Goal: Communication & Community: Share content

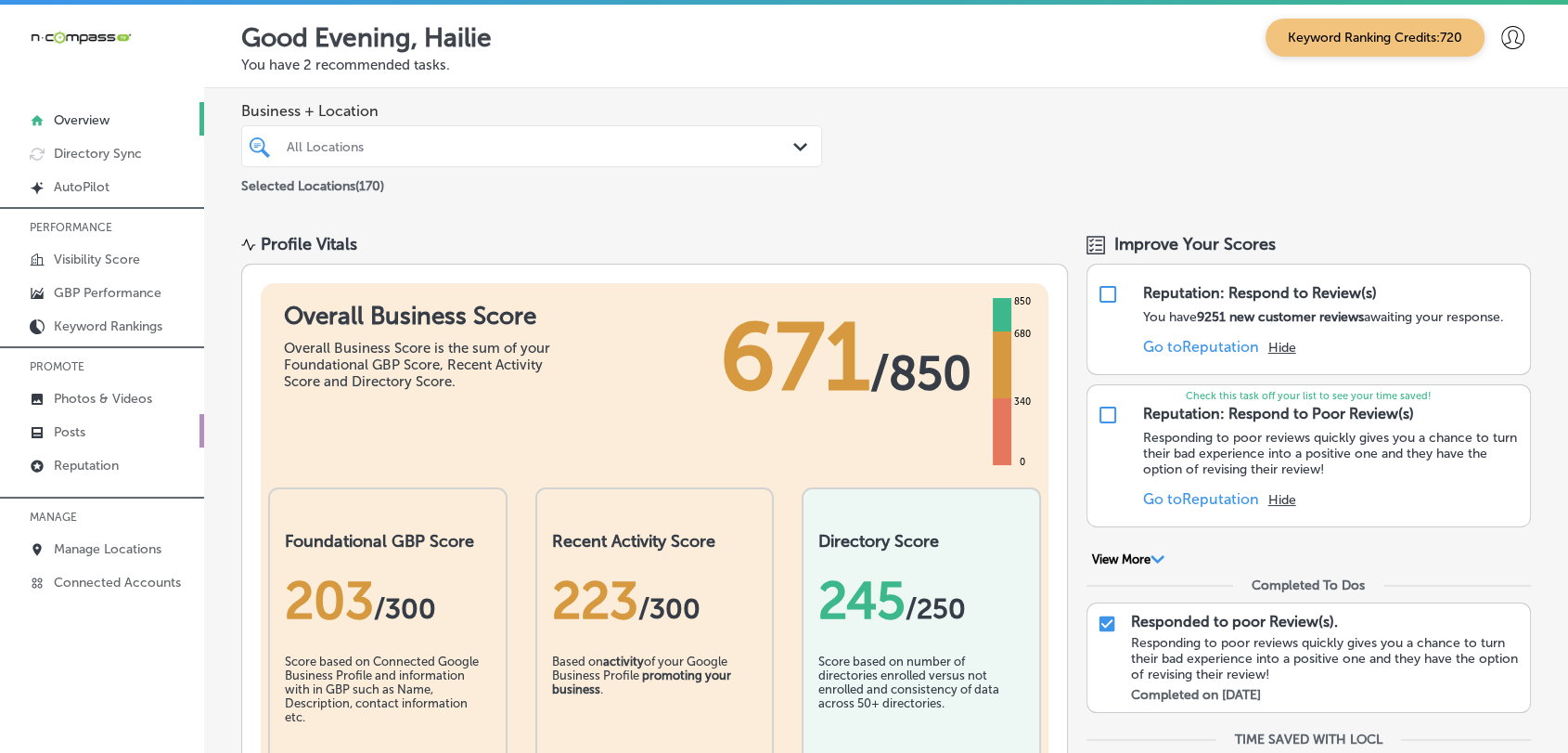
click at [104, 437] on link "Posts" at bounding box center [101, 431] width 204 height 33
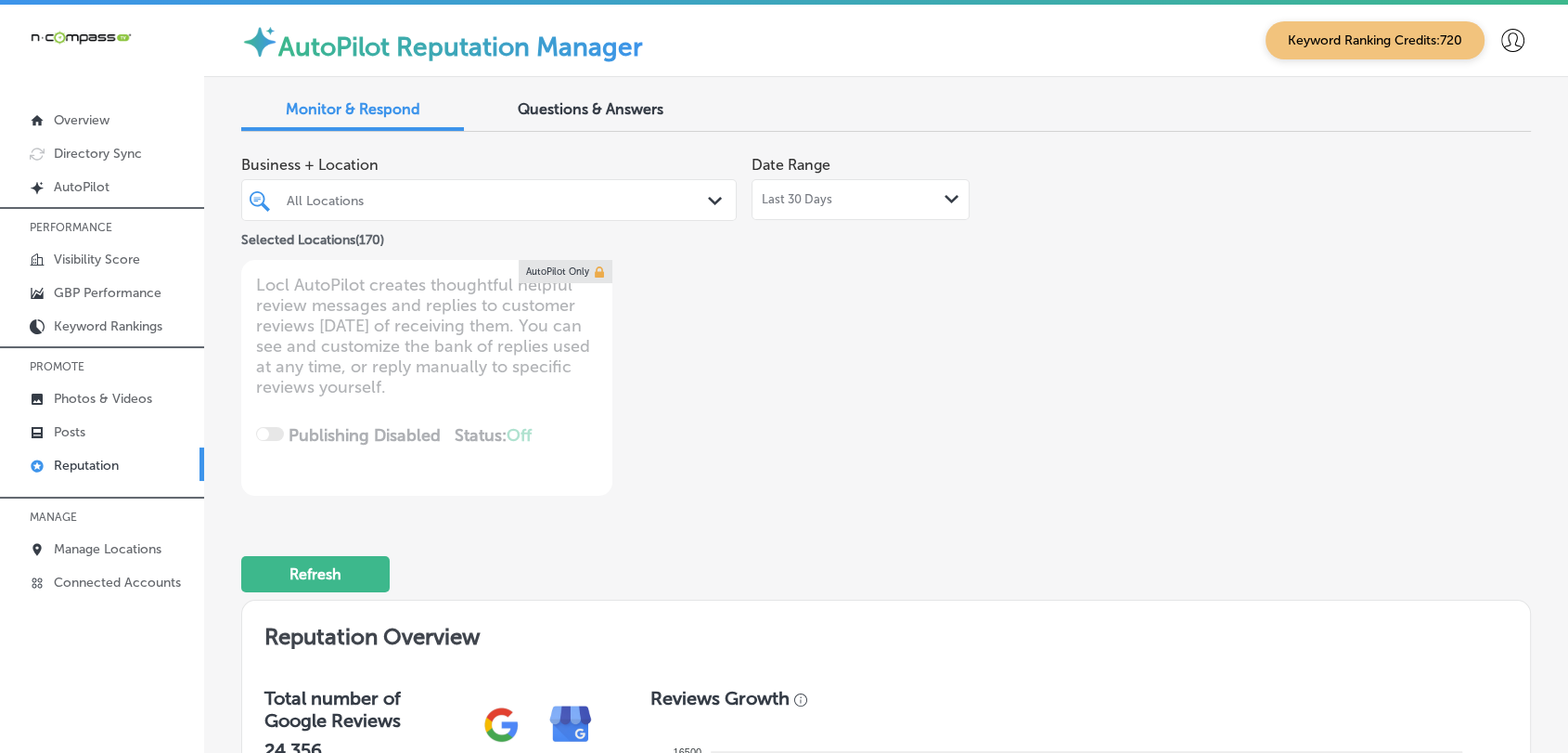
click at [800, 218] on div "Last 30 Days Path Created with Sketch." at bounding box center [861, 199] width 218 height 41
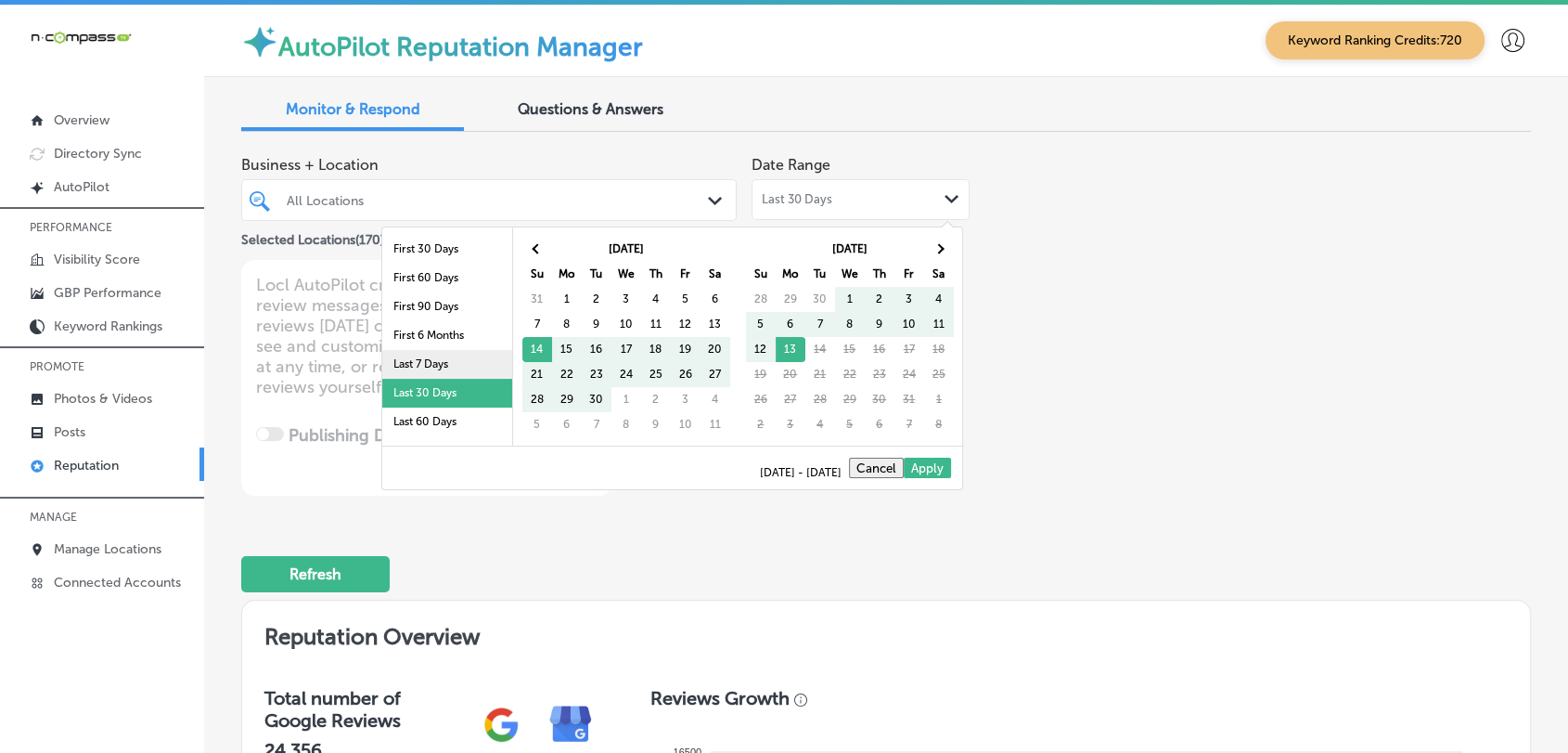
click at [454, 365] on li "Last 7 Days" at bounding box center [447, 364] width 130 height 28
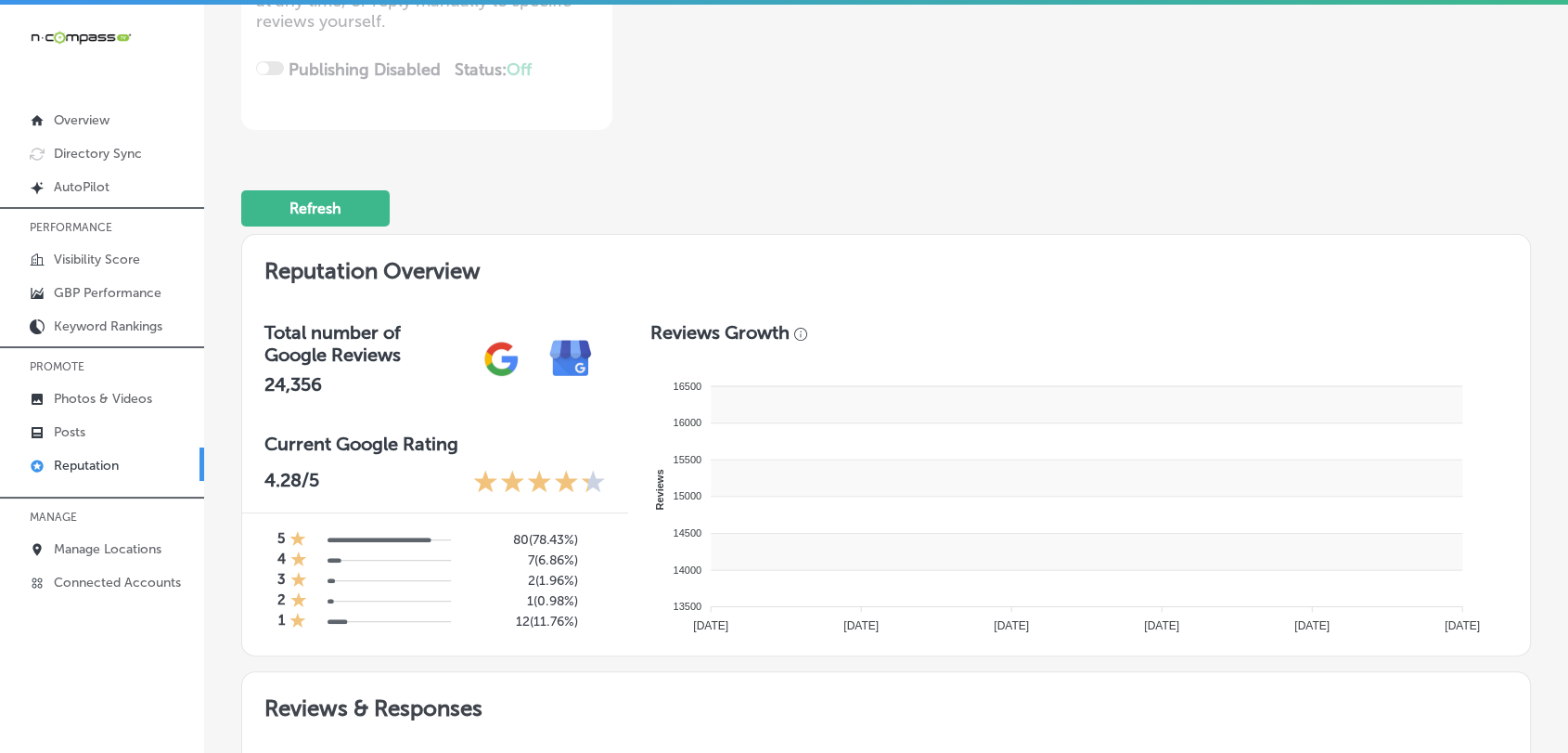
scroll to position [529, 0]
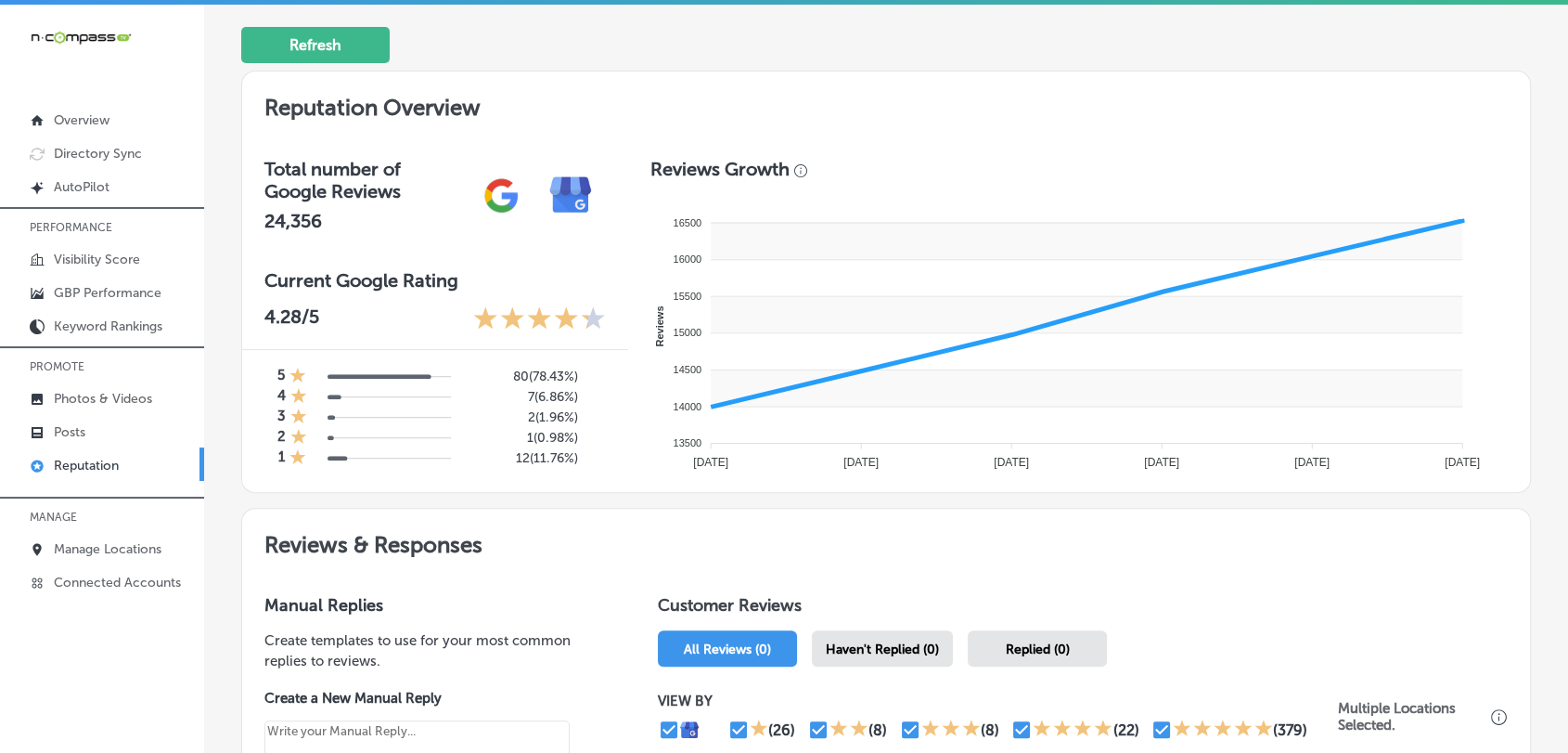
click at [897, 631] on div "Haven't Replied (0)" at bounding box center [882, 649] width 141 height 36
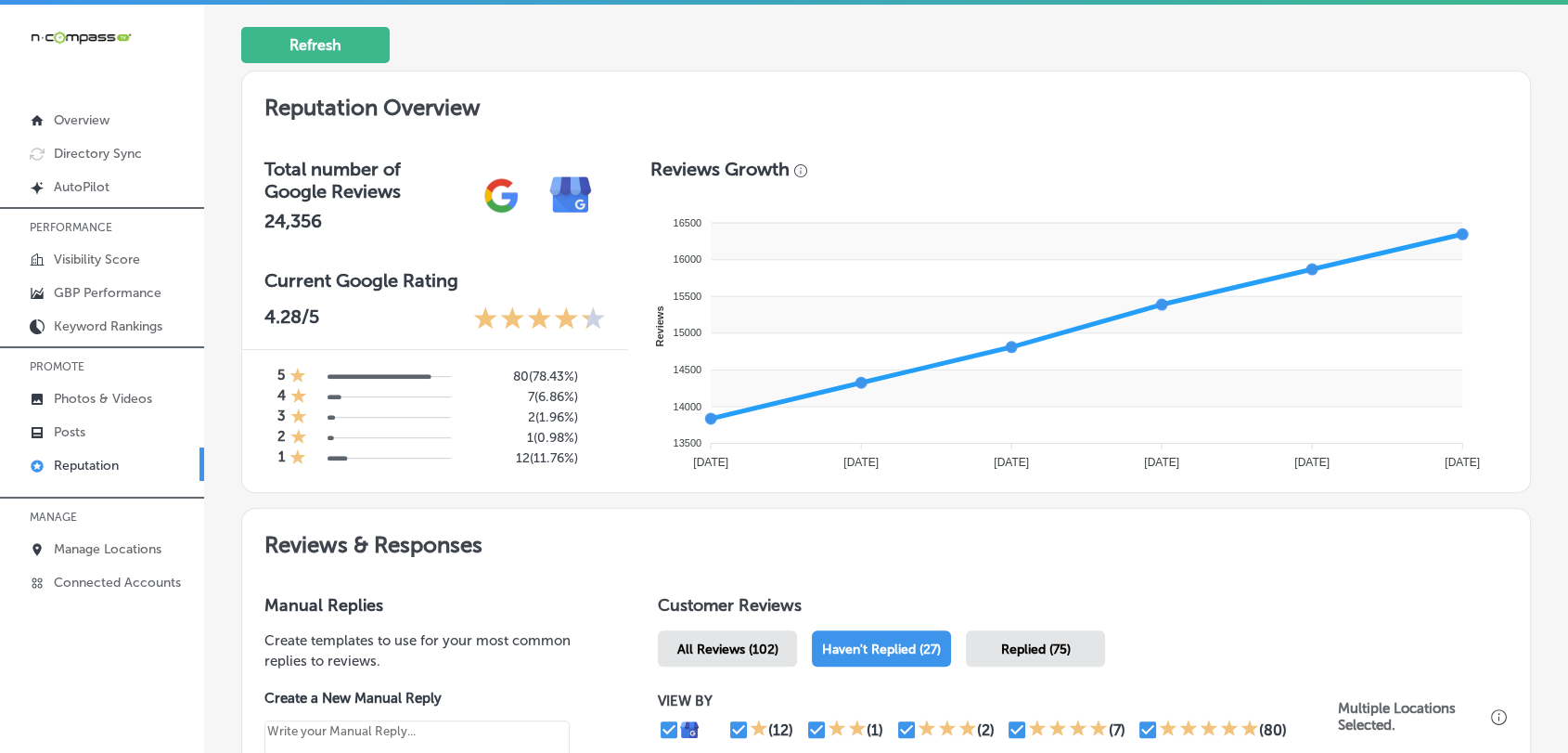
scroll to position [894, 0]
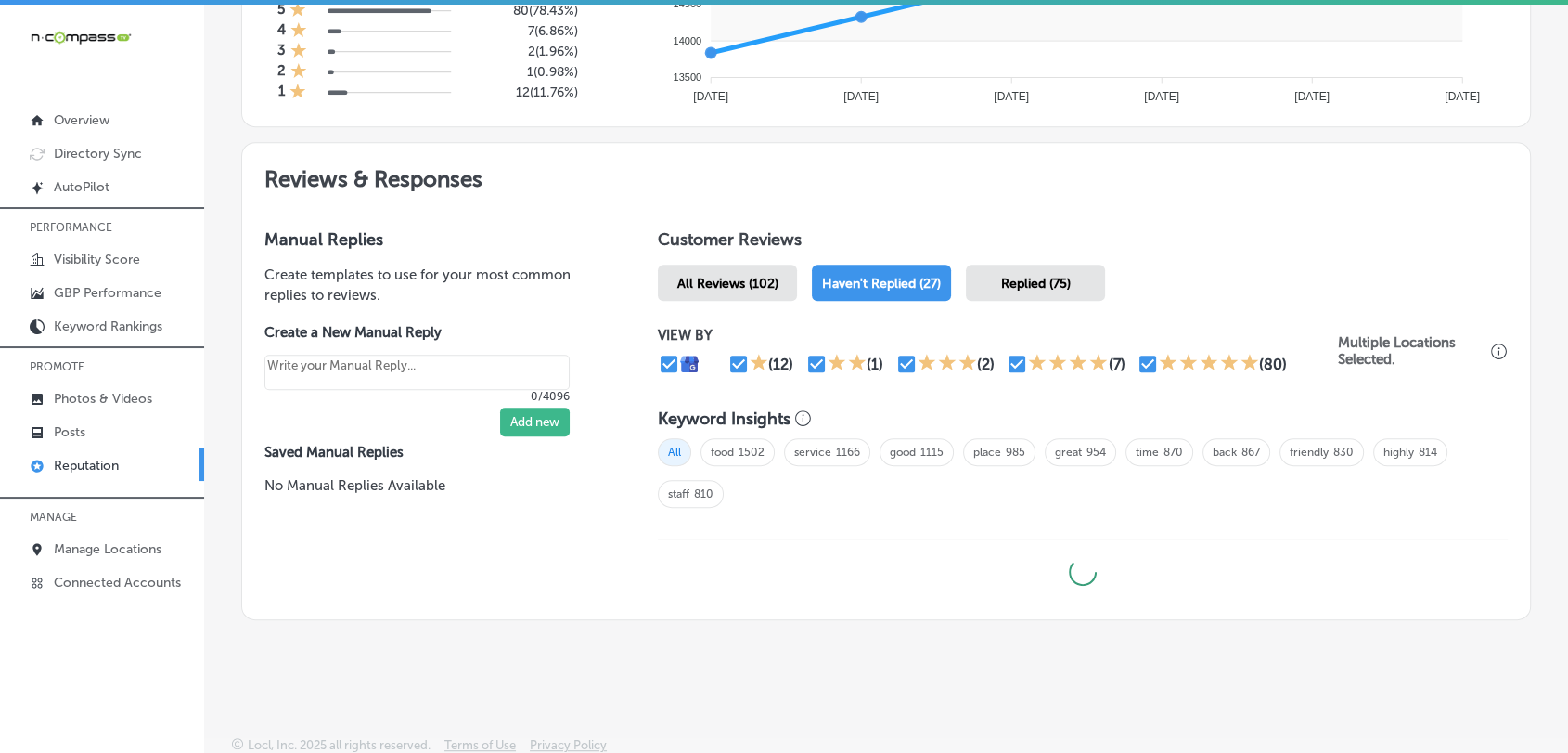
type textarea "x"
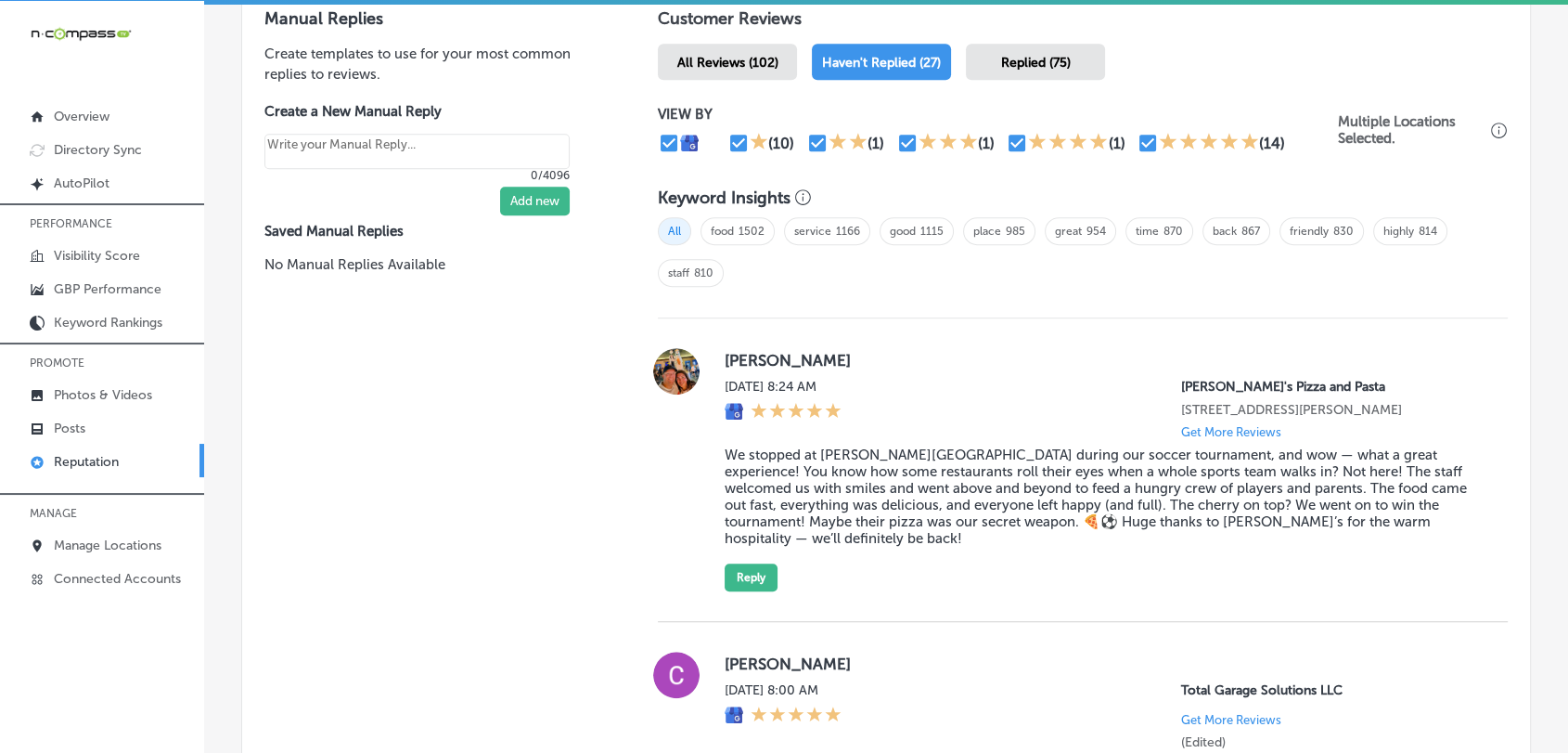
scroll to position [1307, 0]
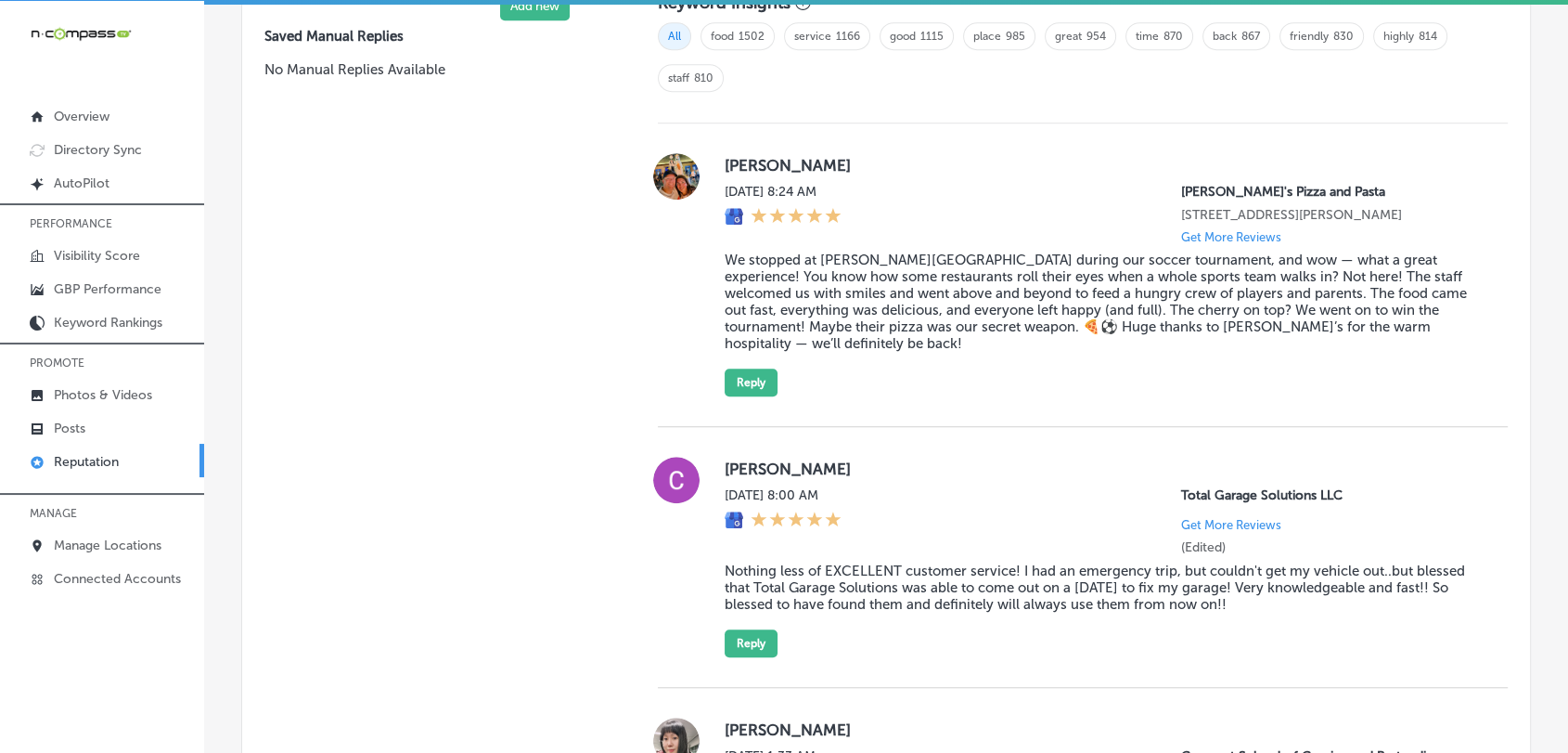
click at [1371, 385] on div "[PERSON_NAME][DATE] 8:24 AM [PERSON_NAME]'s Pizza and Pasta [STREET_ADDRESS][PE…" at bounding box center [1083, 275] width 850 height 303
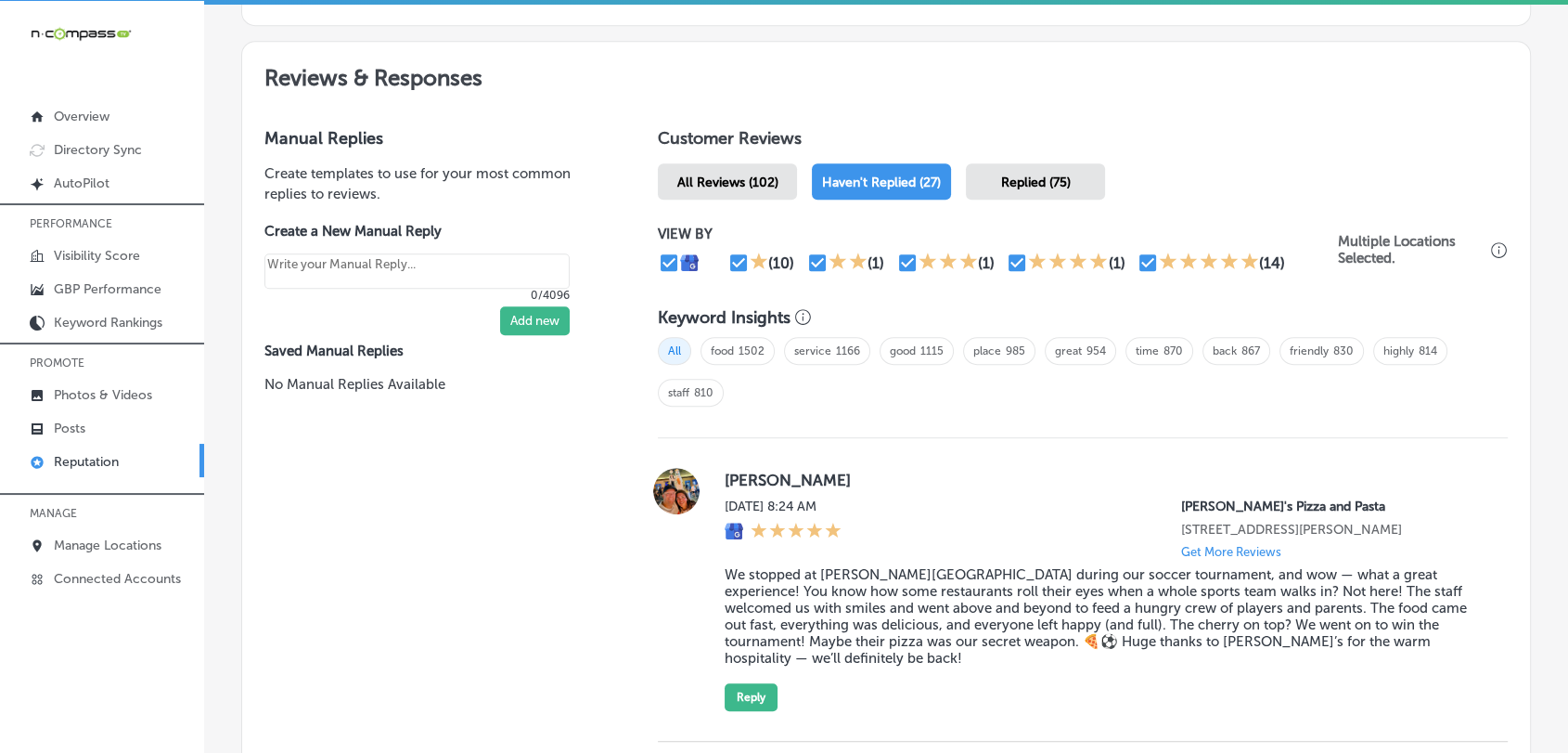
scroll to position [1101, 0]
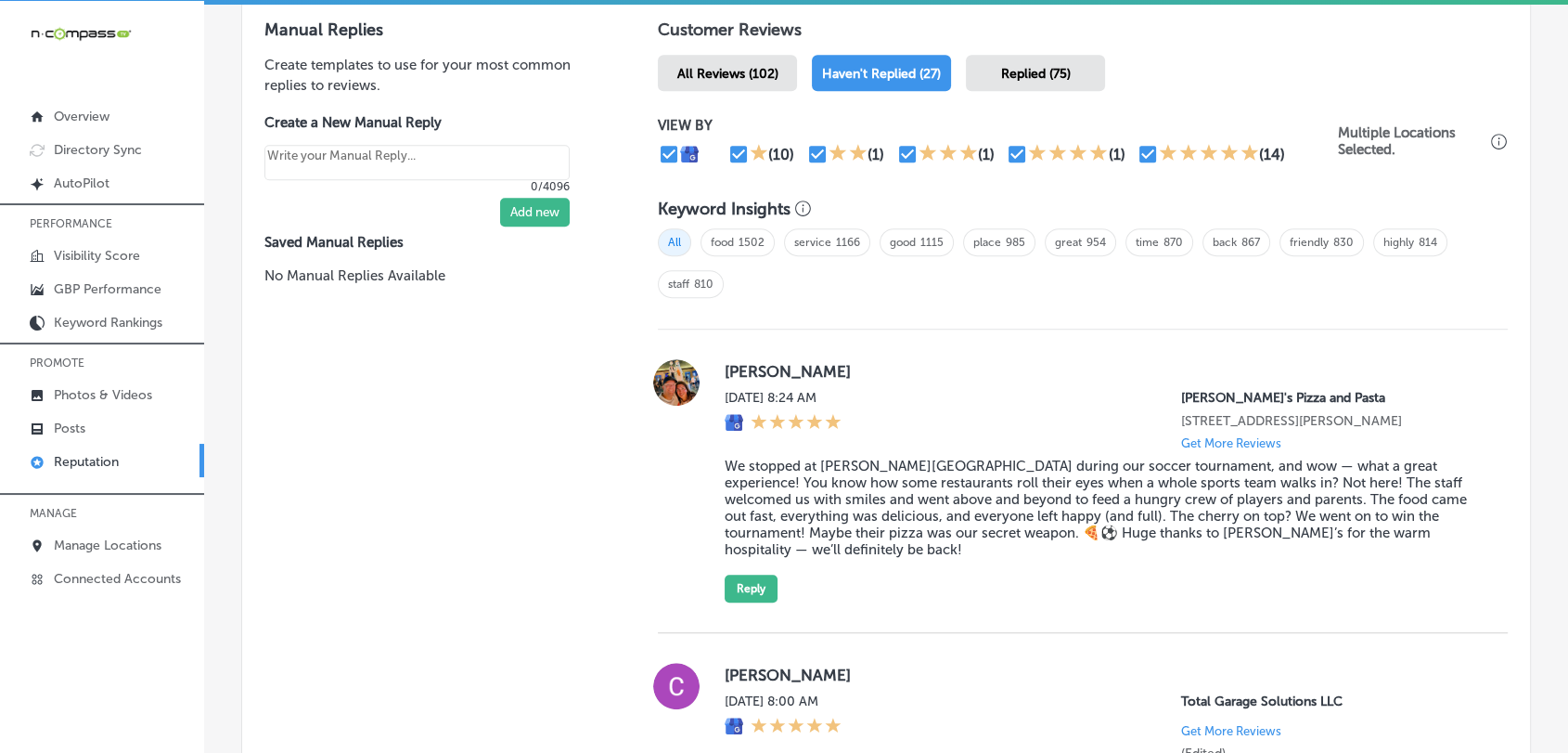
click at [1006, 156] on input "checkbox" at bounding box center [1016, 154] width 22 height 22
checkbox input "false"
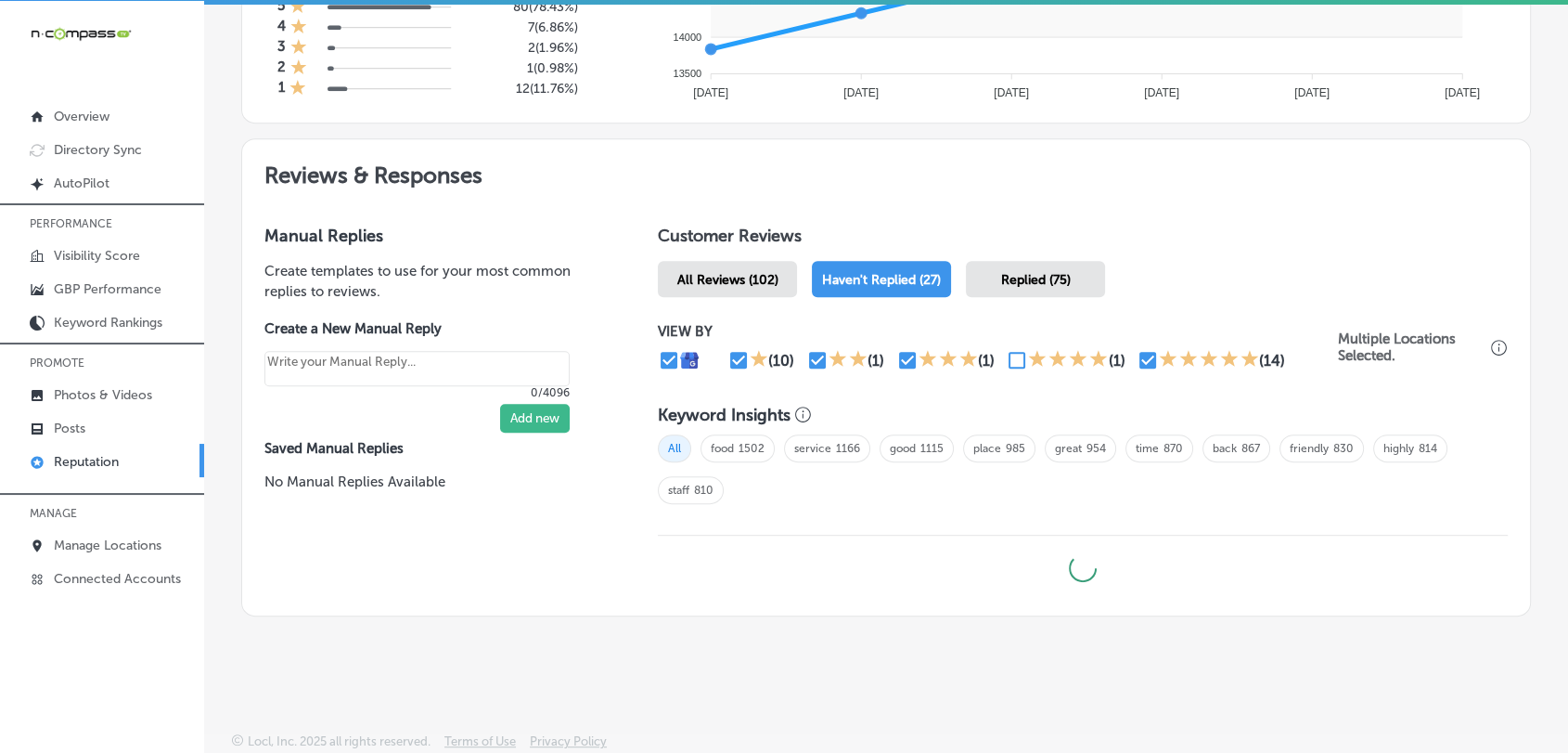
type textarea "x"
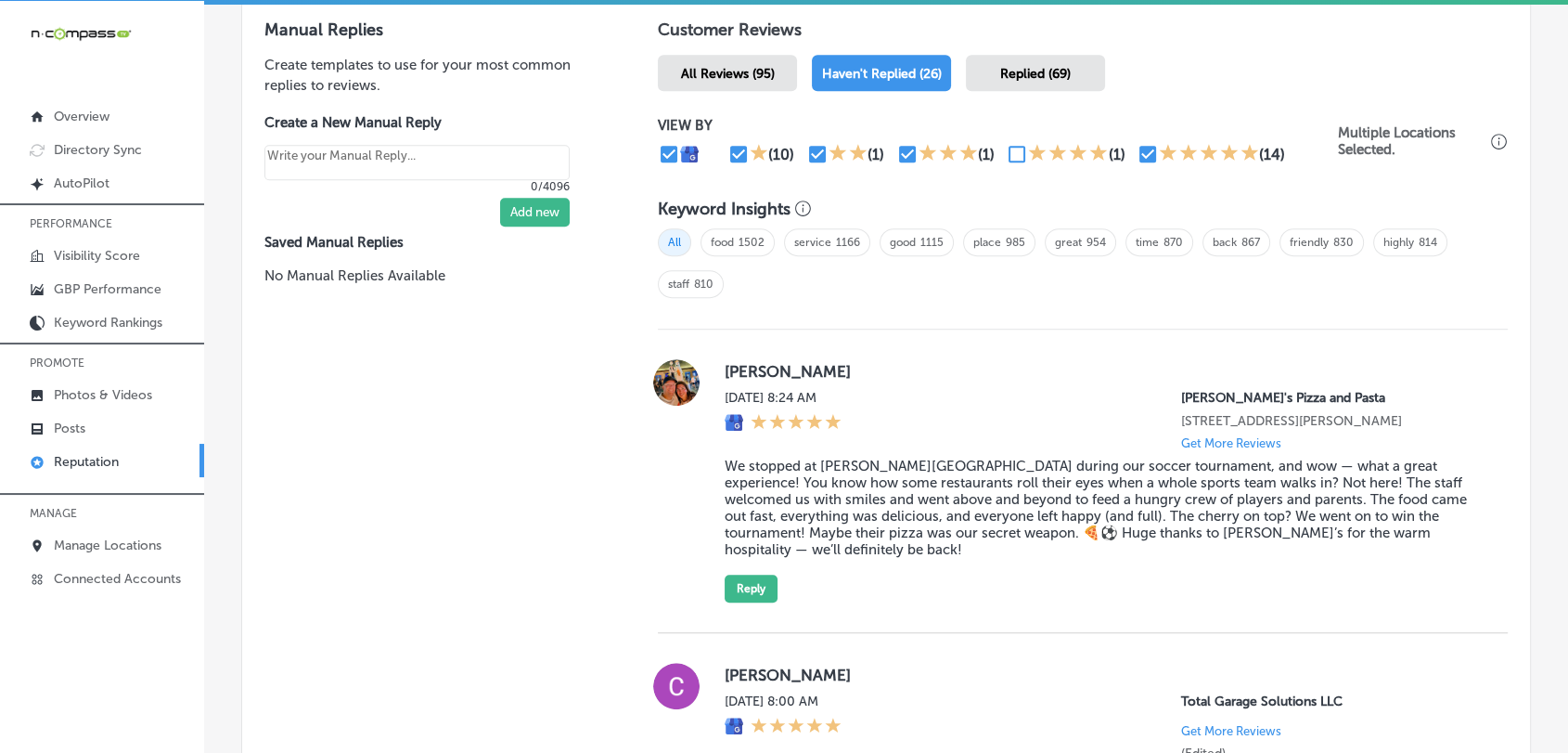
click at [1147, 151] on input "checkbox" at bounding box center [1147, 154] width 22 height 22
checkbox input "false"
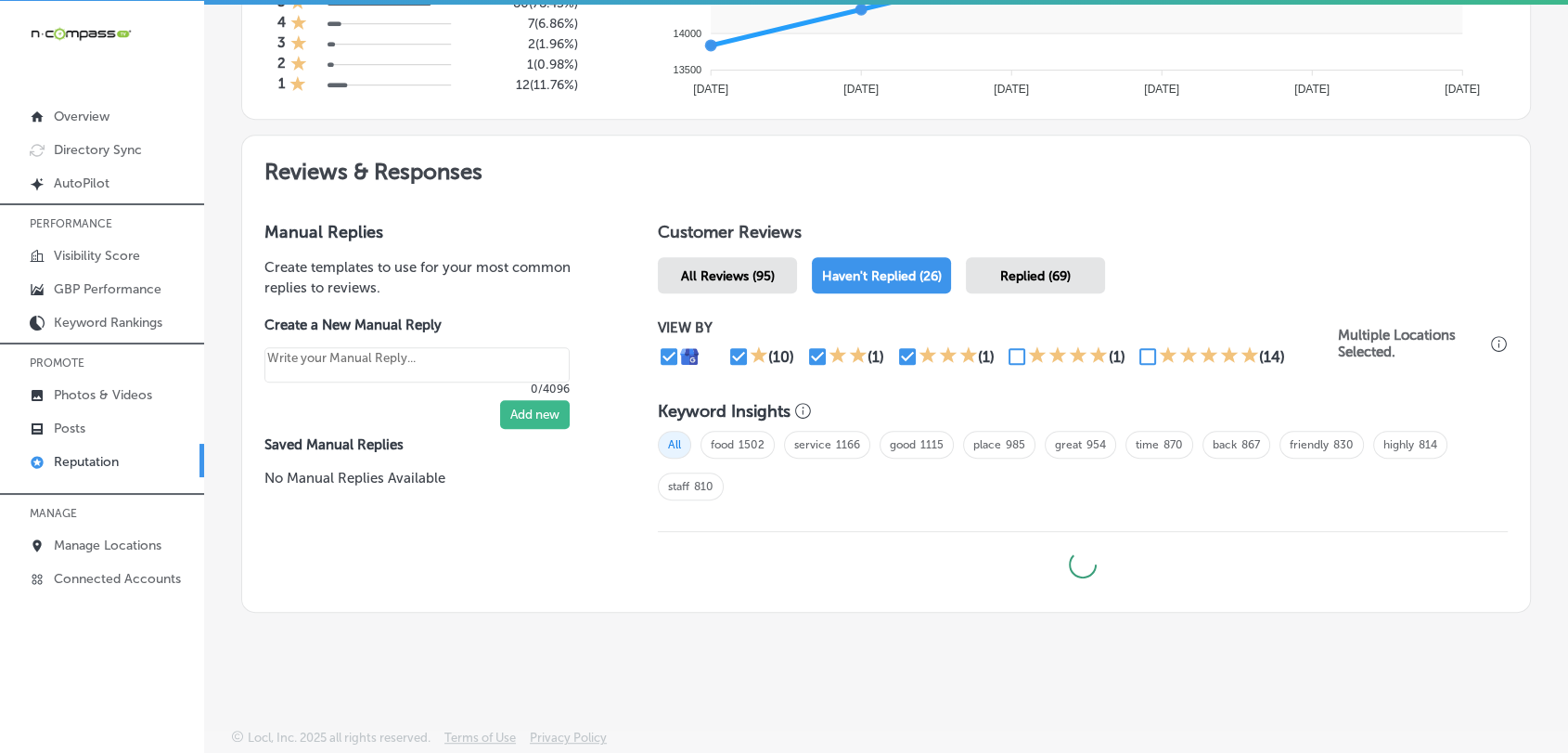
scroll to position [894, 0]
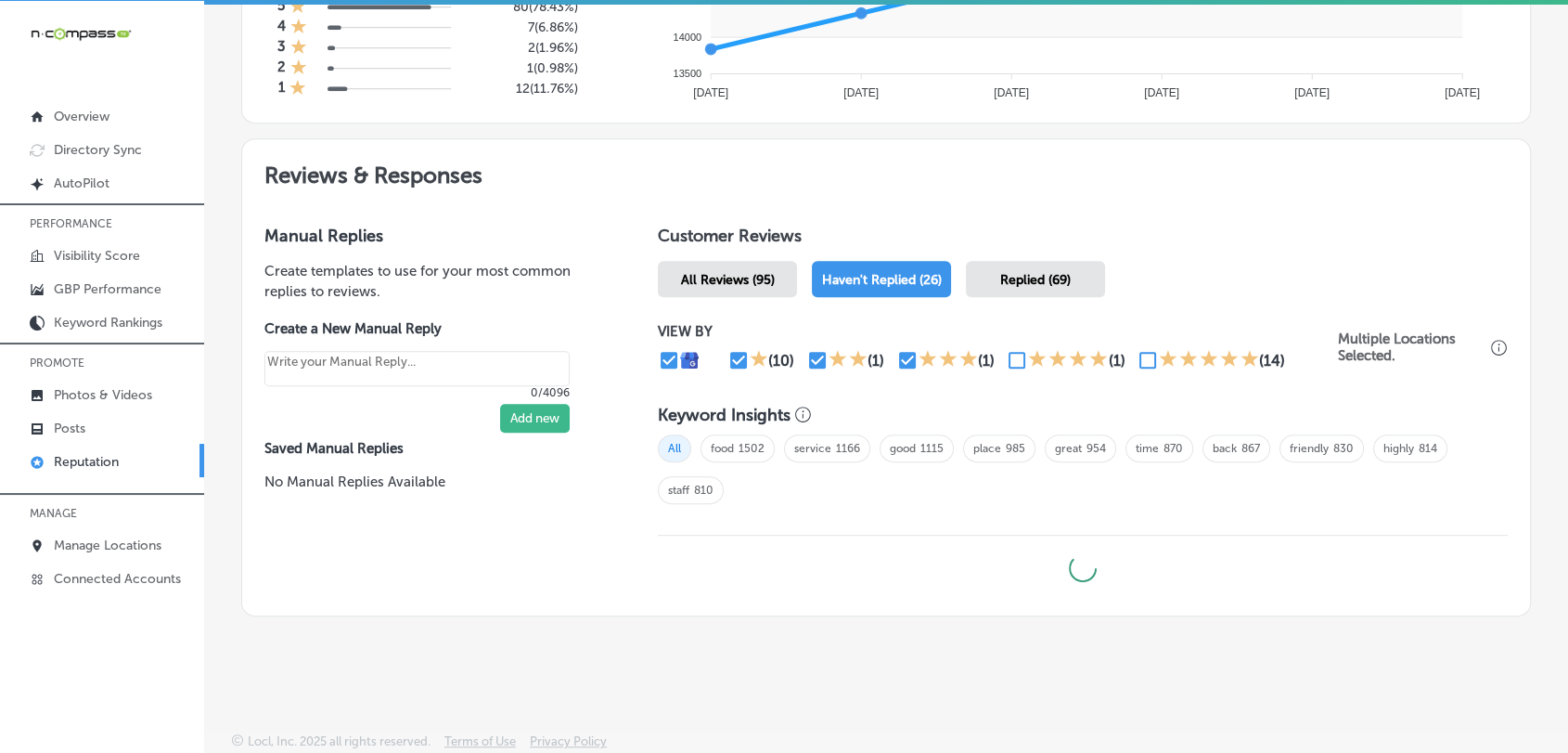
type textarea "x"
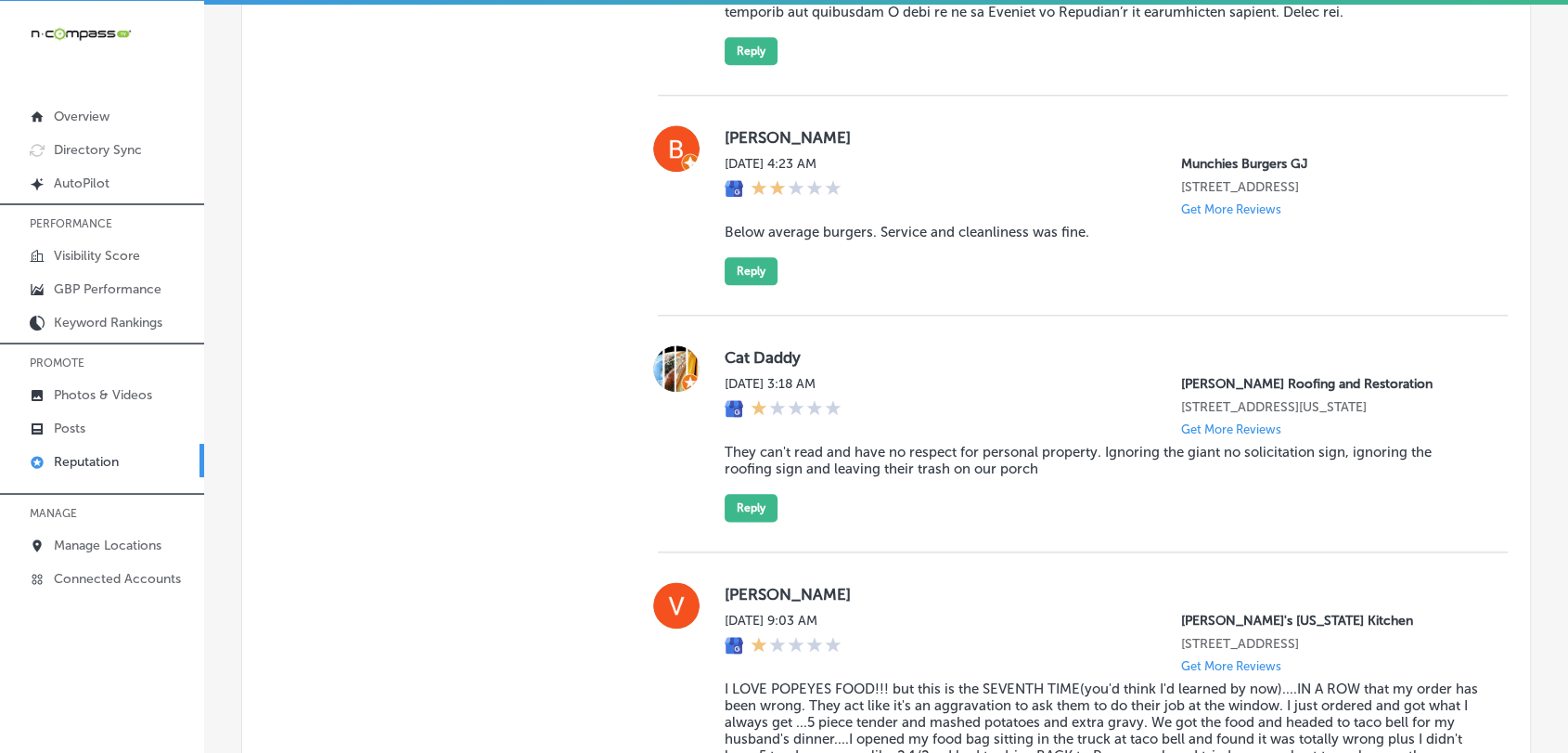
scroll to position [2339, 0]
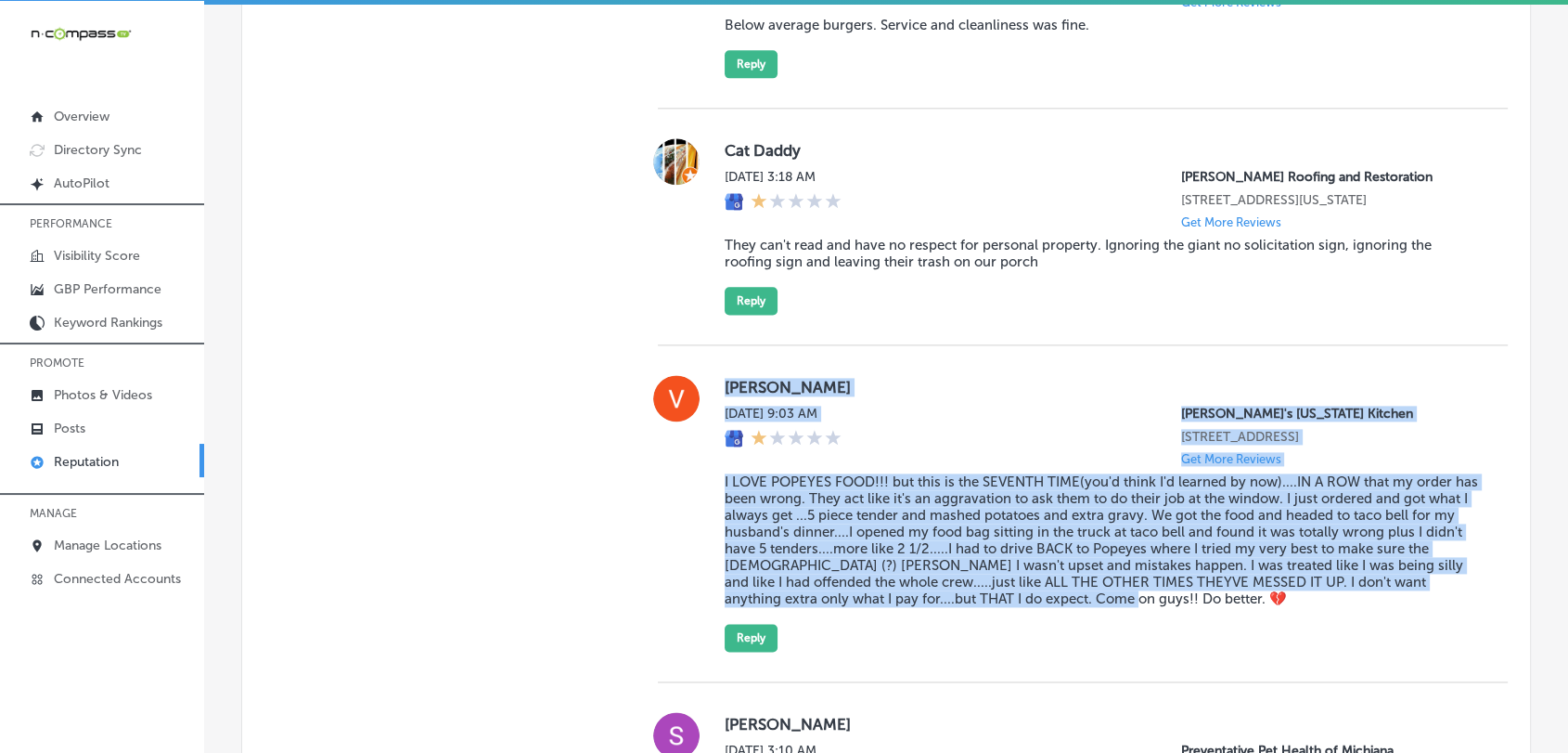
drag, startPoint x: 713, startPoint y: 391, endPoint x: 1218, endPoint y: 605, distance: 548.5
click at [1218, 605] on div "[PERSON_NAME] [DATE] 9:03 AM [PERSON_NAME]'s [US_STATE] Kitchen [STREET_ADDRESS…" at bounding box center [1083, 513] width 850 height 277
copy div "[PERSON_NAME] [DATE] 9:03 AM [PERSON_NAME]'s [US_STATE] Kitchen [STREET_ADDRESS…"
click at [997, 328] on div "Cat Daddy [DATE] 3:18 AM [PERSON_NAME] Roofing and Restoration [STREET_ADDRESS]…" at bounding box center [1083, 228] width 850 height 237
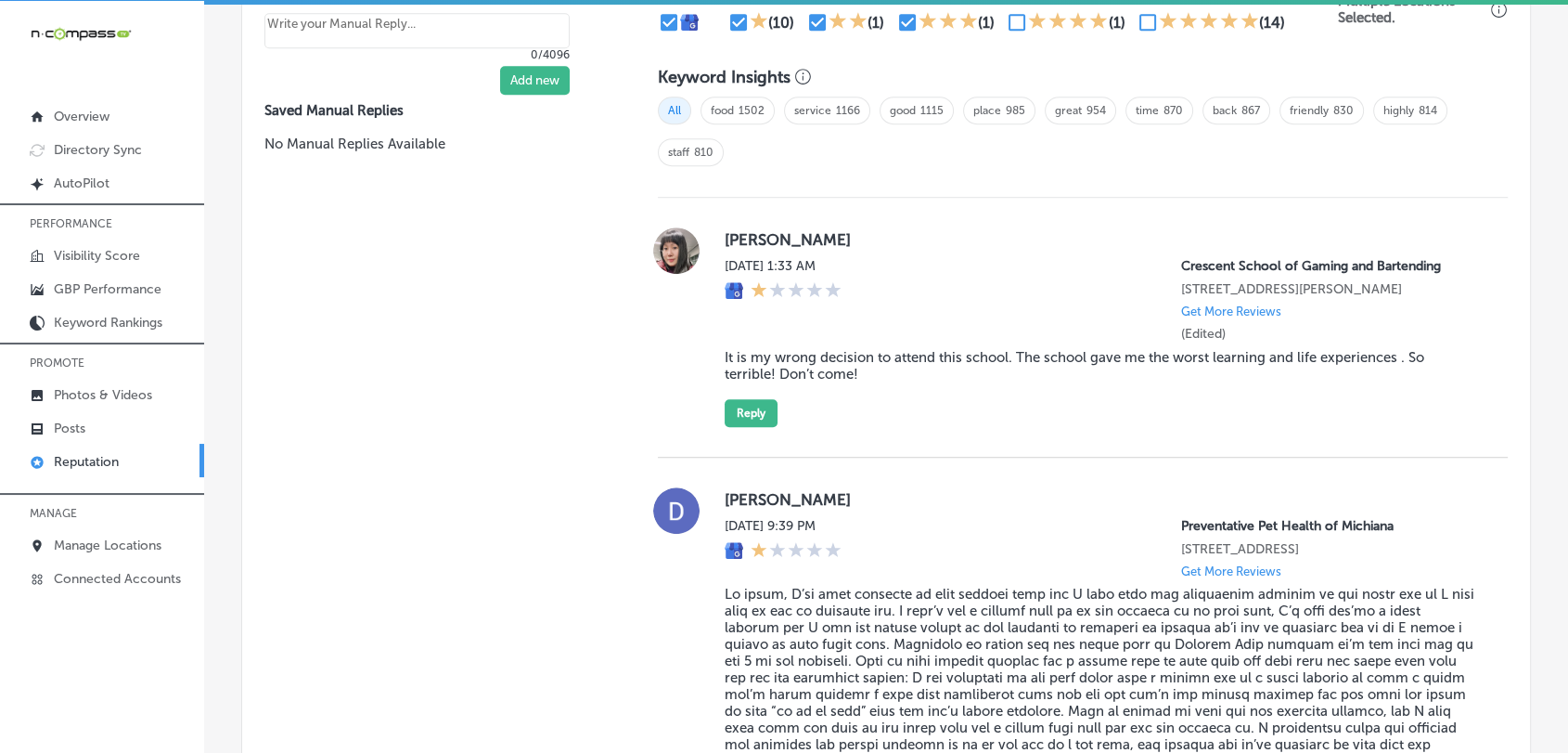
scroll to position [1101, 0]
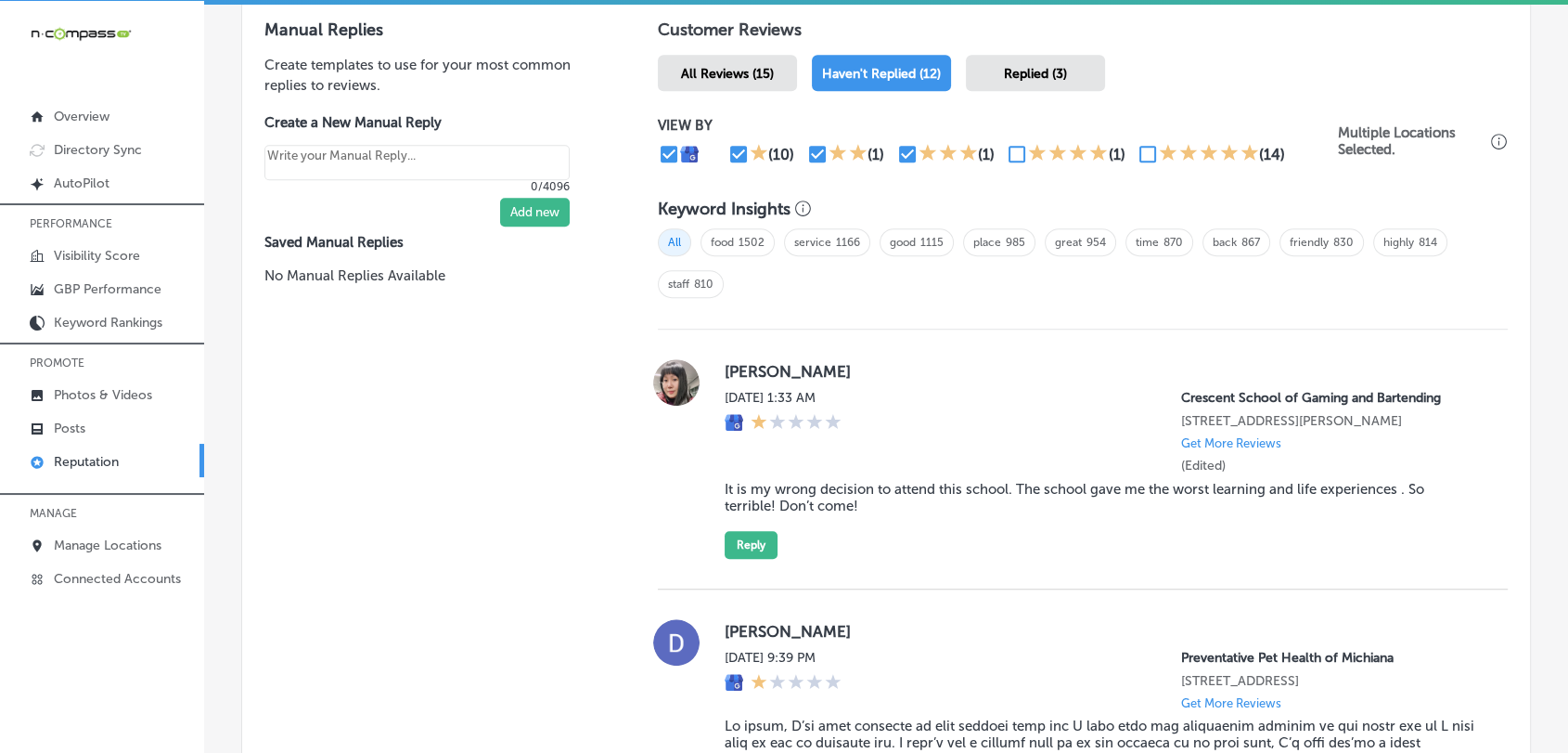
click at [740, 151] on input "checkbox" at bounding box center [738, 154] width 22 height 22
checkbox input "false"
type textarea "x"
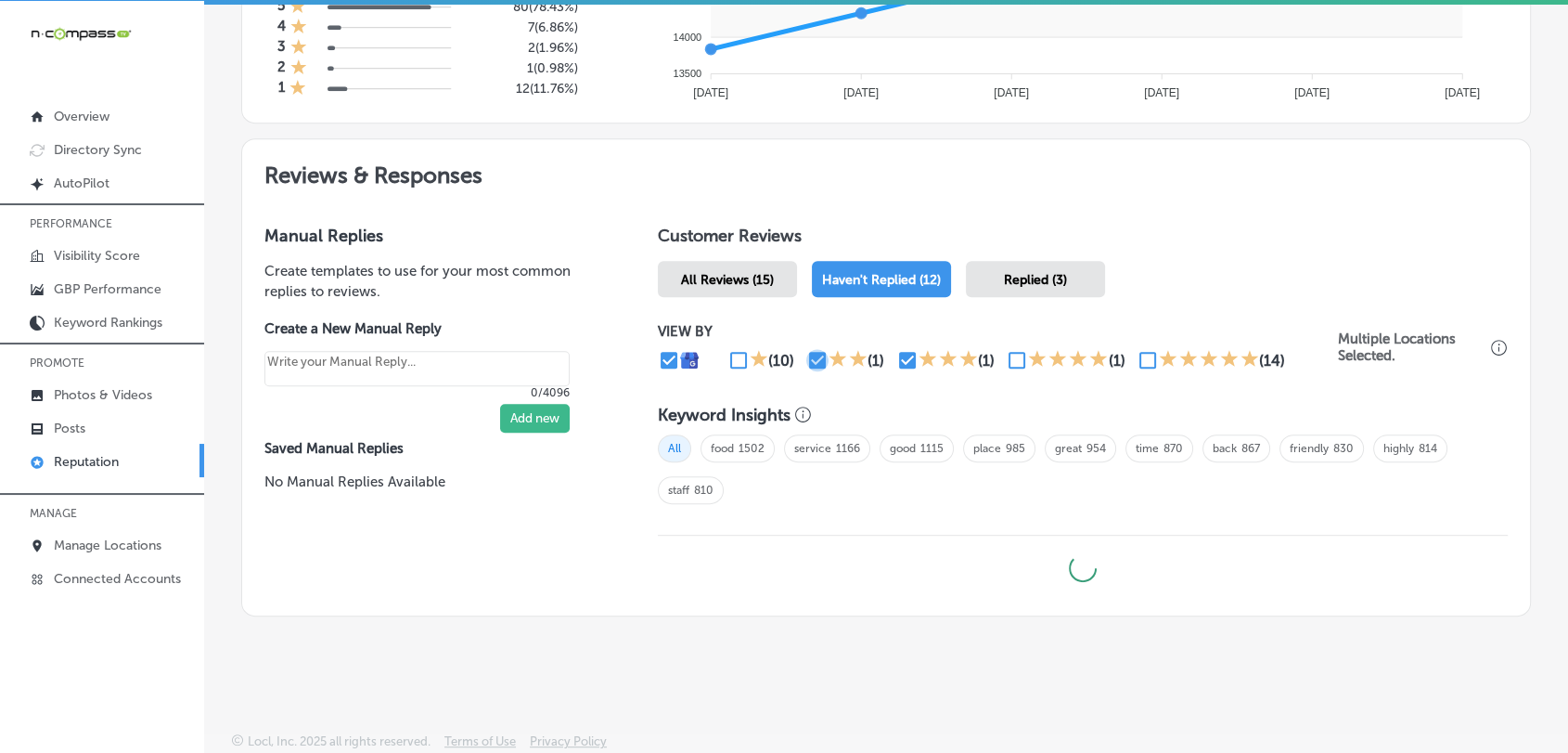
click at [807, 353] on input "checkbox" at bounding box center [817, 359] width 22 height 22
checkbox input "false"
type textarea "x"
click at [903, 353] on input "checkbox" at bounding box center [906, 359] width 22 height 22
checkbox input "false"
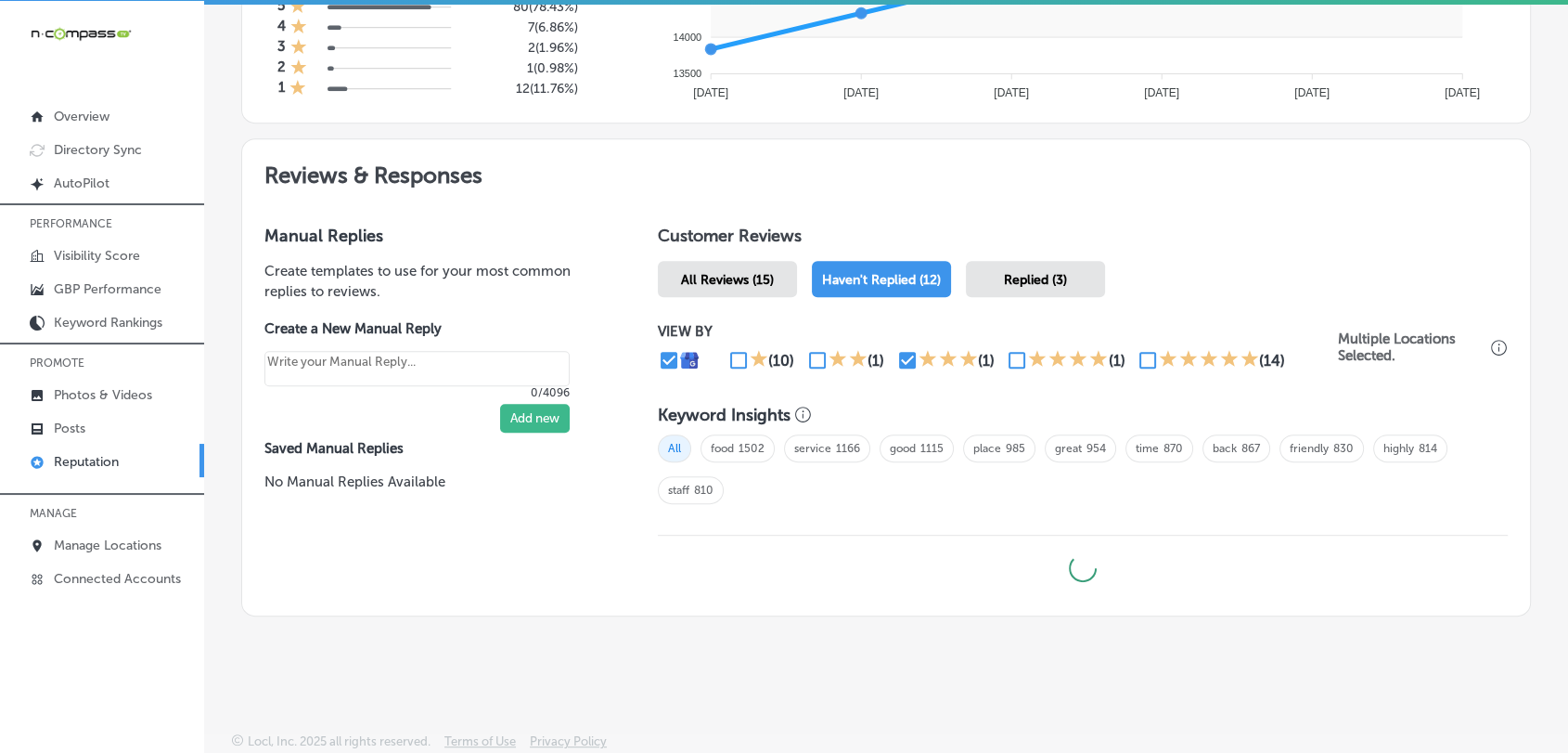
type textarea "x"
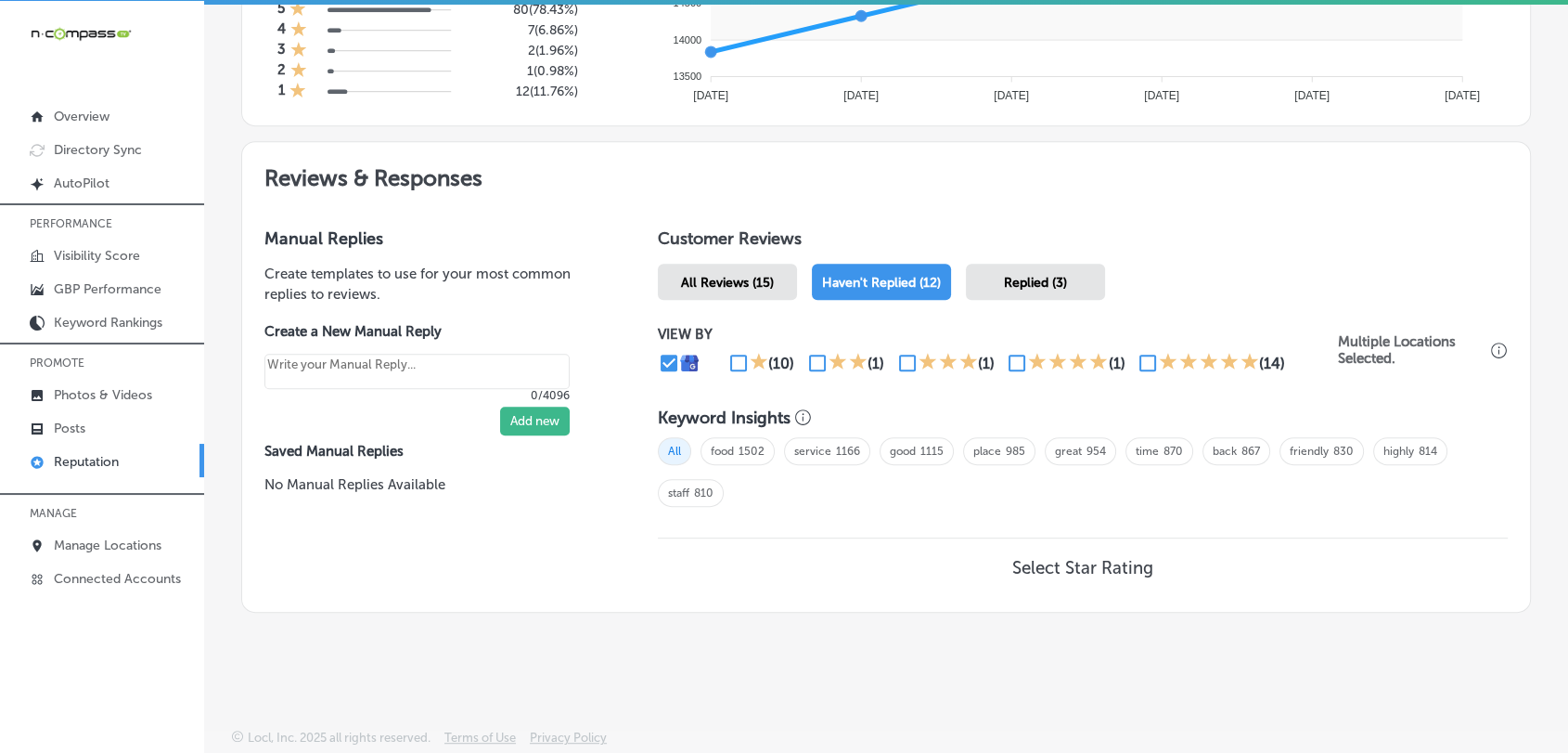
scroll to position [888, 0]
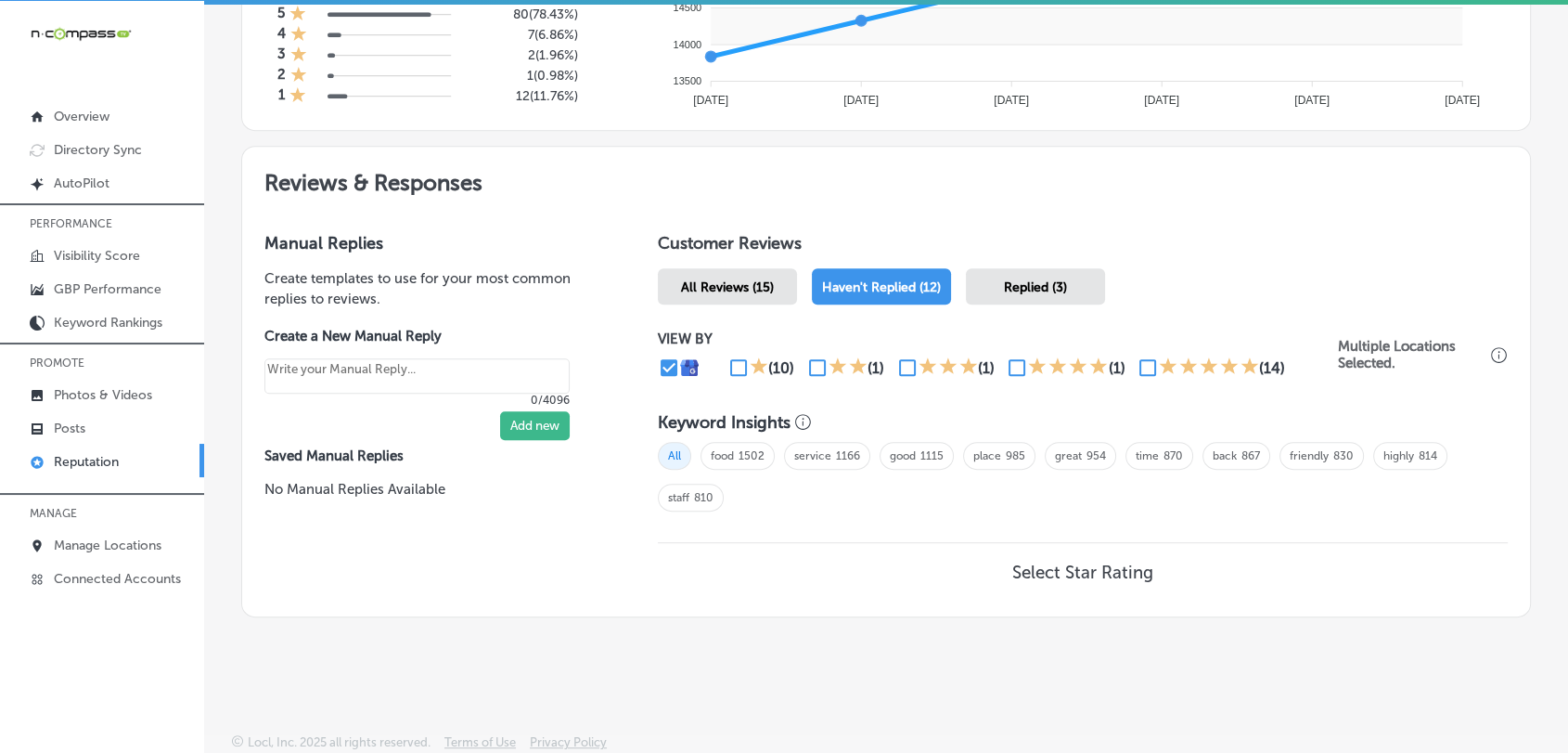
click at [1014, 360] on input "checkbox" at bounding box center [1016, 367] width 22 height 22
checkbox input "true"
type textarea "x"
click at [1137, 363] on input "checkbox" at bounding box center [1147, 367] width 22 height 22
checkbox input "true"
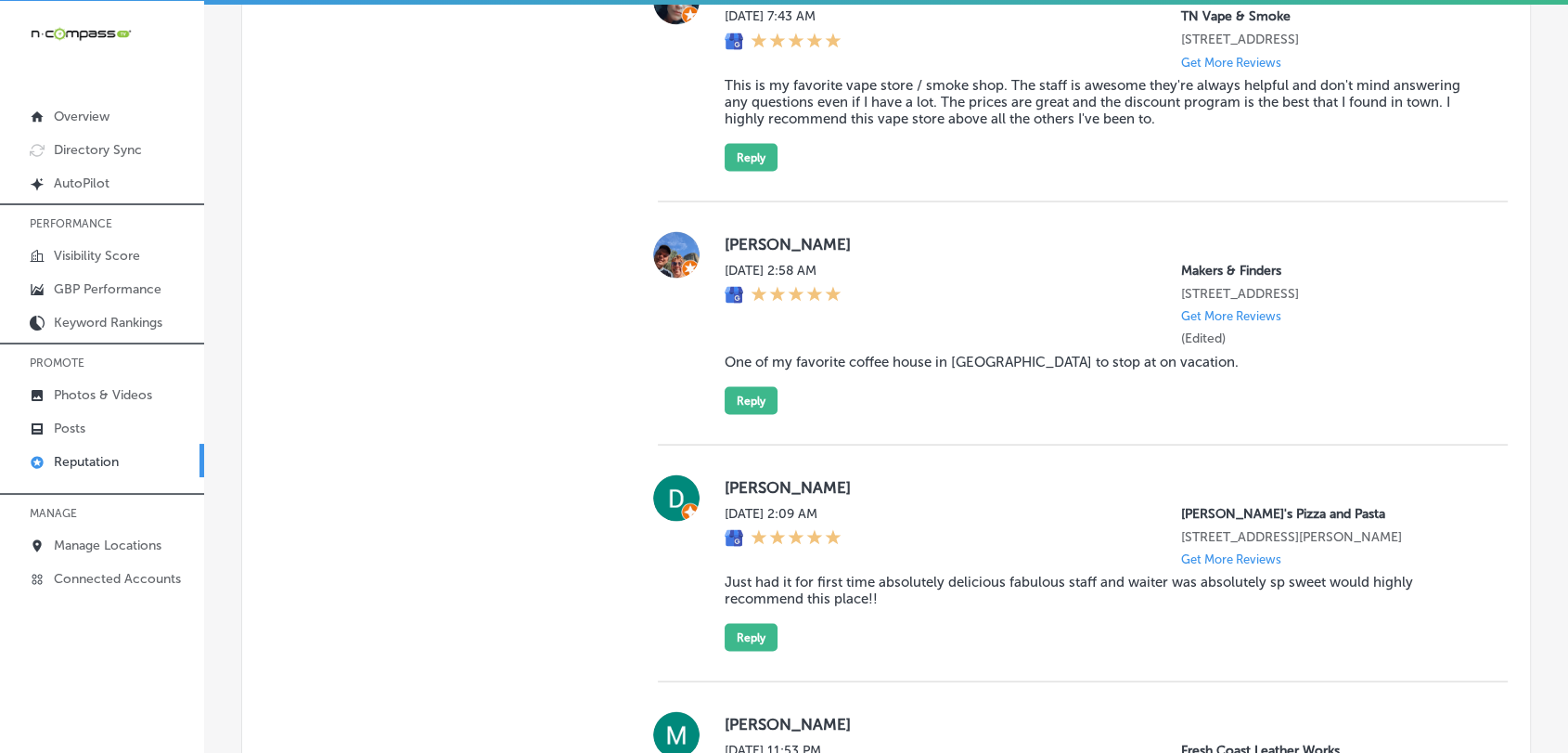
scroll to position [3440, 0]
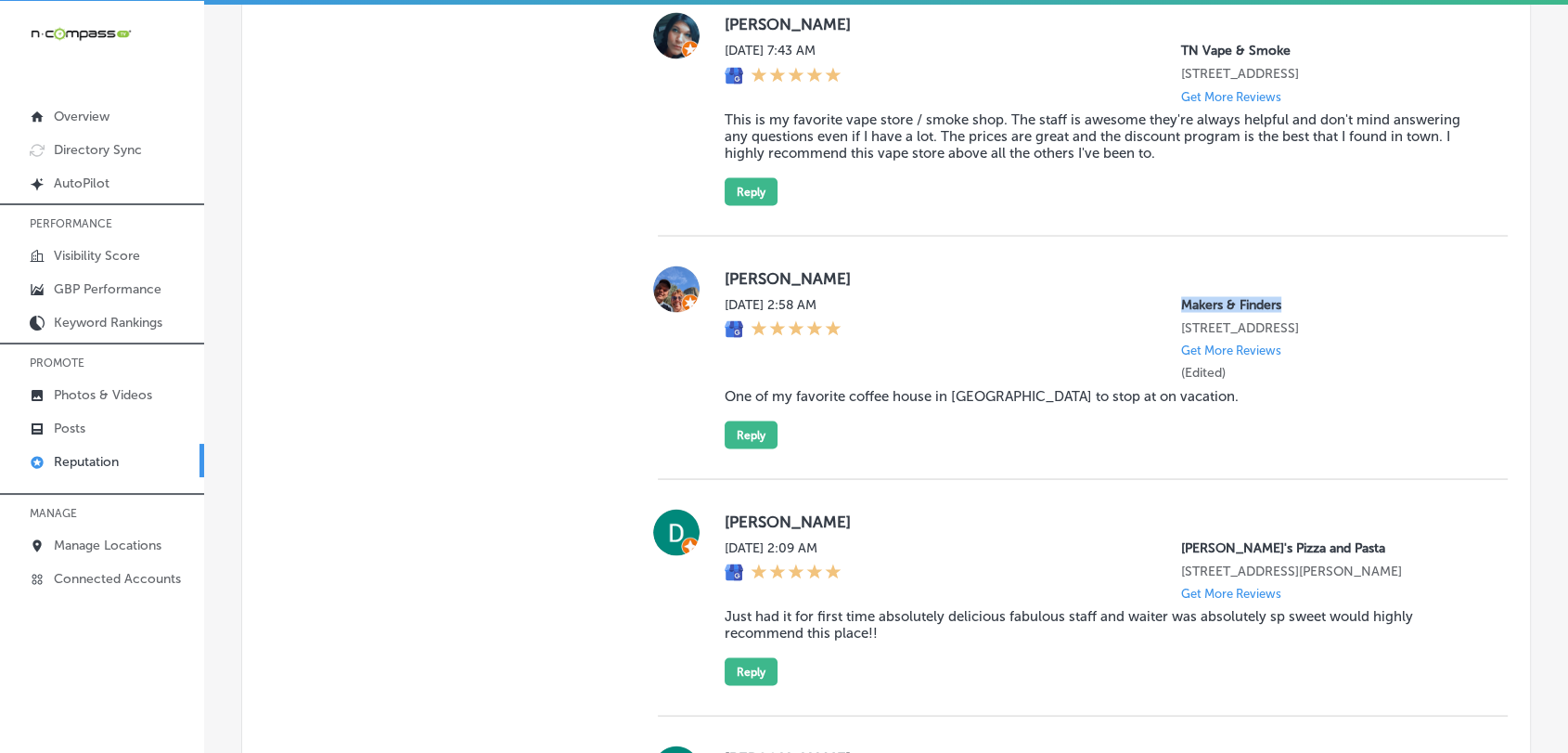
drag, startPoint x: 1268, startPoint y: 329, endPoint x: 1151, endPoint y: 333, distance: 117.1
click at [1151, 333] on div "[DATE] 2:58 AM Makers & Finders [STREET_ADDRESS] Get More Reviews (Edited)" at bounding box center [1101, 338] width 754 height 83
copy p "Makers & Finders"
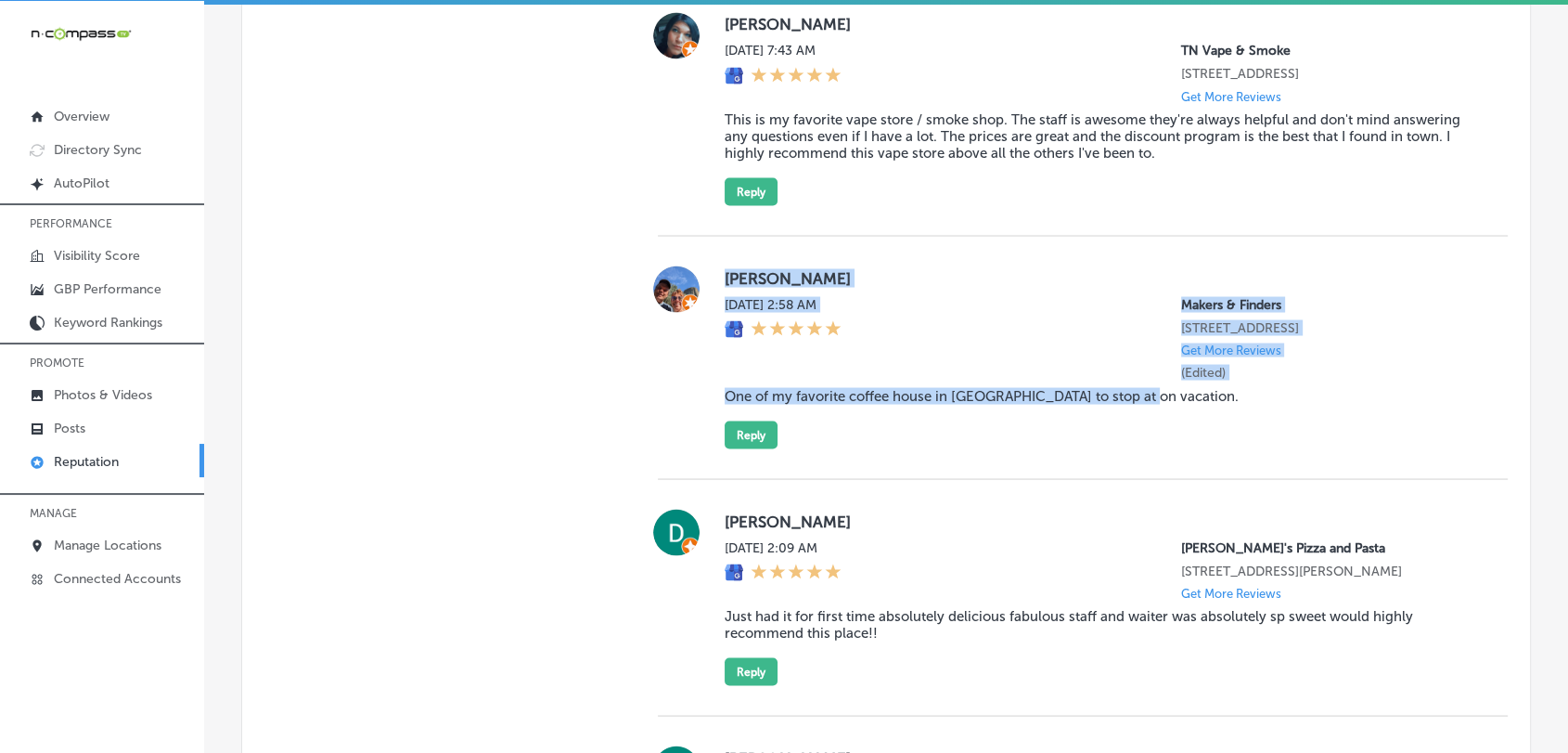
drag, startPoint x: 1173, startPoint y: 449, endPoint x: 714, endPoint y: 316, distance: 477.9
click at [714, 316] on div "[PERSON_NAME] Victory [DATE] 2:58 AM Makers & Finders [STREET_ADDRESS] Get More…" at bounding box center [1083, 357] width 850 height 183
copy div "[PERSON_NAME] Victory [DATE] 2:58 AM Makers & Finders [STREET_ADDRESS] Get More…"
click at [754, 449] on button "Reply" at bounding box center [751, 433] width 53 height 28
type textarea "x"
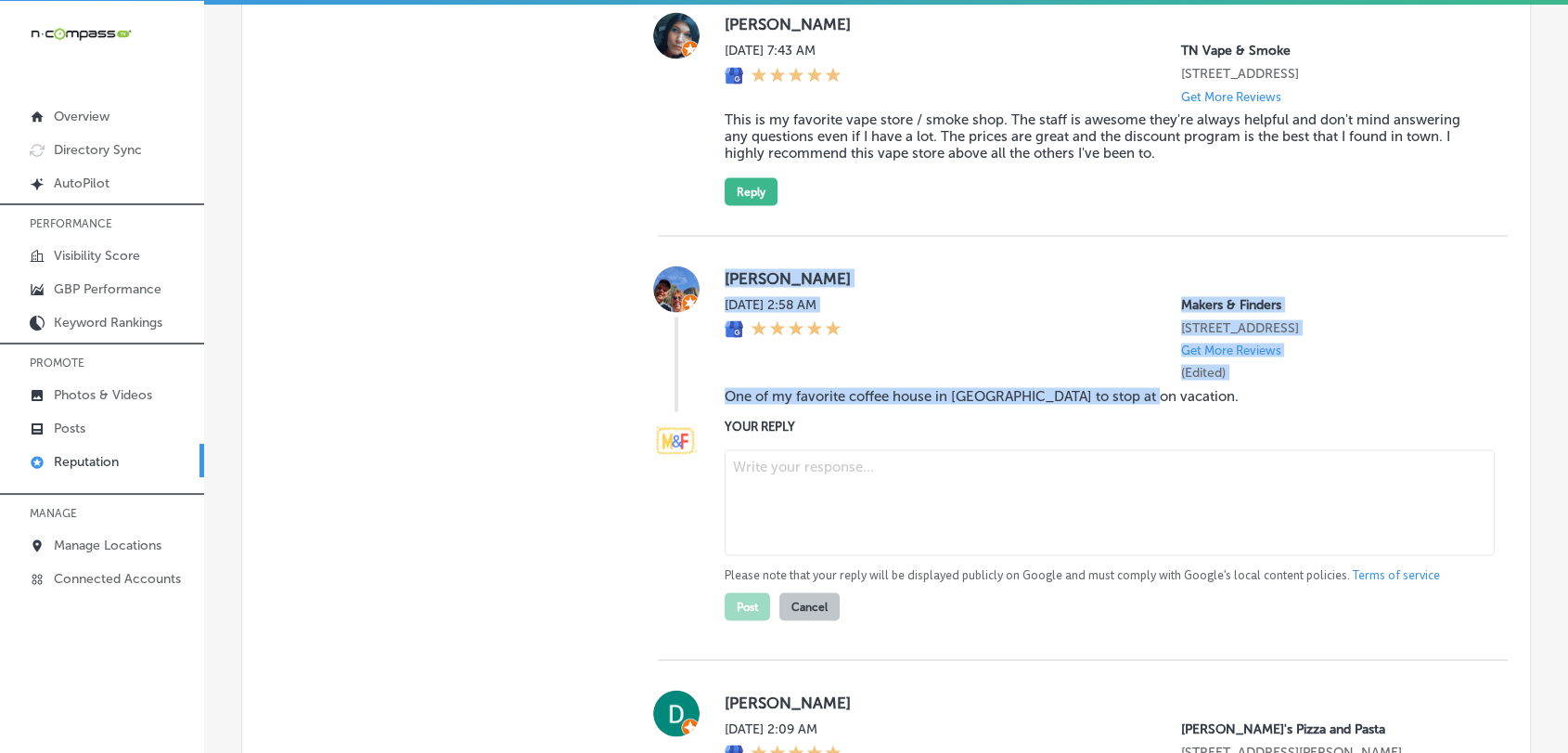
click at [865, 522] on textarea at bounding box center [1109, 503] width 770 height 106
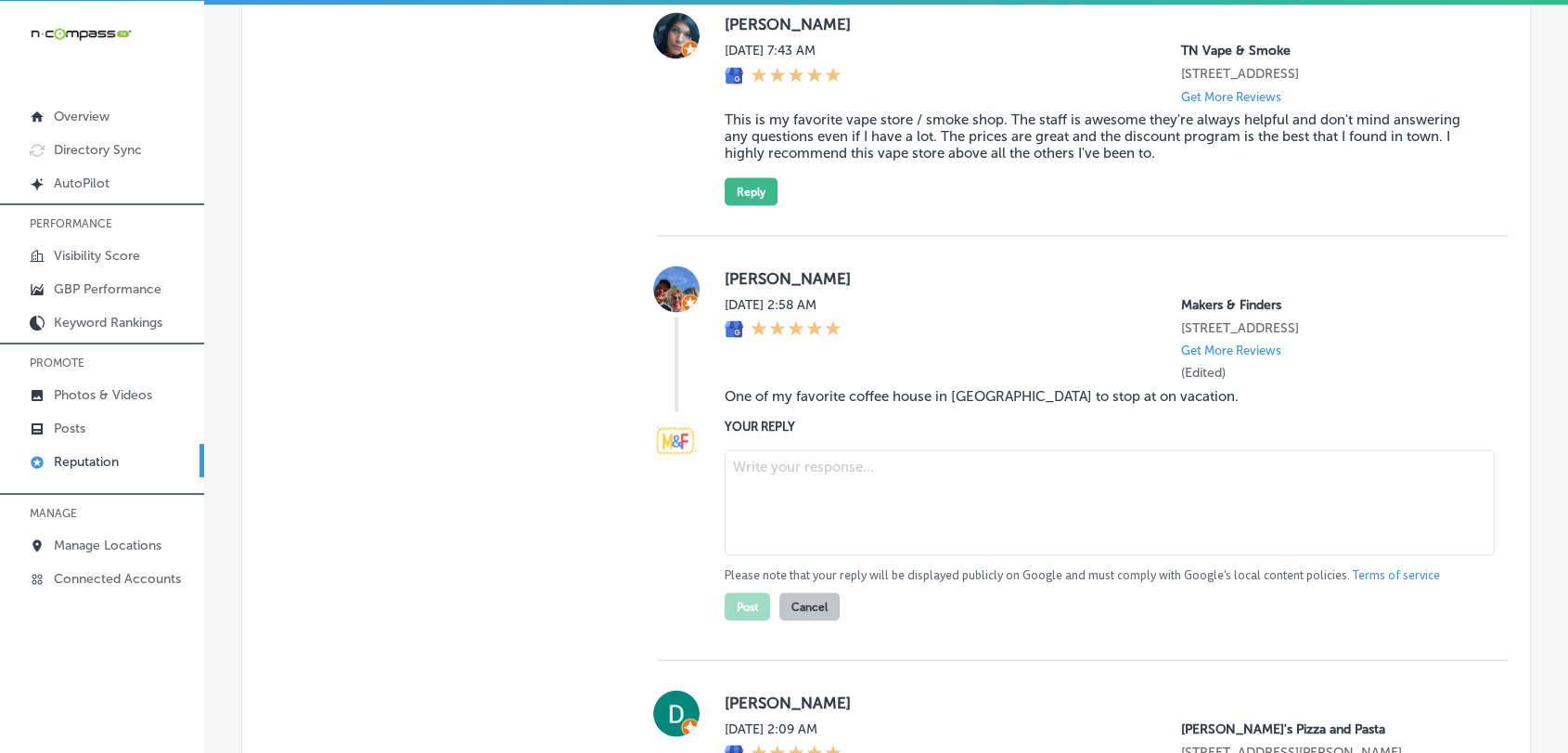
paste textarea "We’re so happy to hear that Makers & Finders in the [GEOGRAPHIC_DATA] is one of…"
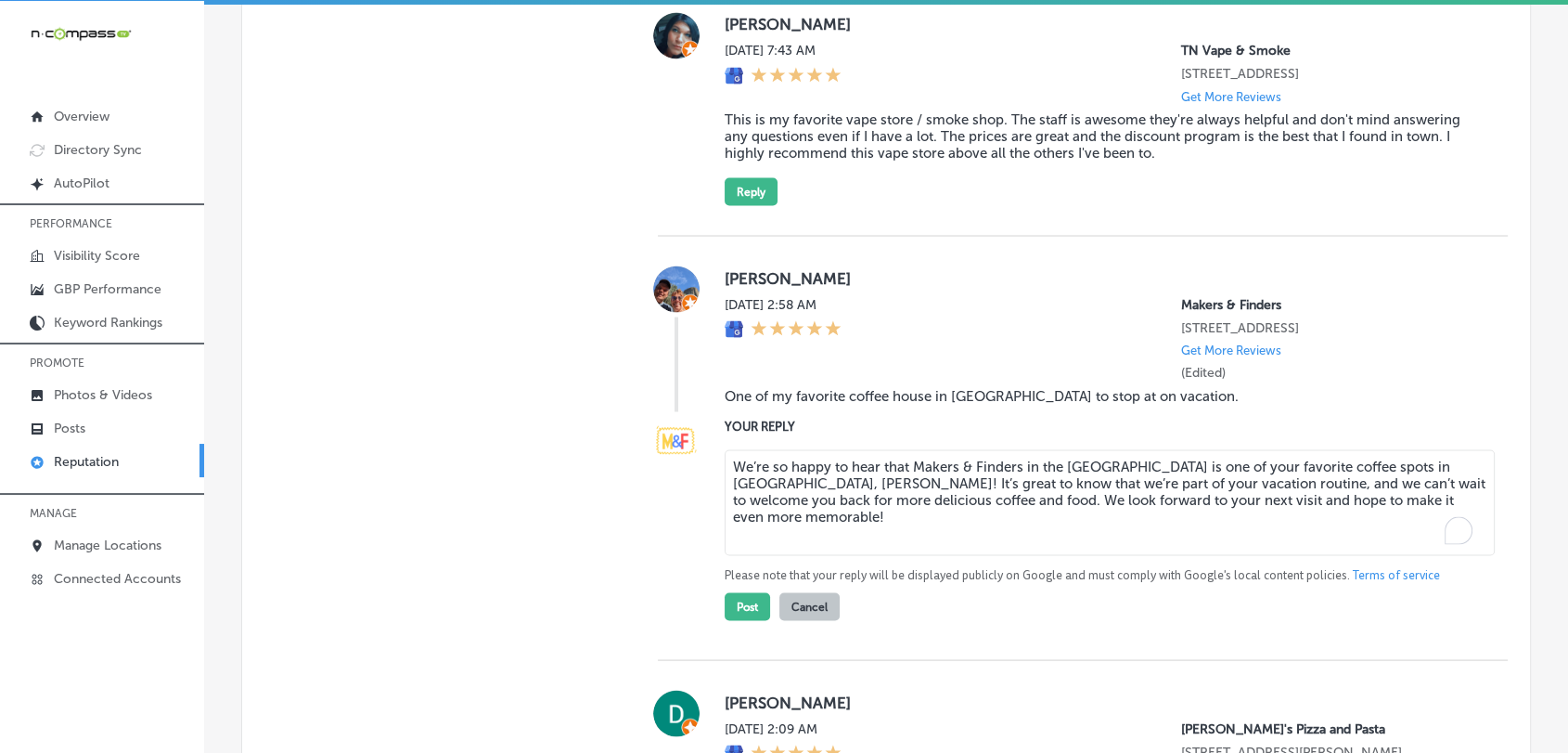
type textarea "We’re so happy to hear that Makers & Finders in the [GEOGRAPHIC_DATA] is one of…"
type textarea "x"
type textarea "We’re so happy to hear that Makers & Finders in the [GEOGRAPHIC_DATA] is one of…"
click at [755, 620] on button "Post" at bounding box center [747, 605] width 46 height 28
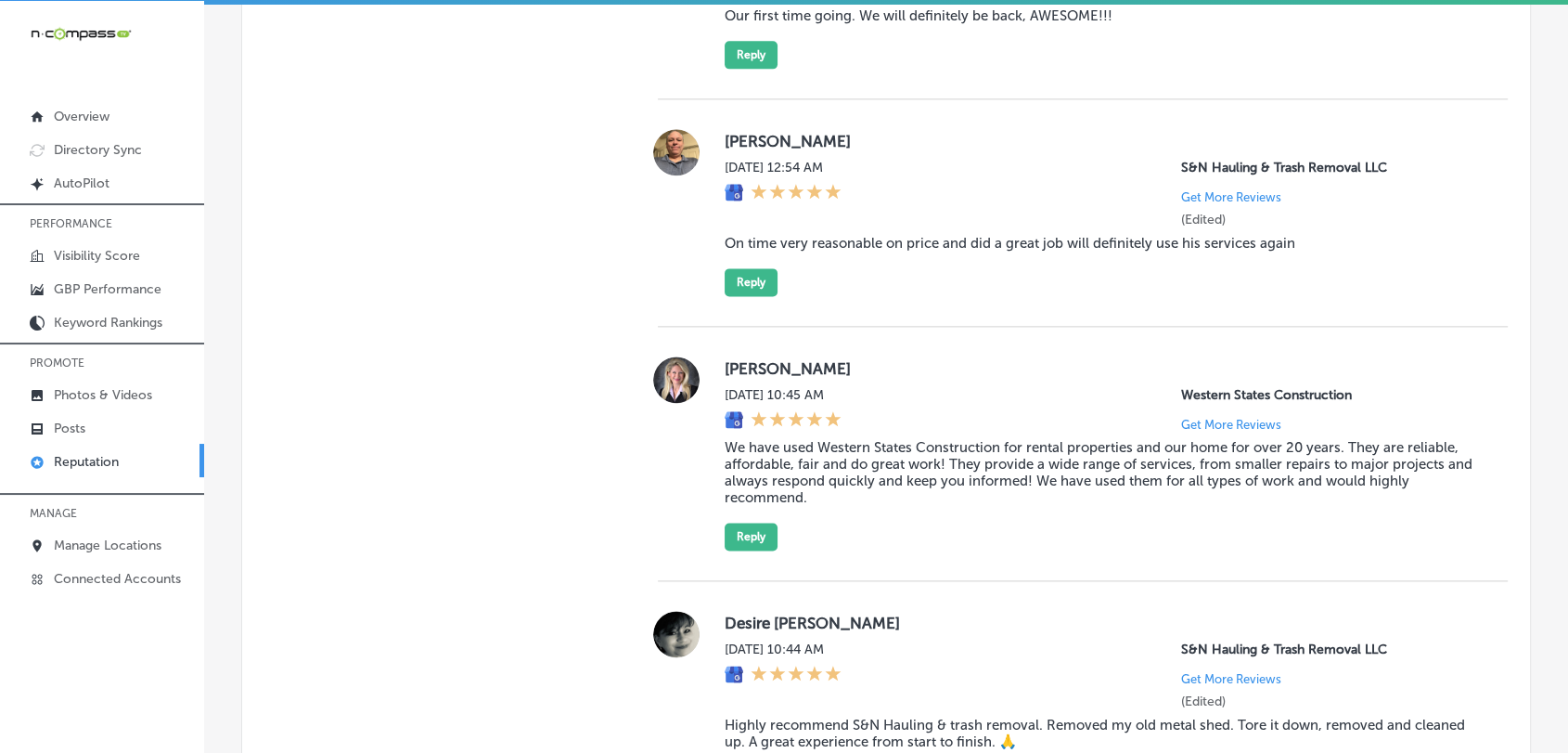
type textarea "x"
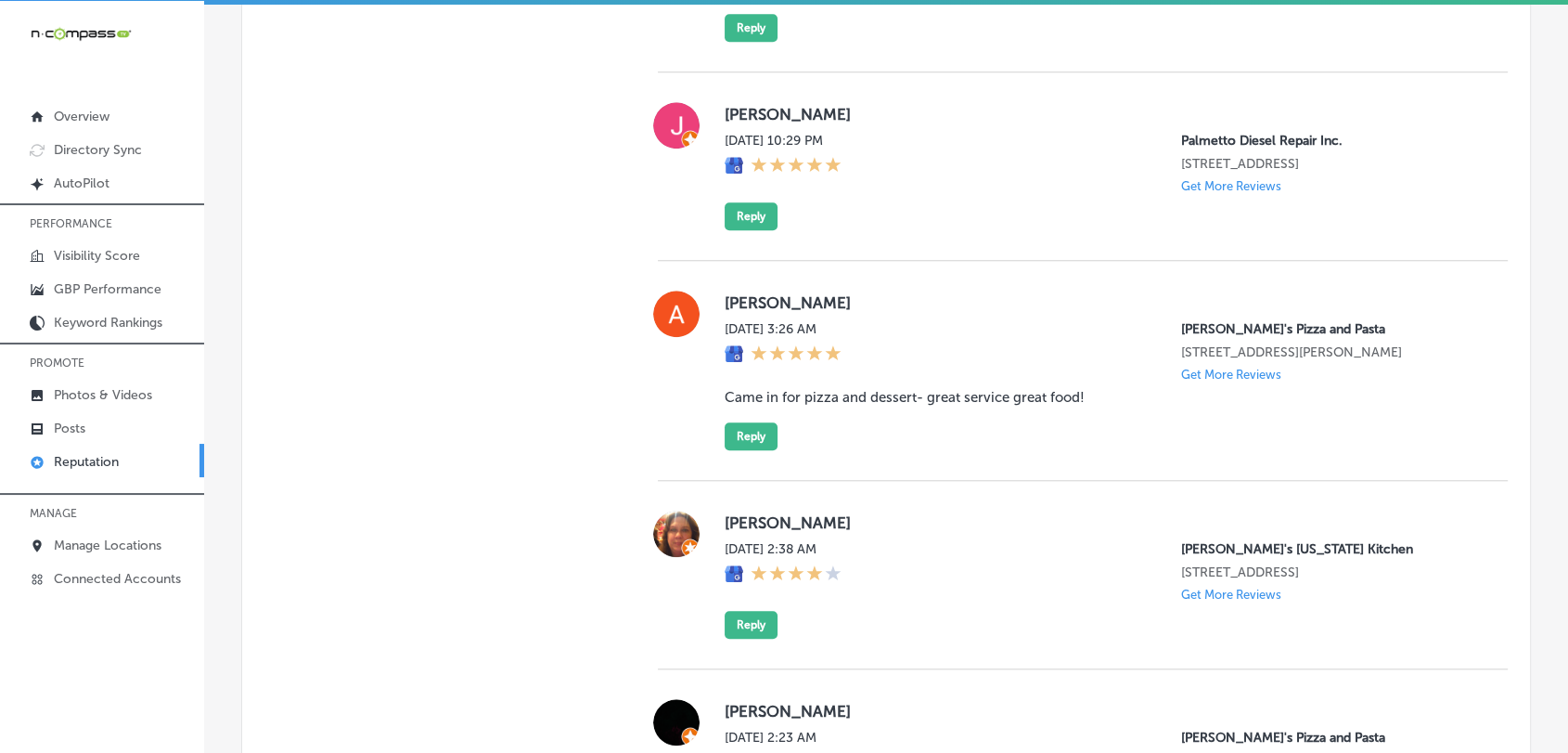
scroll to position [1584, 0]
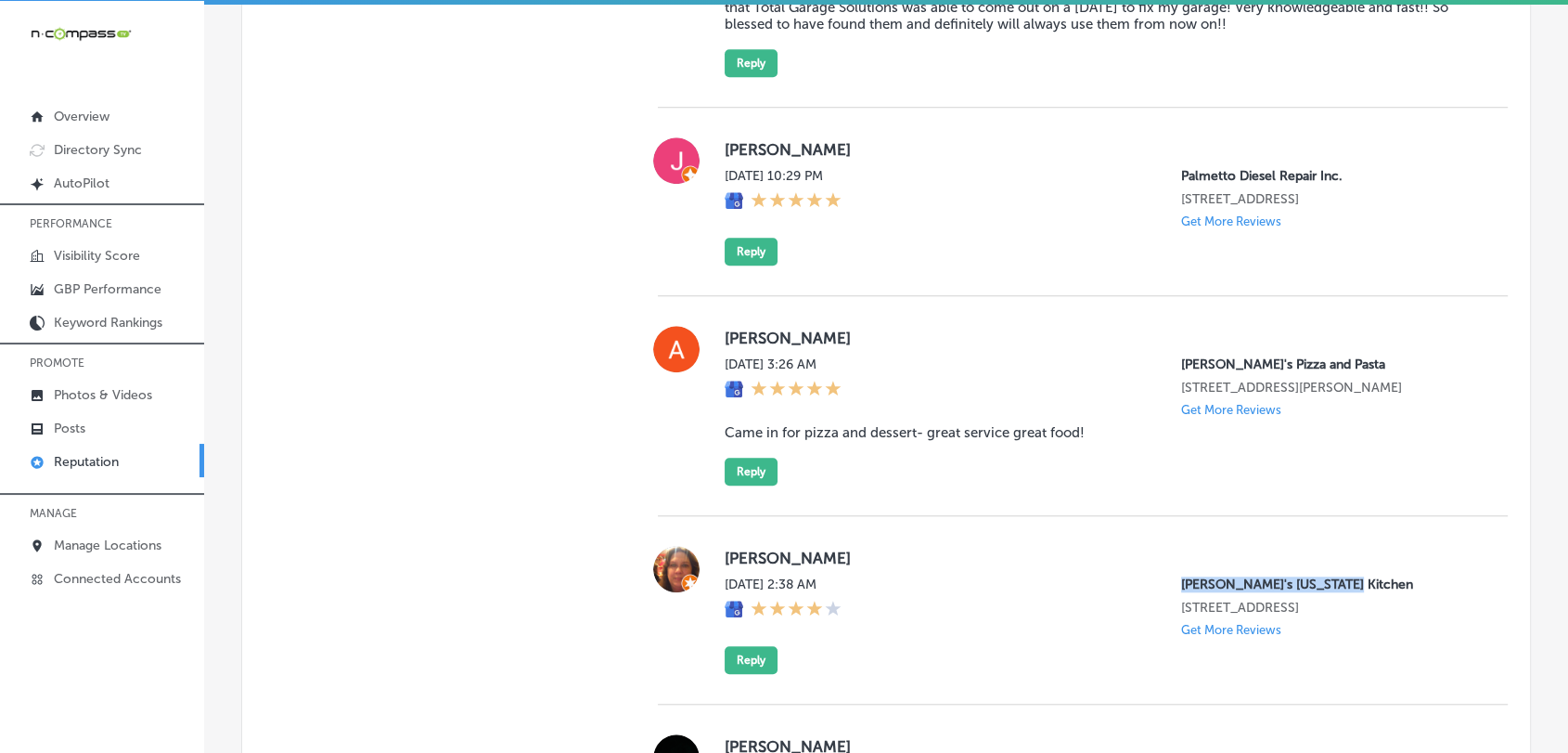
drag, startPoint x: 1194, startPoint y: 576, endPoint x: 1338, endPoint y: 581, distance: 144.1
click at [1338, 581] on div "[PERSON_NAME][DATE] 2:38 AM [PERSON_NAME]'s [US_STATE] Kitchen [STREET_ADDRESS]…" at bounding box center [1101, 609] width 754 height 128
copy p "[PERSON_NAME]'s [US_STATE] Kitchen"
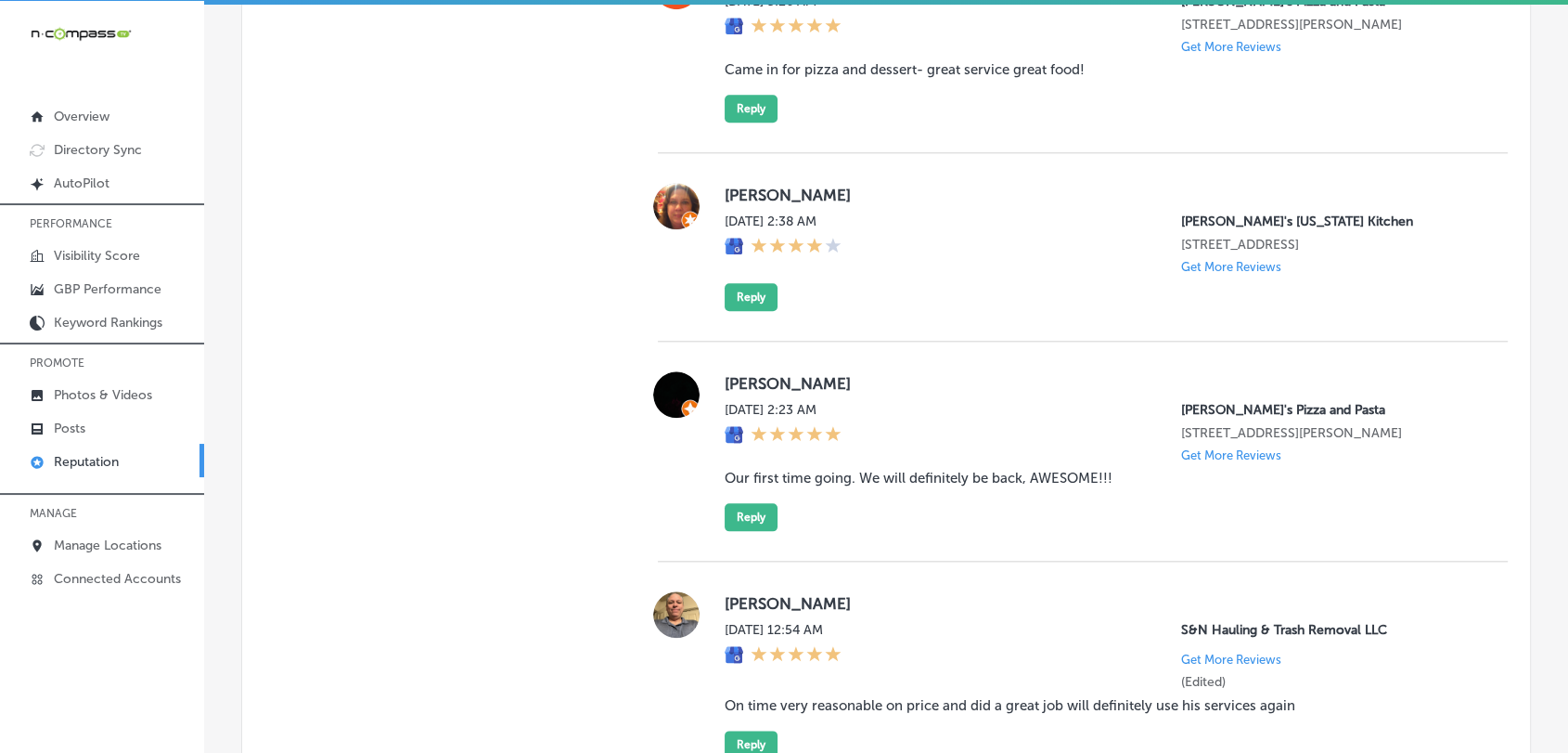
scroll to position [1941, 0]
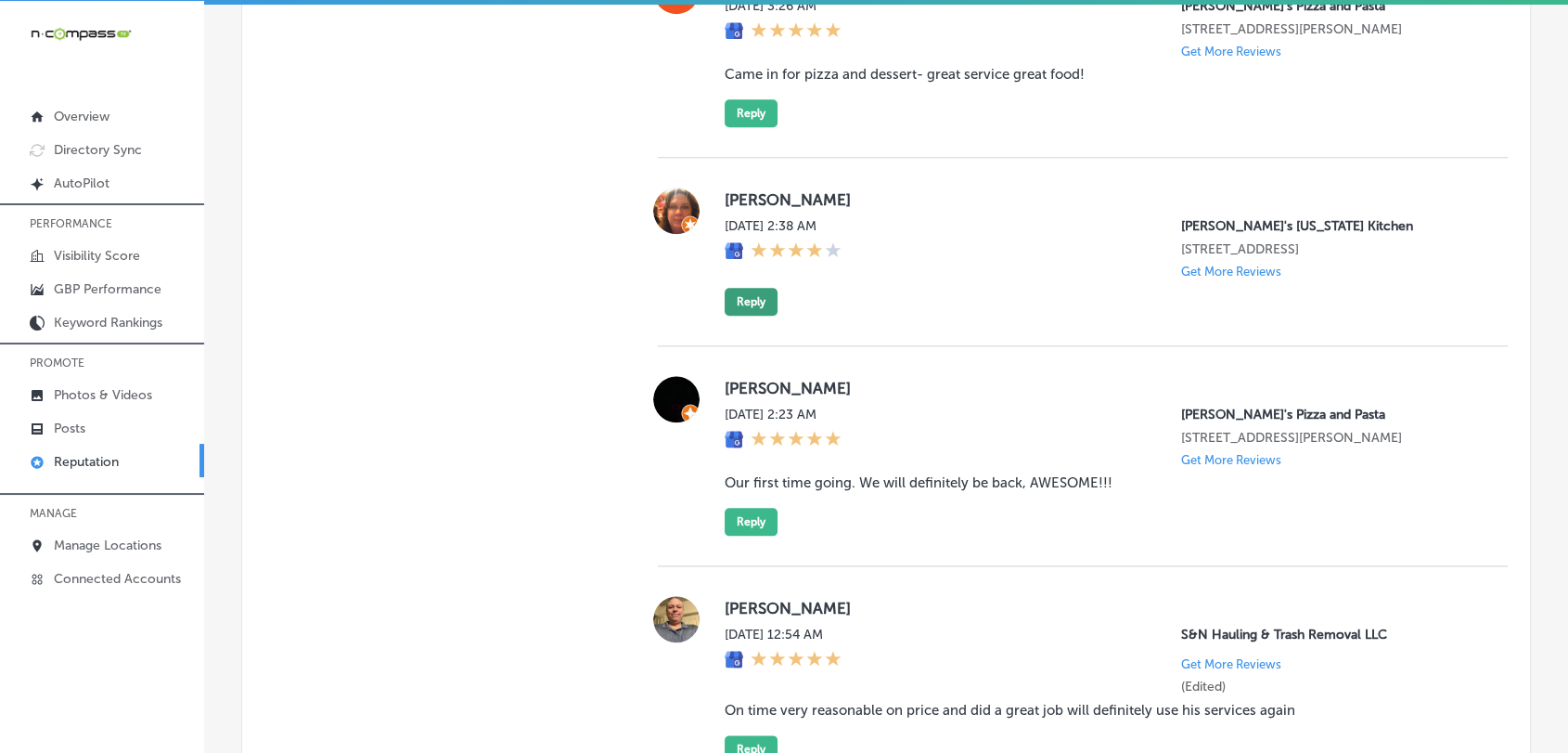
click at [743, 312] on button "Reply" at bounding box center [751, 301] width 53 height 28
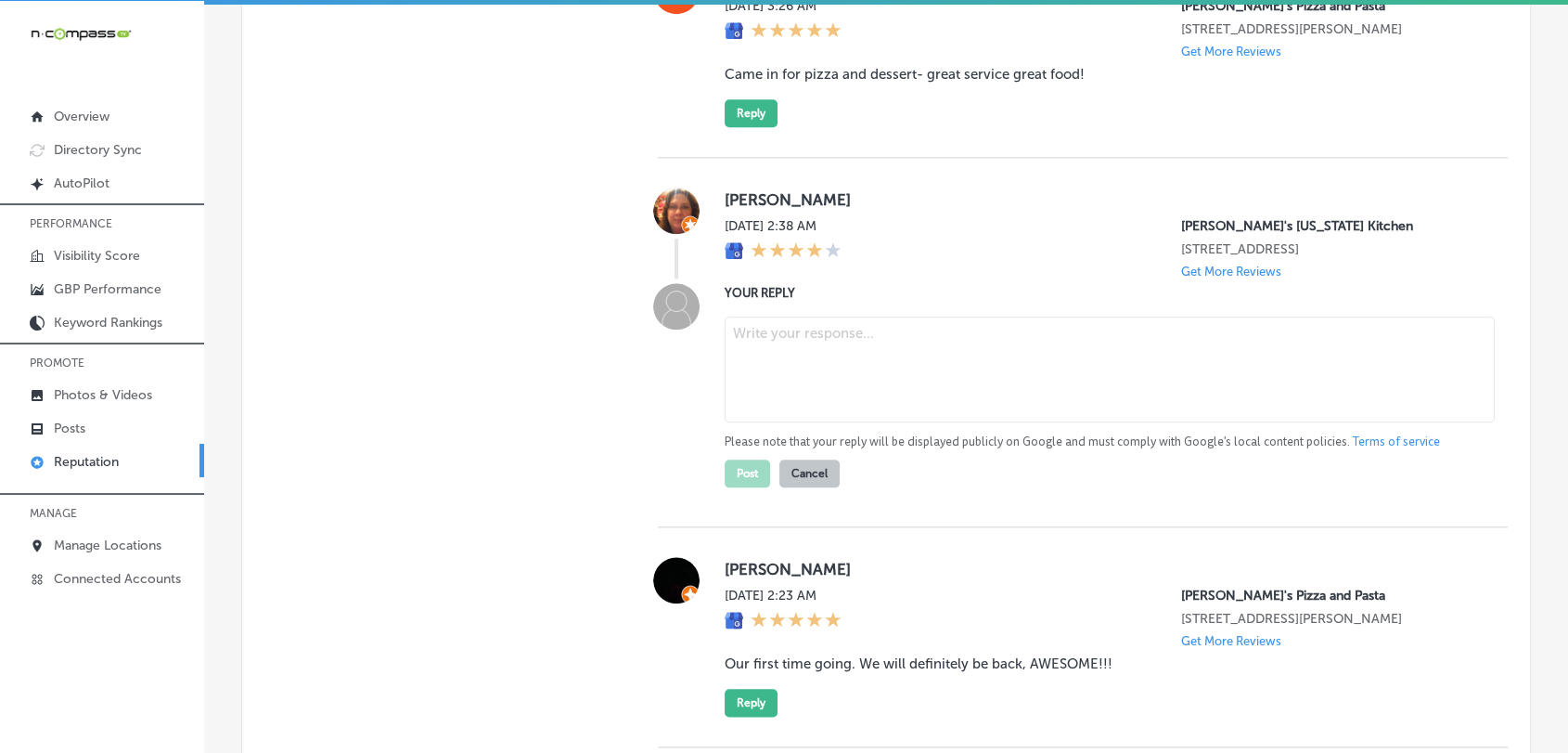
click at [828, 414] on textarea at bounding box center [1109, 370] width 770 height 106
click at [826, 346] on textarea "To enrich screen reader interactions, please activate Accessibility in Grammarl…" at bounding box center [1109, 370] width 770 height 106
paste textarea "Thank you for the 4-star rating, [PERSON_NAME]! We’re glad to hear you had a gr…"
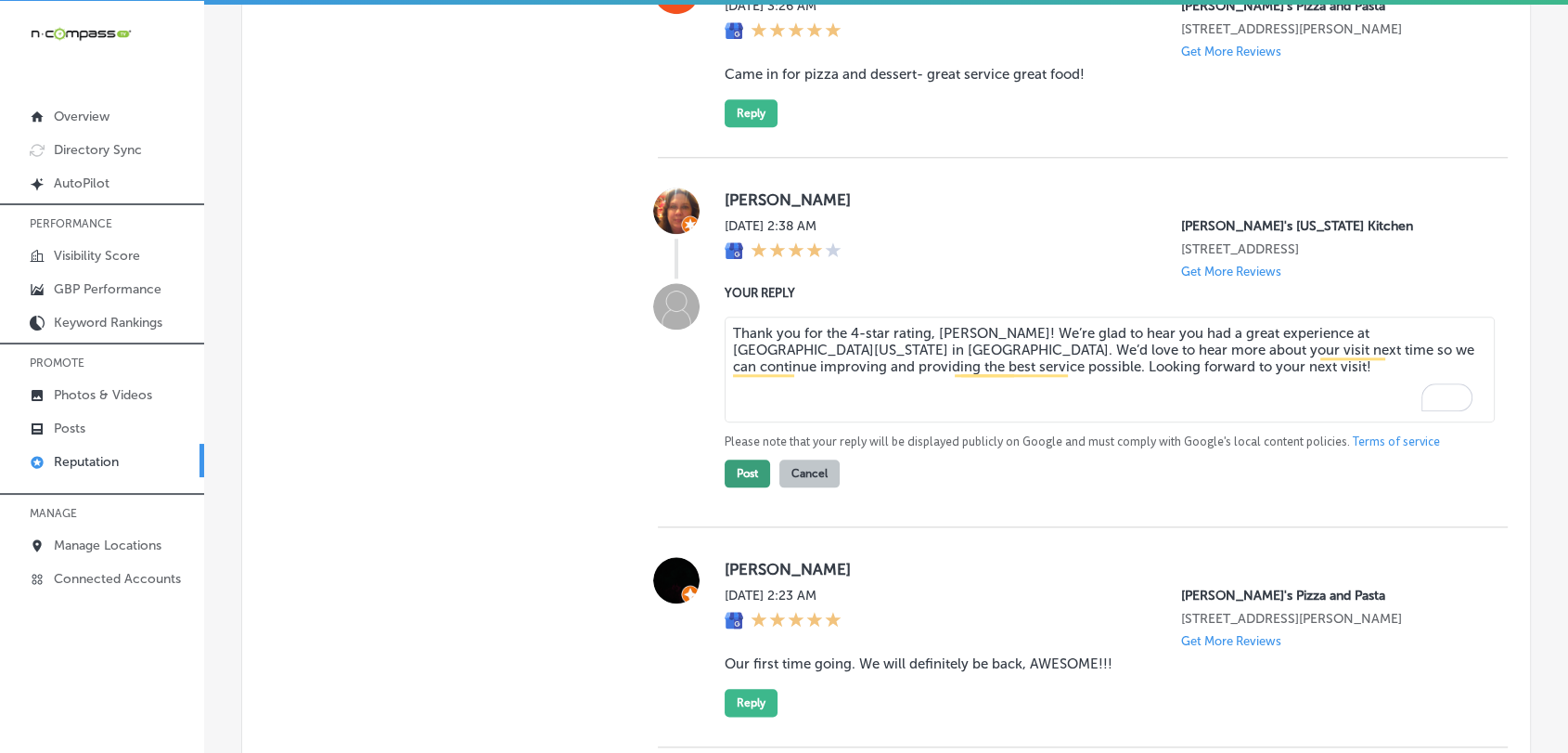
type textarea "Thank you for the 4-star rating, [PERSON_NAME]! We’re glad to hear you had a gr…"
click at [733, 473] on button "Post" at bounding box center [747, 472] width 46 height 28
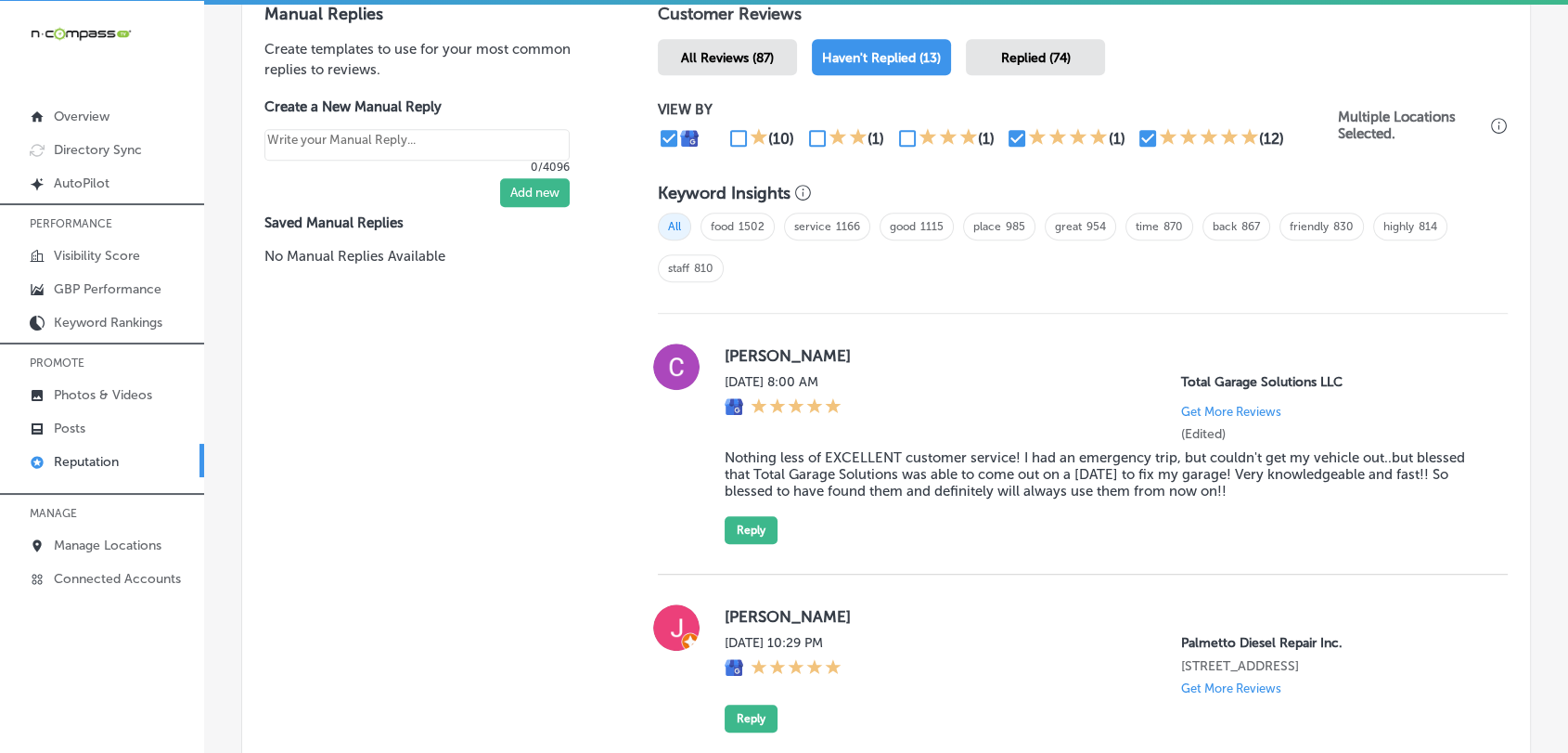
type textarea "x"
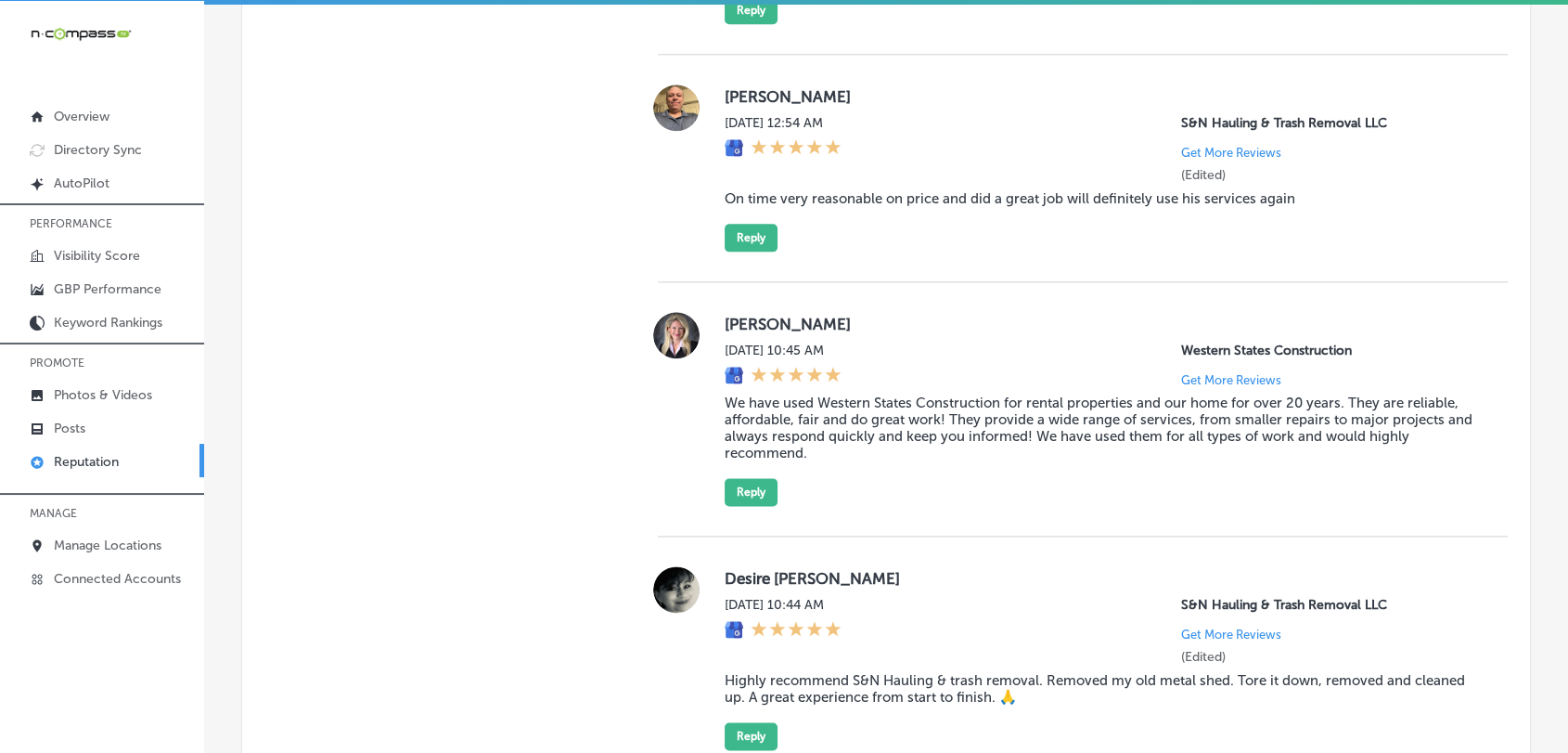
scroll to position [2354, 0]
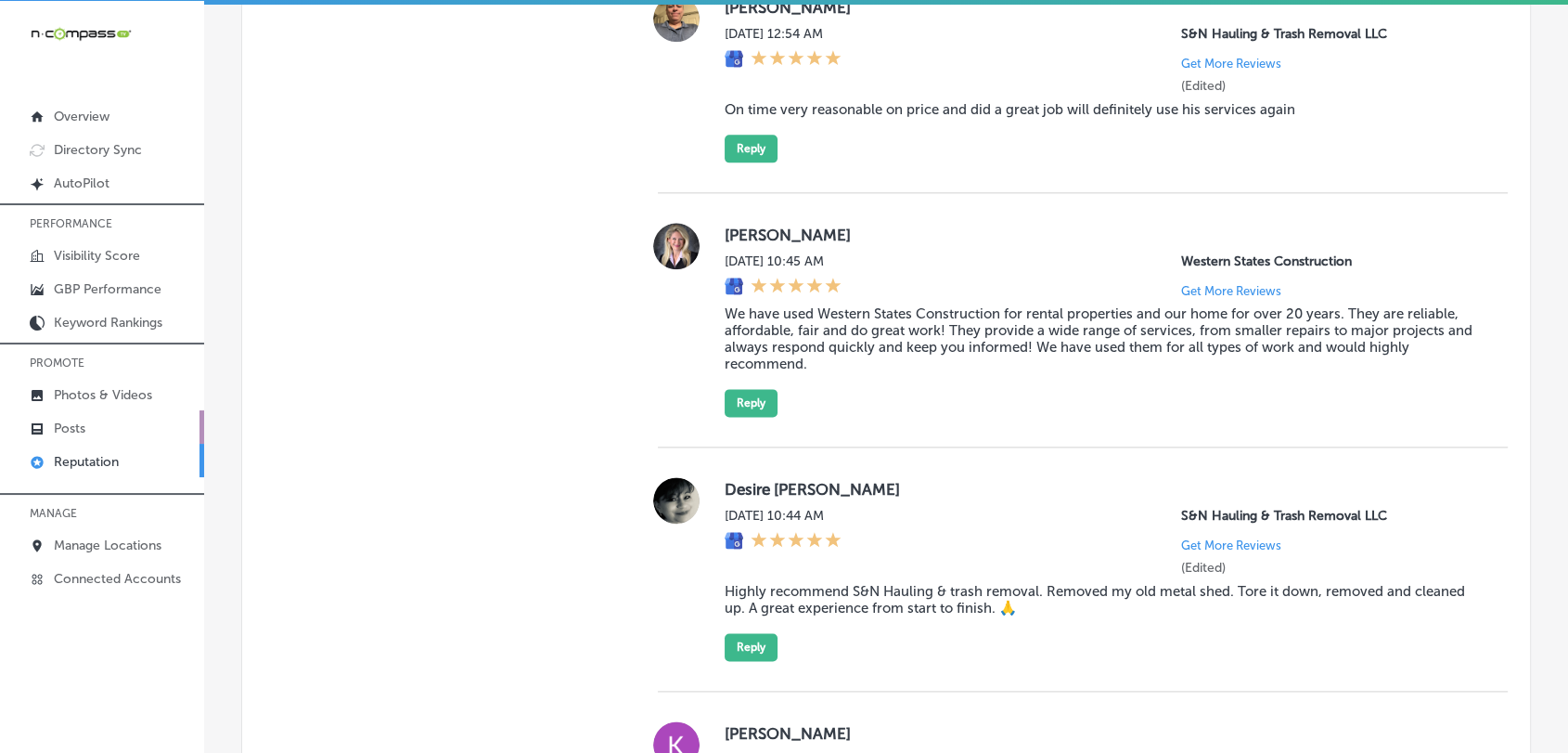
click at [109, 431] on link "Posts" at bounding box center [101, 427] width 204 height 33
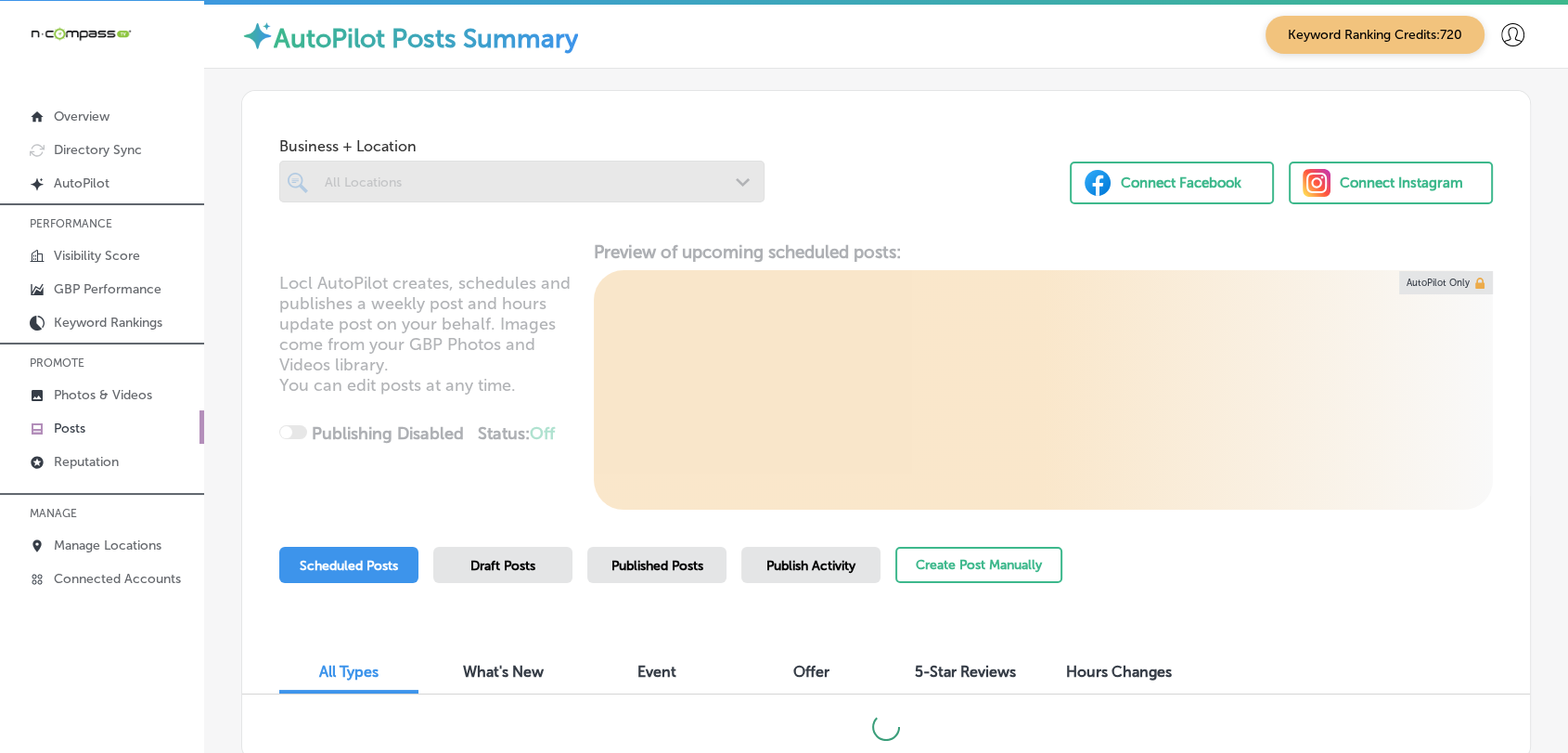
click at [765, 539] on div "Business + Location All Locations Path Created with Sketch. Connect Facebook Co…" at bounding box center [885, 425] width 1289 height 670
click at [766, 558] on span "Publish Activity" at bounding box center [811, 565] width 89 height 16
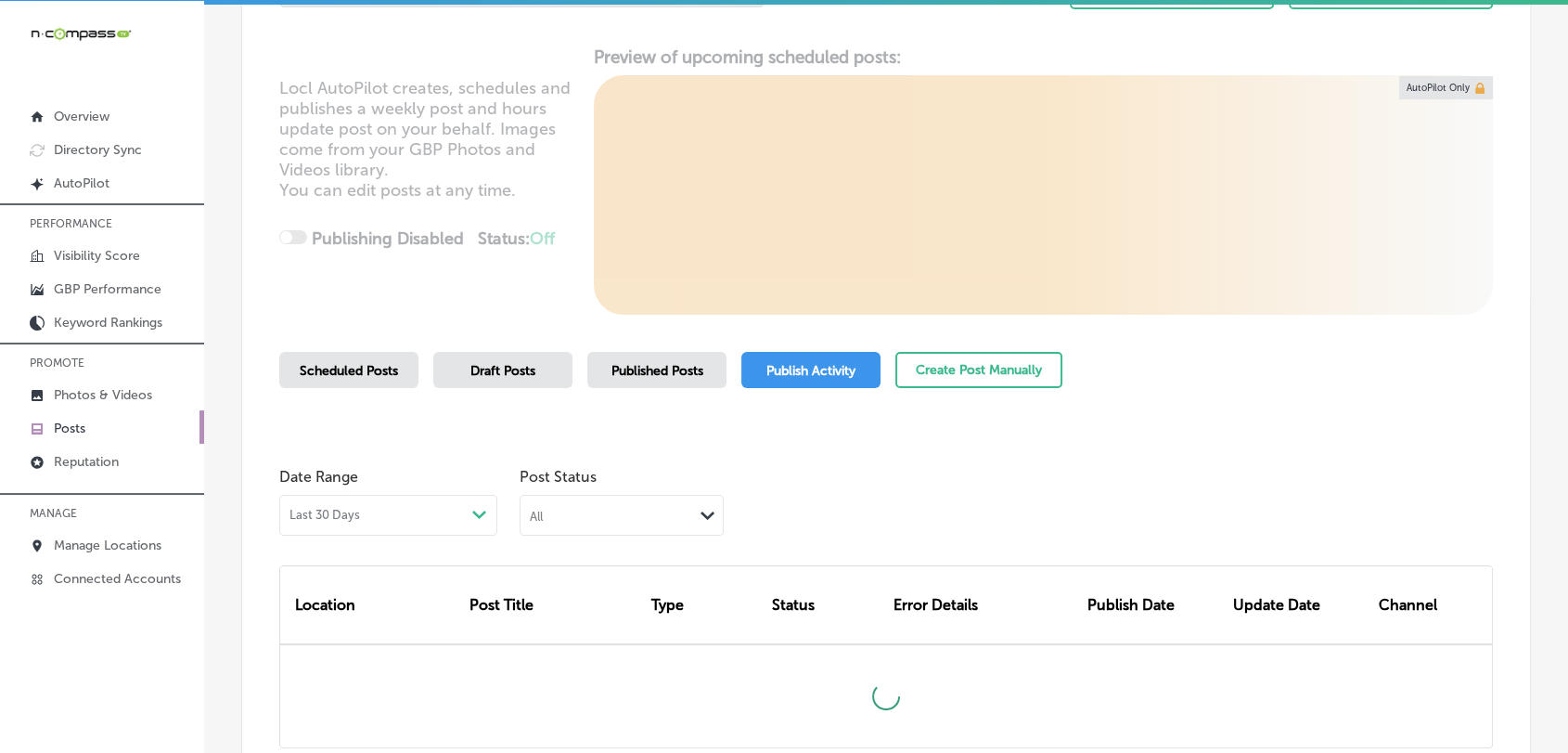
scroll to position [371, 0]
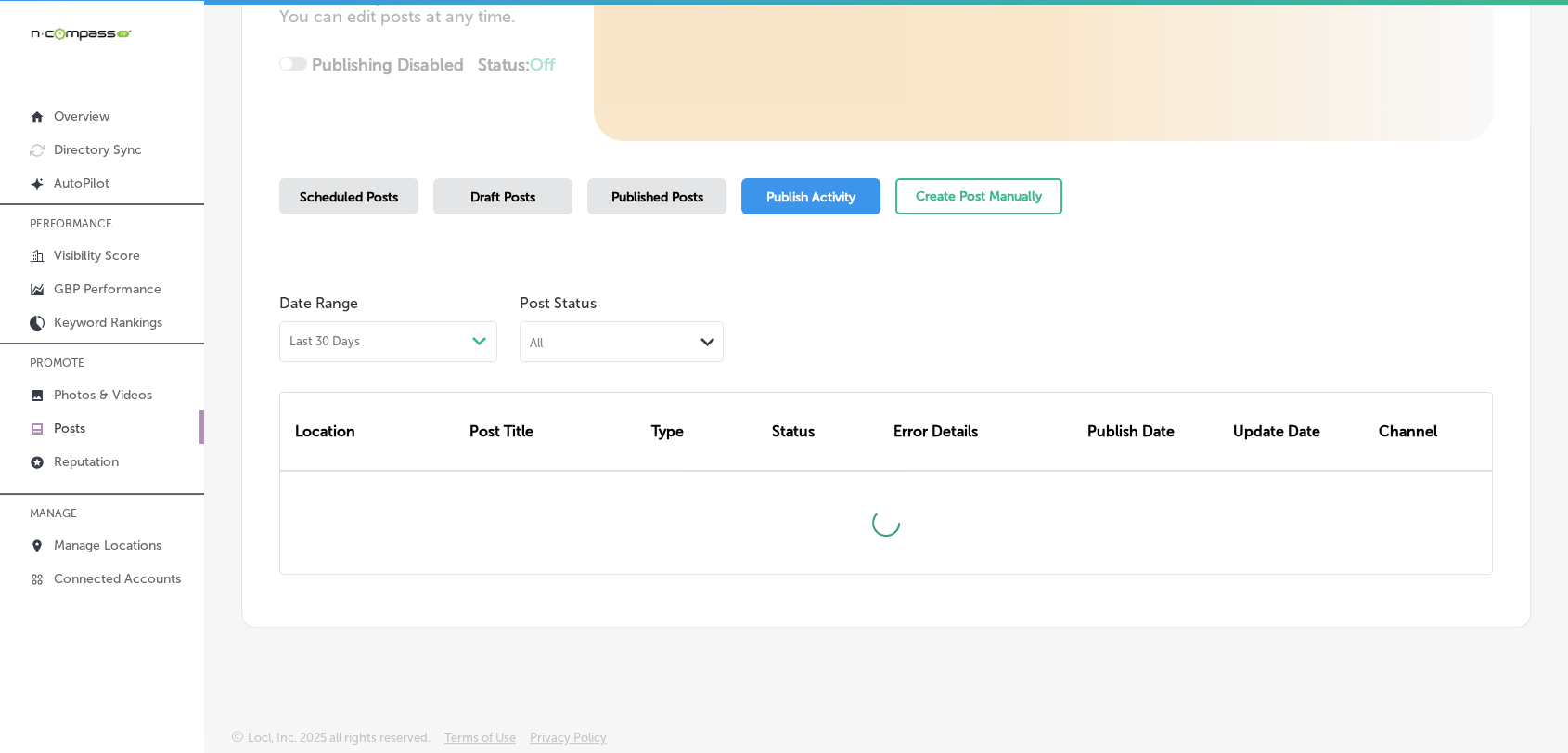
click at [608, 369] on div "Location Post Title Type Status Error Details Publish Date Update Date Channel" at bounding box center [886, 468] width 1213 height 212
click at [610, 350] on div "All Path Created with Sketch." at bounding box center [621, 340] width 202 height 35
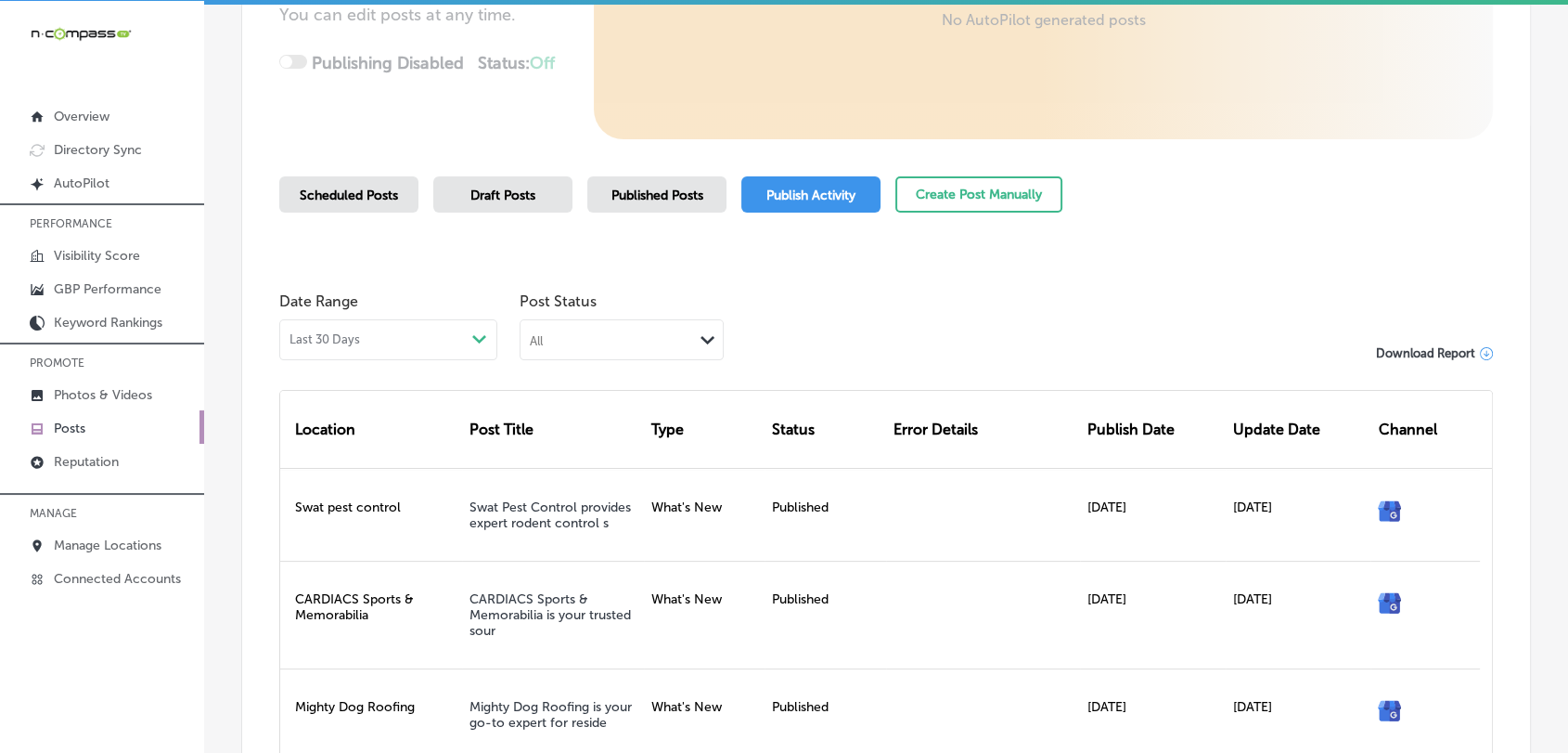
click at [661, 340] on div "All" at bounding box center [607, 339] width 173 height 18
click at [585, 433] on div "Failed" at bounding box center [621, 431] width 202 height 27
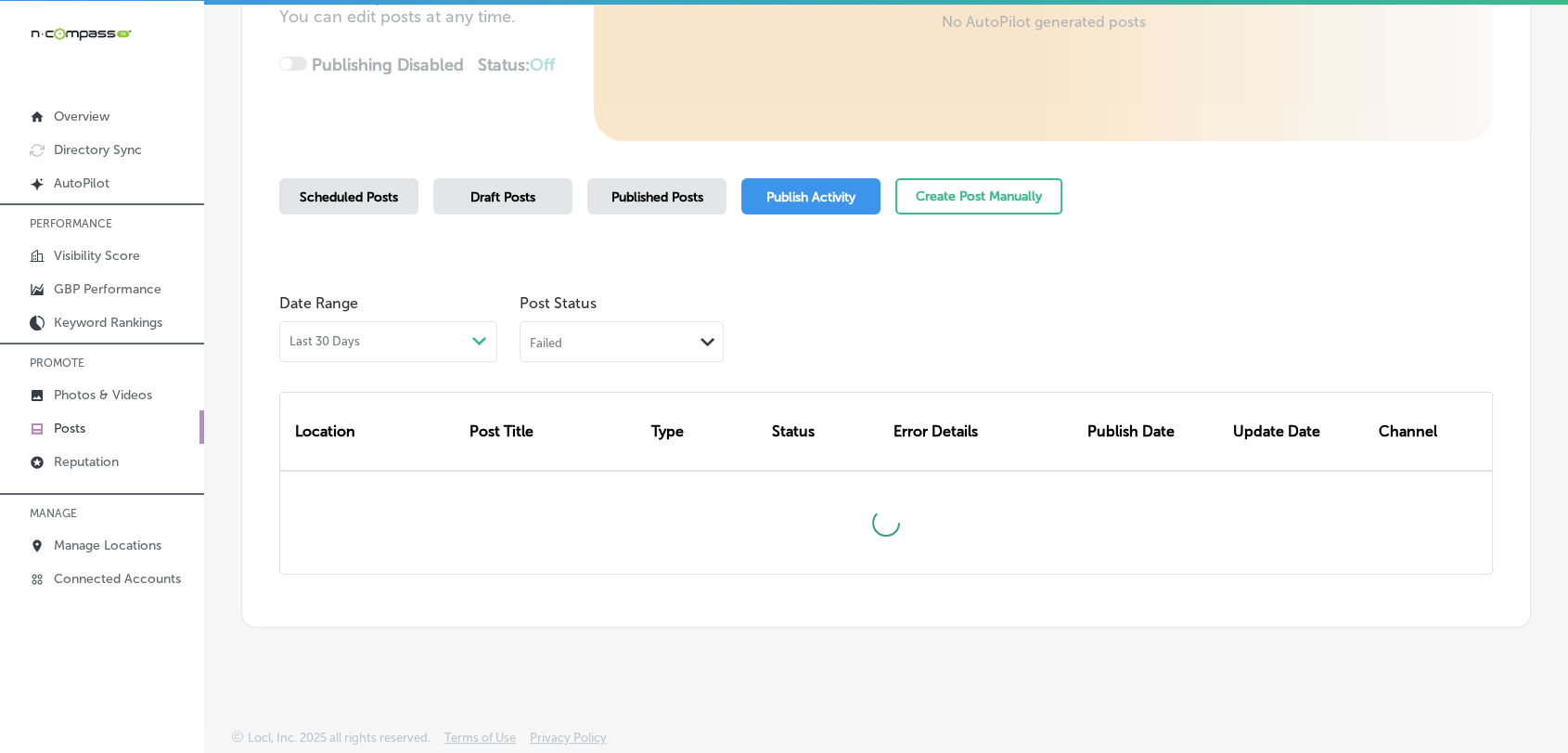
scroll to position [344, 0]
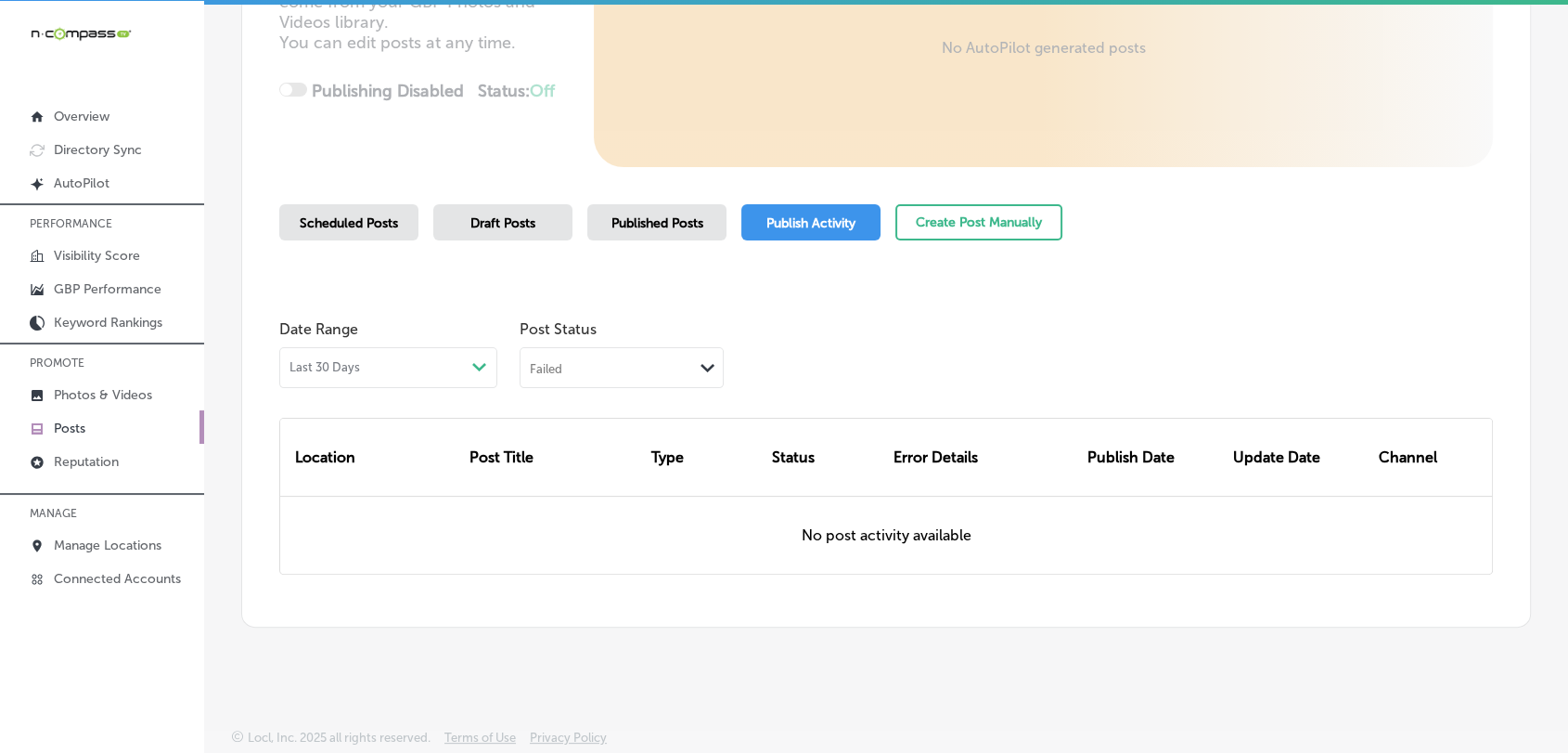
click at [653, 331] on span "Post Status" at bounding box center [621, 329] width 204 height 18
click at [646, 375] on div "Failed Path Created with Sketch." at bounding box center [621, 365] width 202 height 35
click at [589, 472] on div "Rejected By Google" at bounding box center [621, 486] width 202 height 27
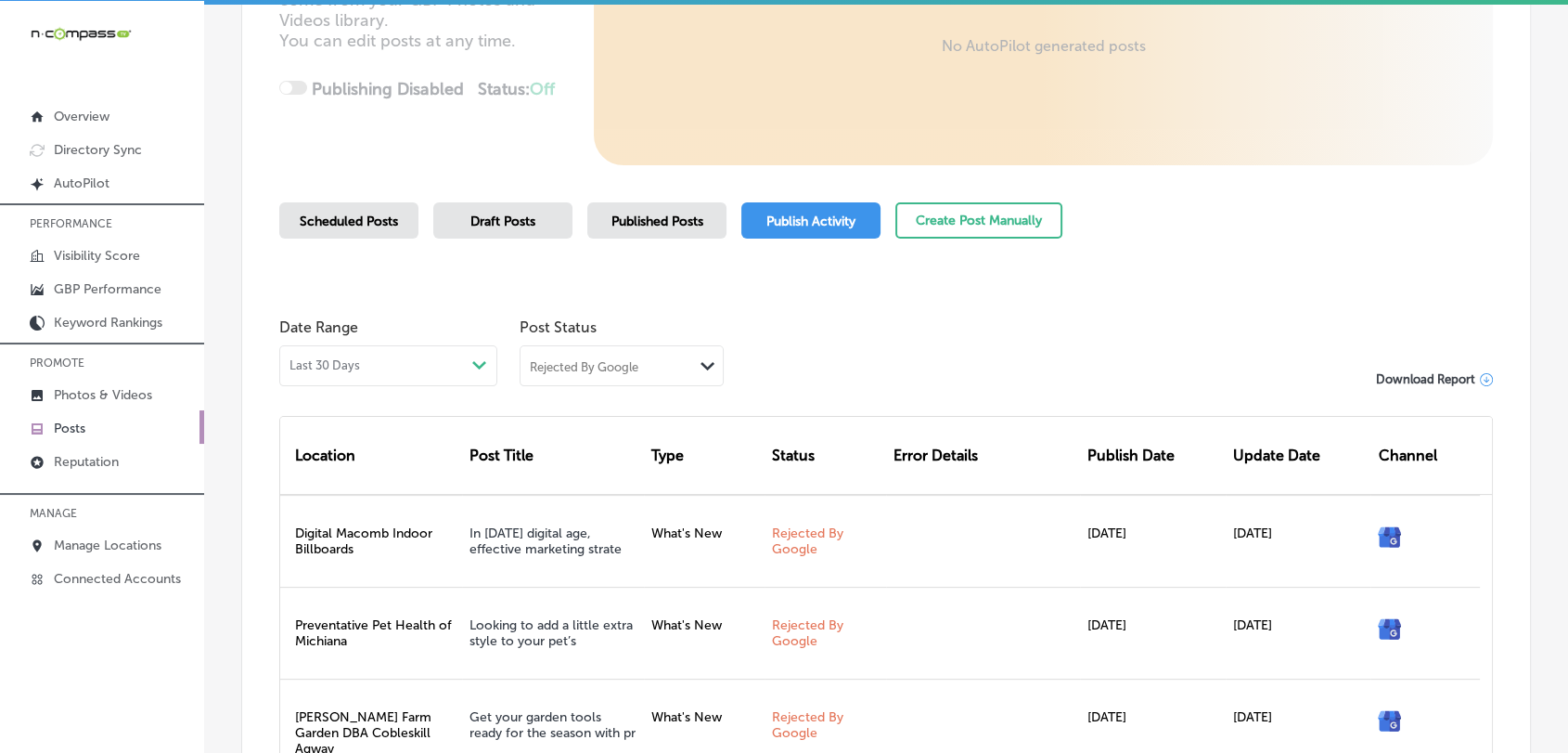
scroll to position [550, 0]
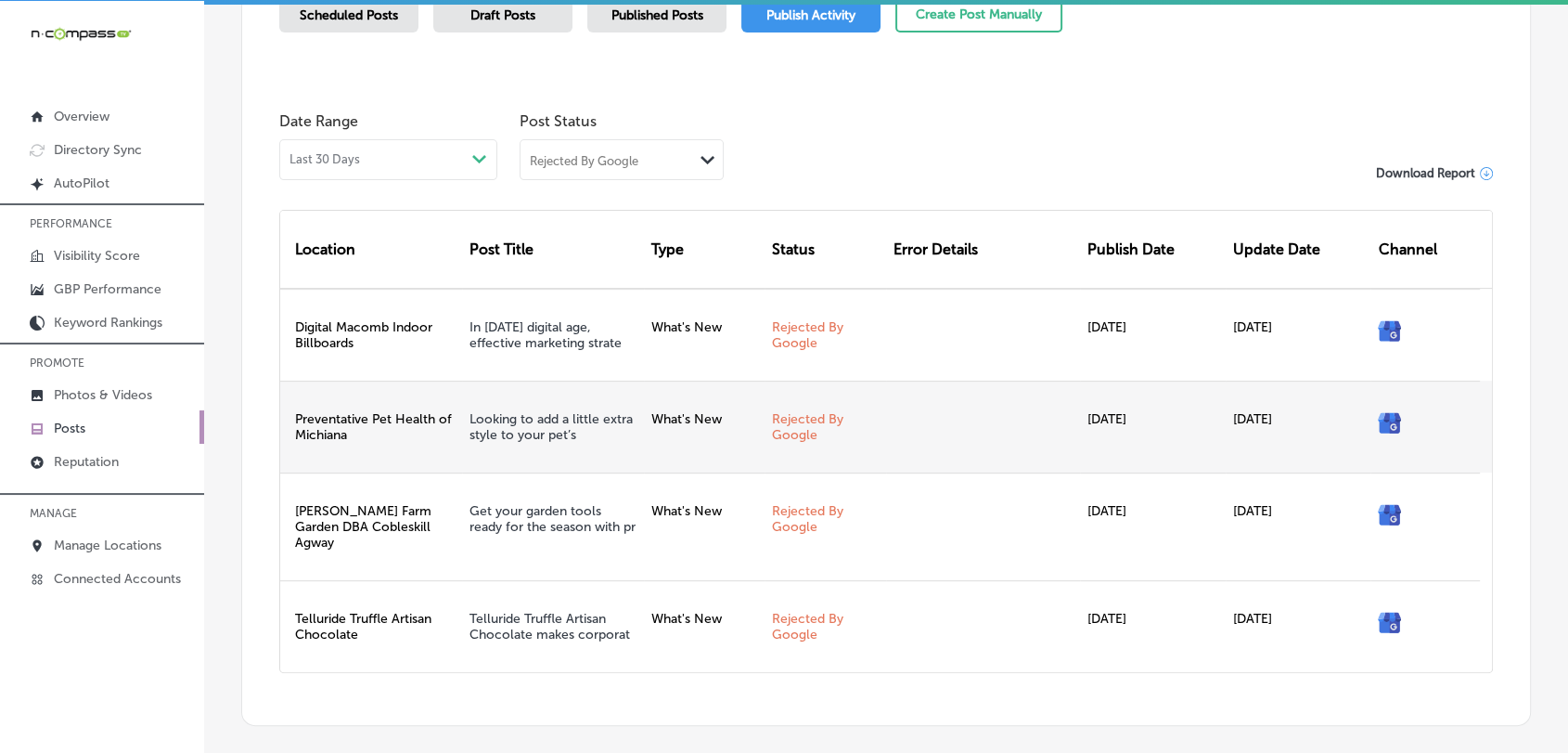
click at [609, 455] on div "Looking to add a little extra style to your pet’s" at bounding box center [553, 426] width 182 height 92
click at [788, 417] on link "Rejected By Google" at bounding box center [807, 427] width 71 height 31
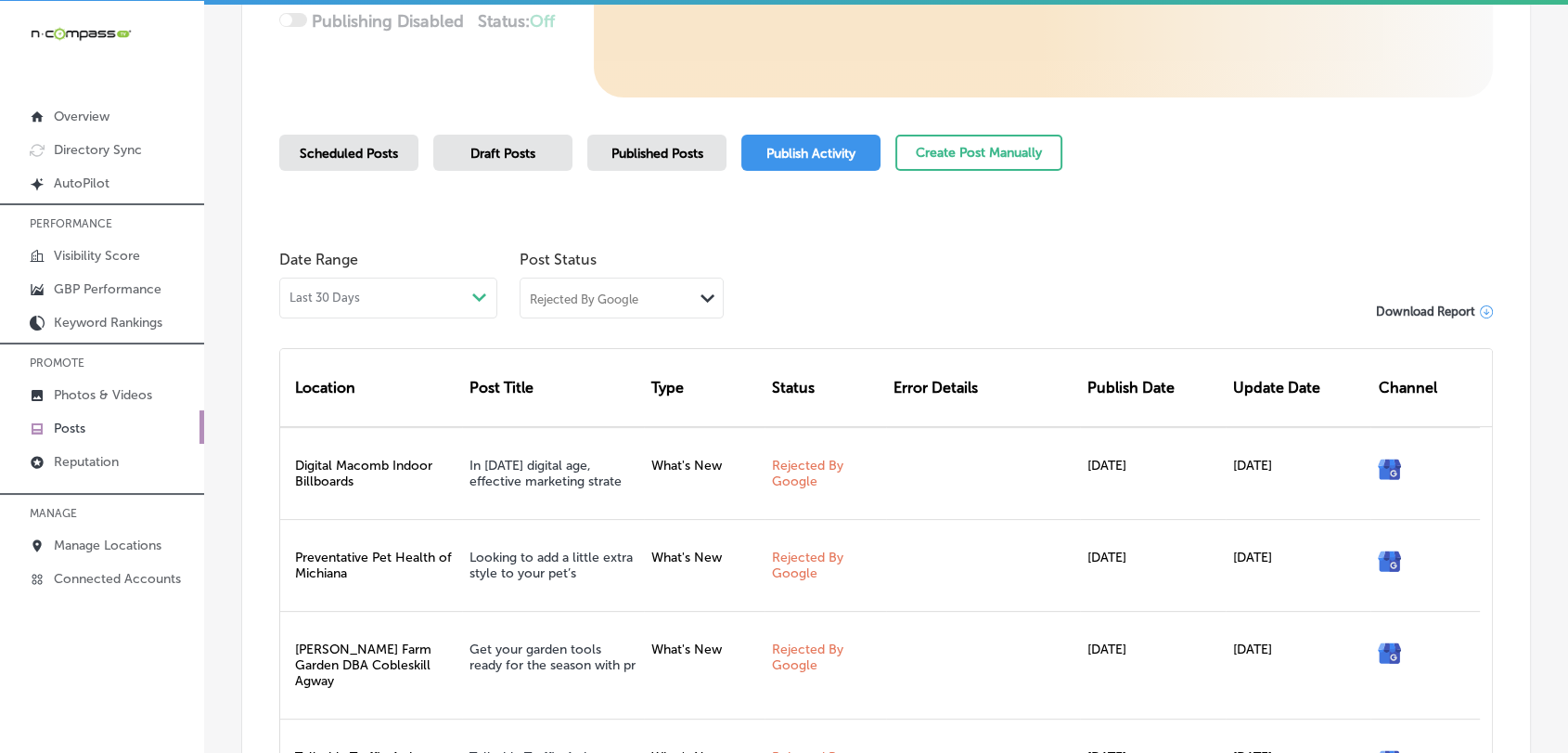
scroll to position [618, 0]
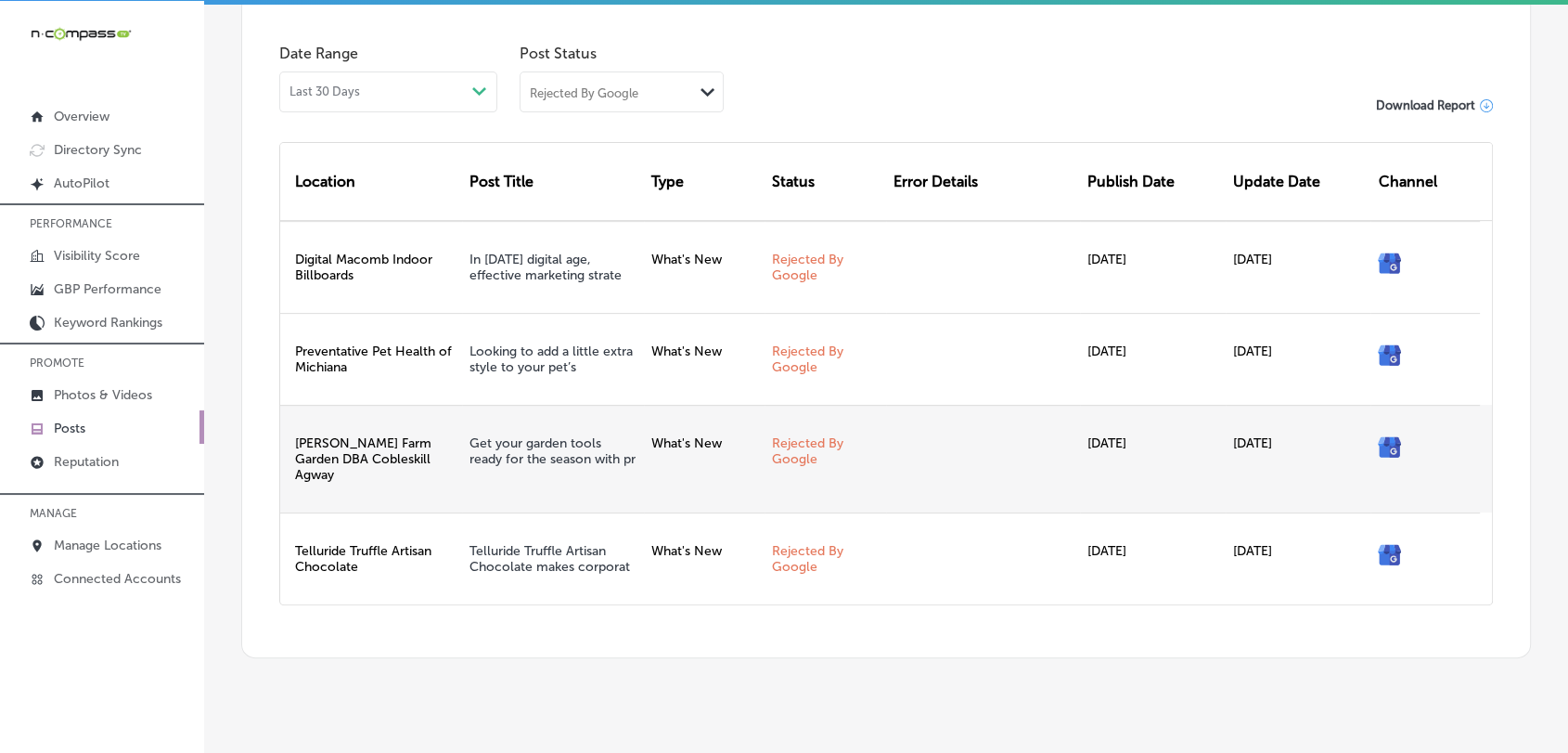
click at [485, 432] on div "Get your garden tools ready for the season with pr" at bounding box center [553, 459] width 182 height 108
click at [476, 456] on link "Get your garden tools ready for the season with pr" at bounding box center [552, 450] width 166 height 31
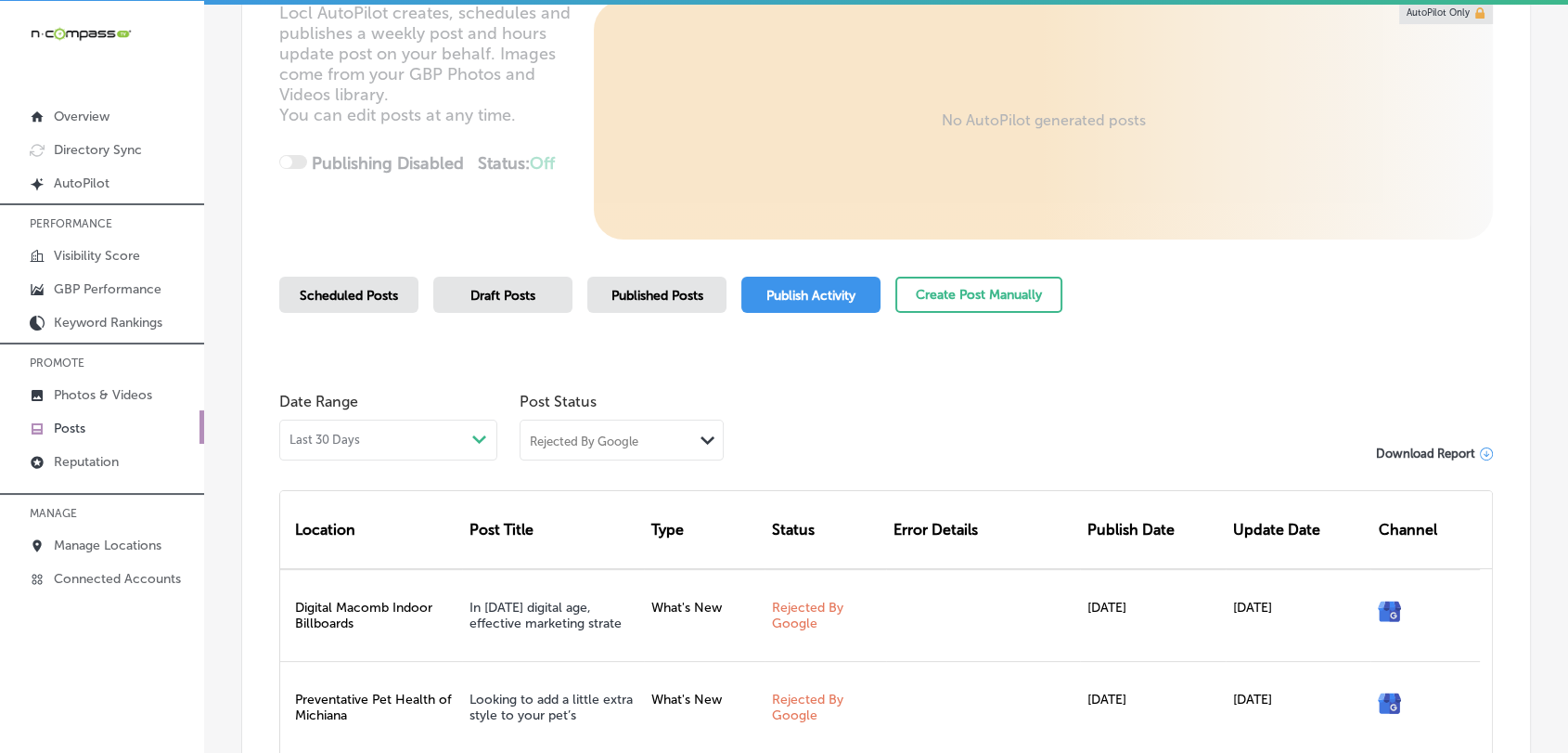
scroll to position [206, 0]
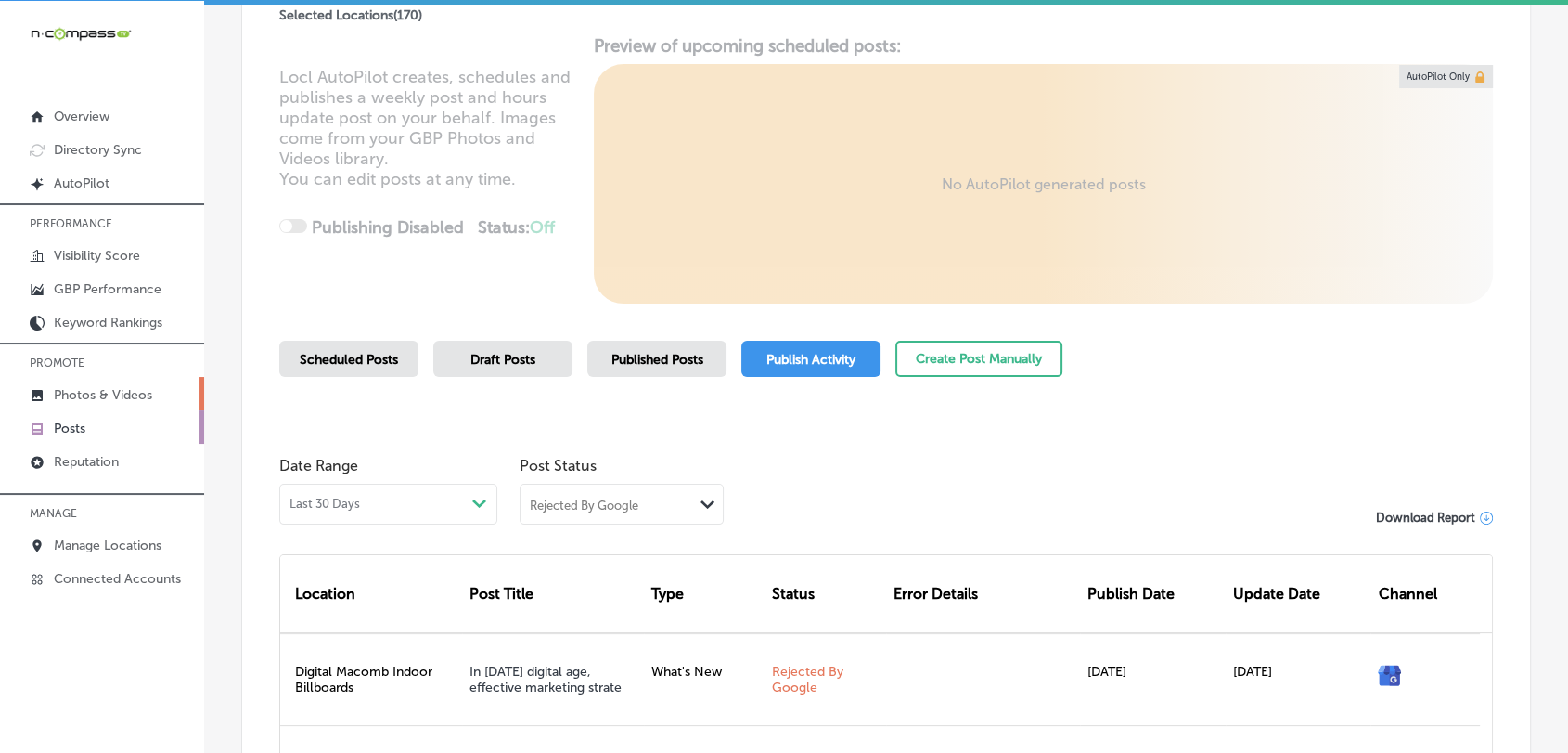
drag, startPoint x: 132, startPoint y: 423, endPoint x: 171, endPoint y: 398, distance: 46.3
click at [132, 423] on link "Posts" at bounding box center [101, 427] width 204 height 33
click at [1003, 349] on button "Create Post Manually" at bounding box center [978, 358] width 167 height 36
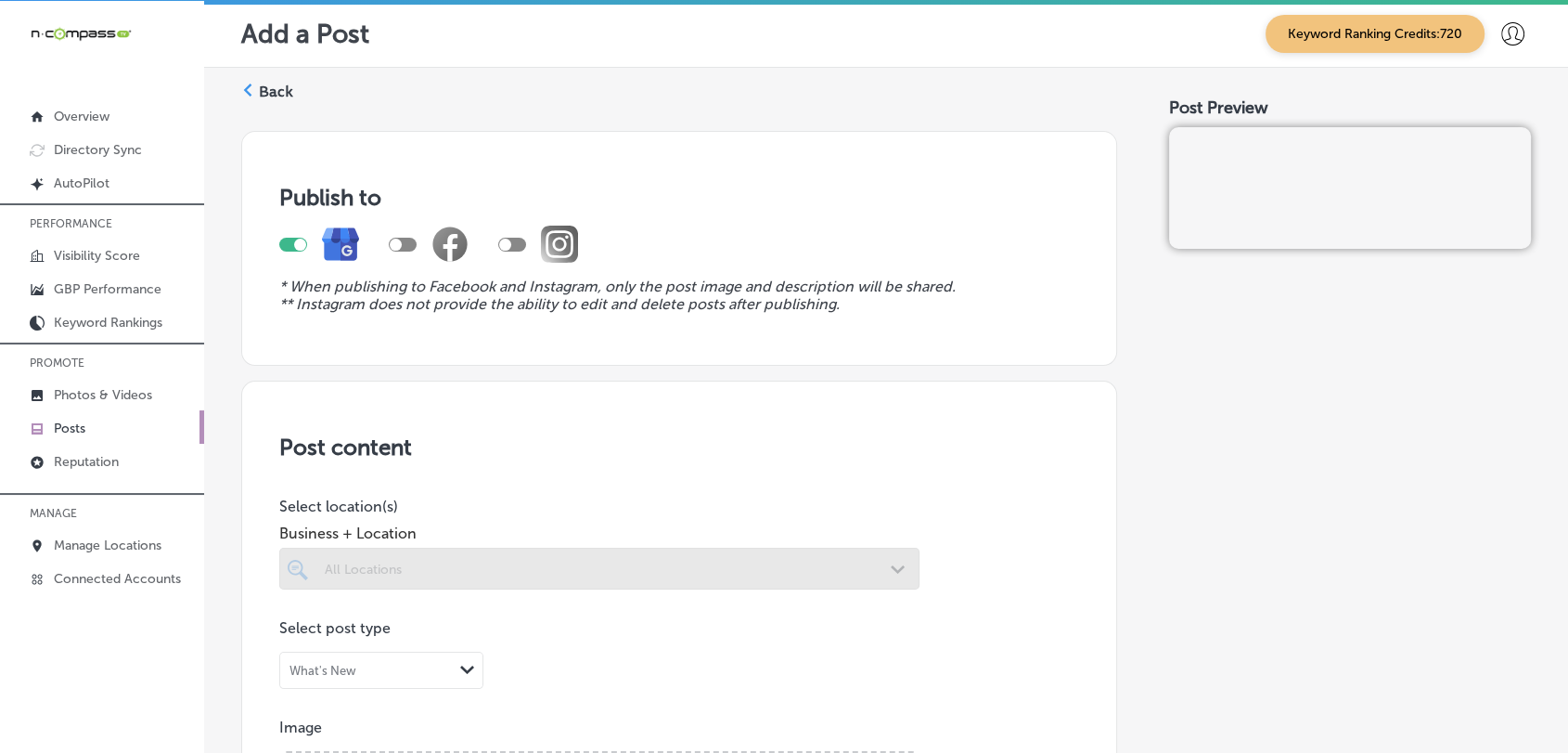
scroll to position [413, 0]
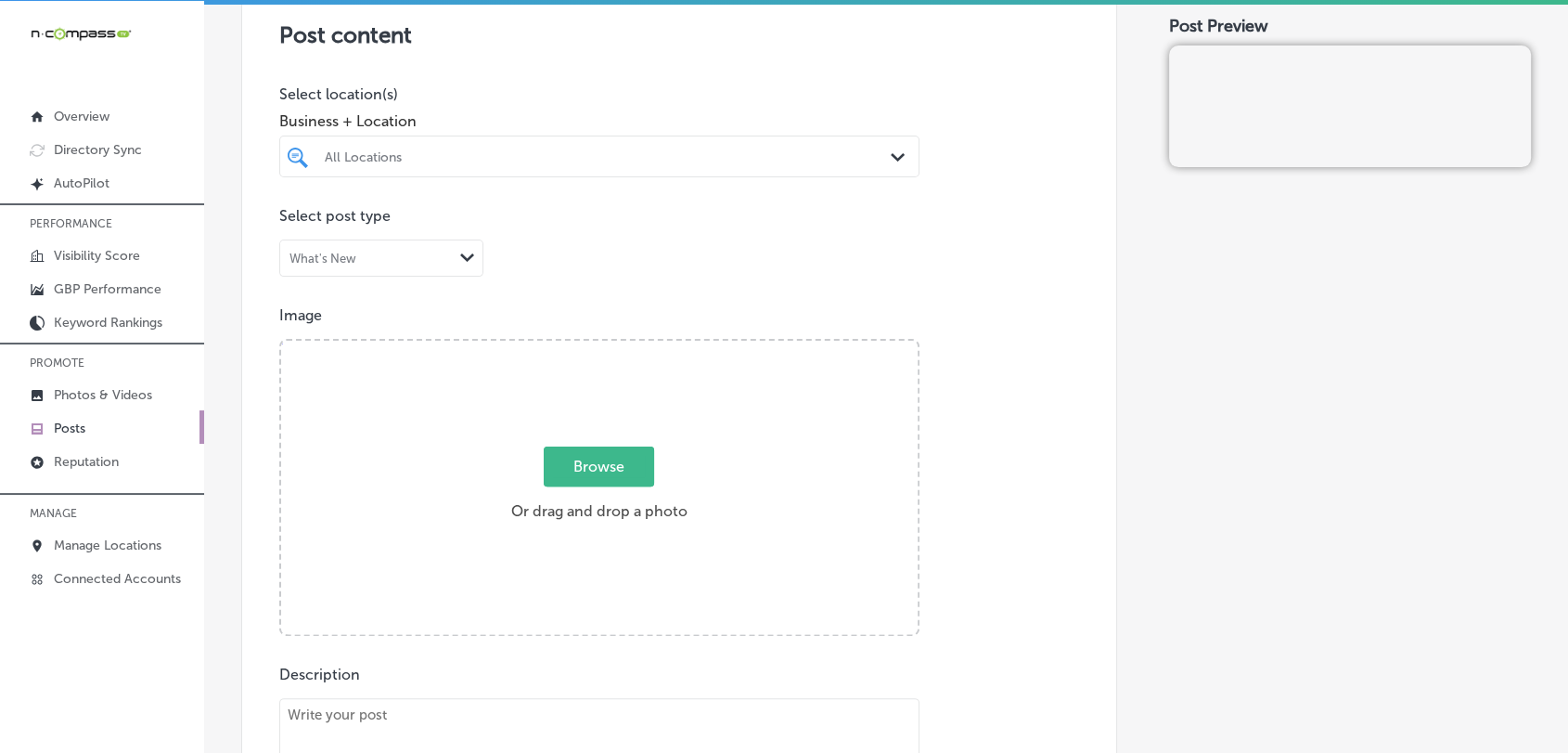
click at [638, 142] on div "All Locations" at bounding box center [599, 156] width 568 height 28
drag, startPoint x: 632, startPoint y: 180, endPoint x: 630, endPoint y: 156, distance: 24.1
click at [632, 178] on div at bounding box center [599, 192] width 640 height 29
click at [630, 156] on div "All Locations" at bounding box center [609, 156] width 568 height 16
click at [615, 216] on div "Preventative Pet Health of Michiana [STREET_ADDRESS] [STREET_ADDRESS]" at bounding box center [555, 231] width 465 height 31
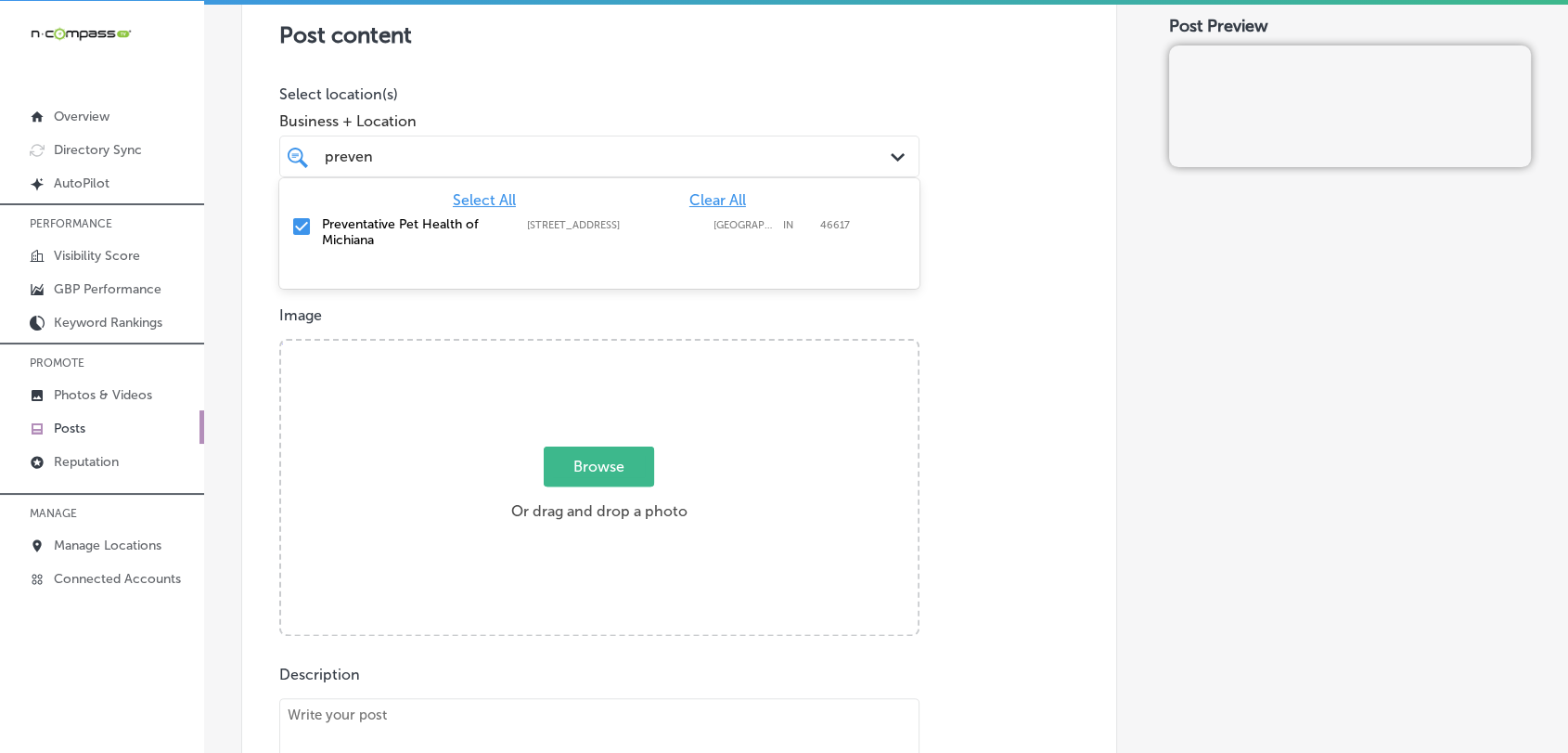
click at [617, 136] on div "preven preven Path Created with Sketch." at bounding box center [599, 156] width 640 height 42
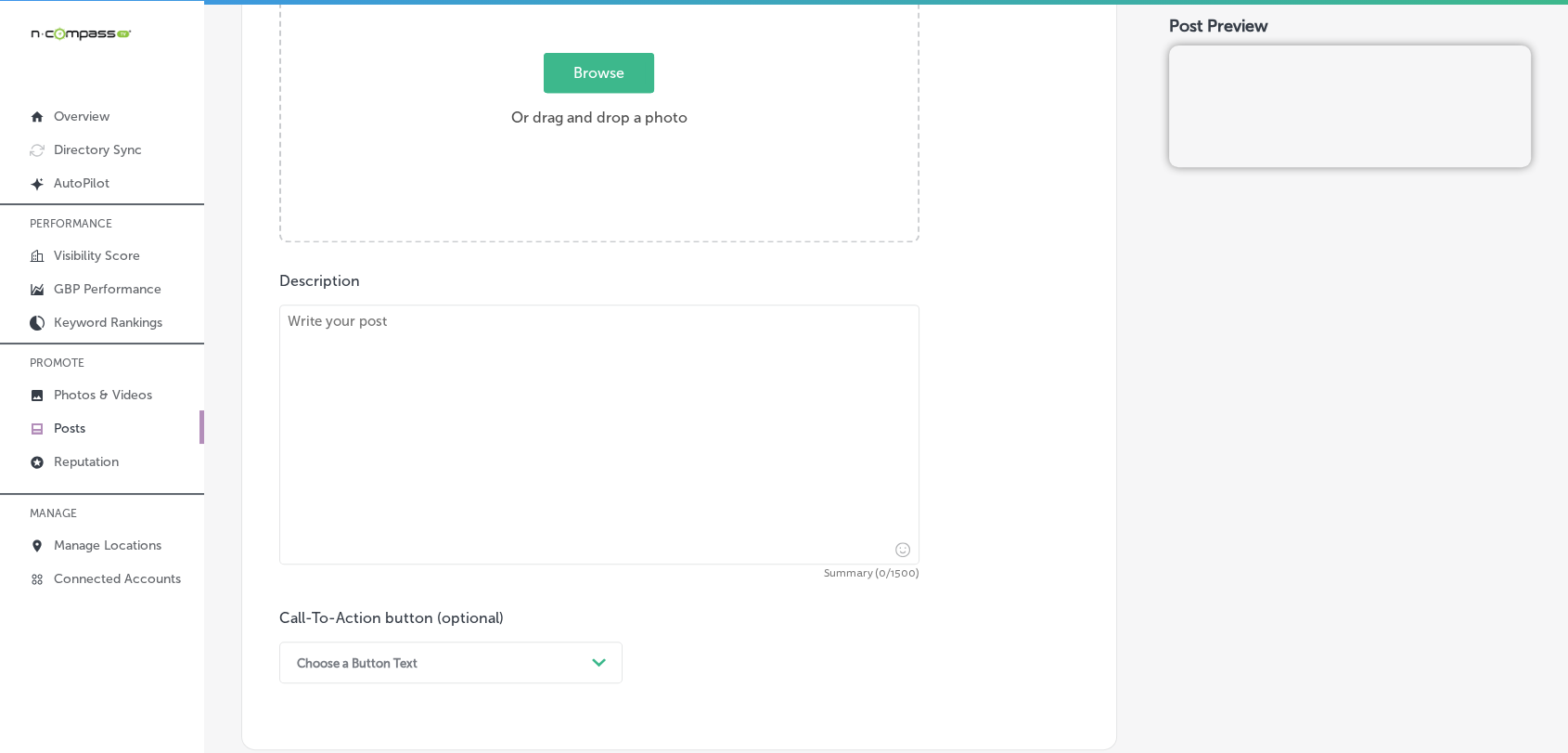
scroll to position [824, 0]
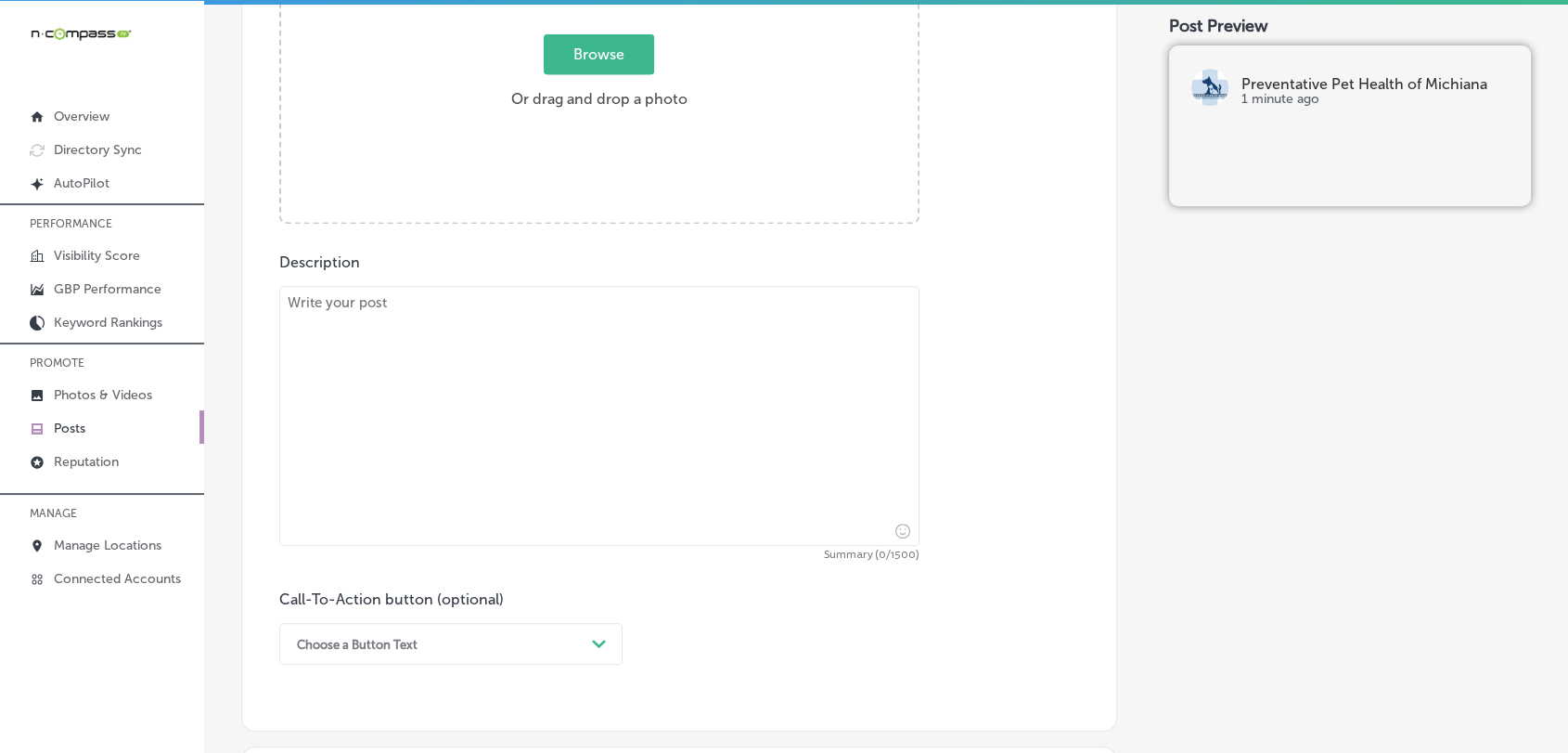
type input "preven"
click at [581, 425] on textarea at bounding box center [599, 415] width 640 height 260
paste textarea "Looking to add a bit of personality to your pet’s look? Preventative Pet Health…"
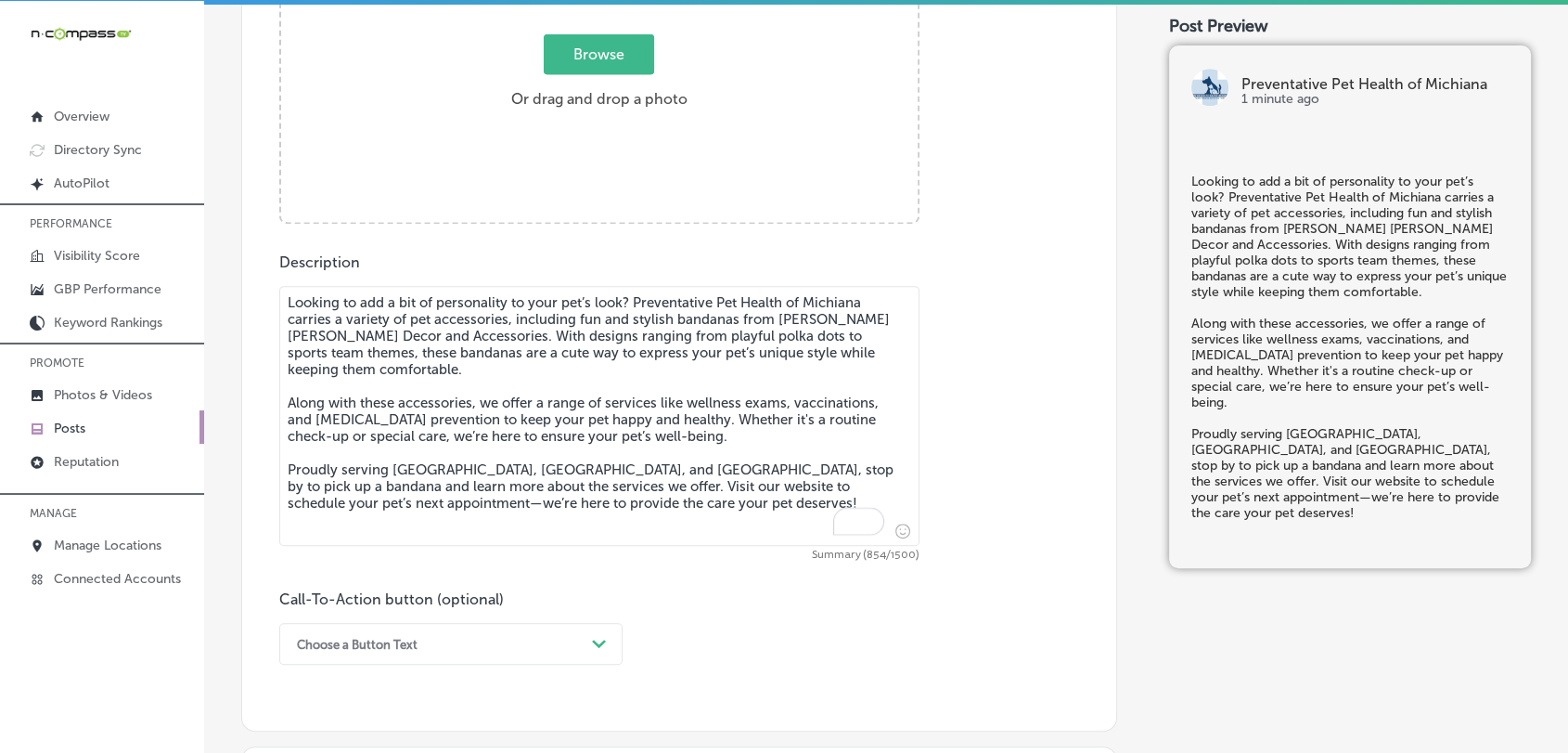
type textarea "Looking to add a bit of personality to your pet’s look? Preventative Pet Health…"
click at [520, 138] on div "Browse Or drag and drop a photo" at bounding box center [599, 77] width 636 height 297
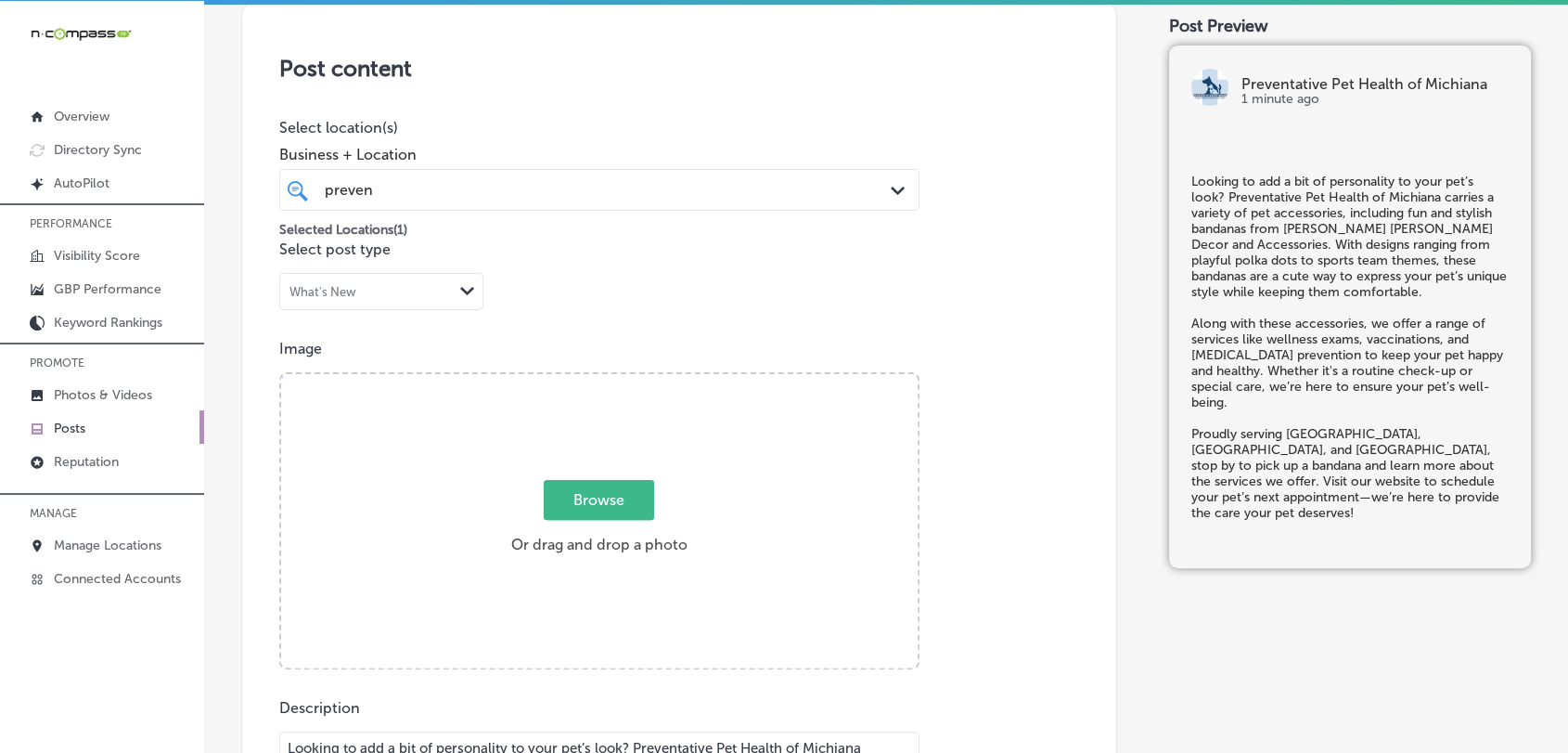
type input "C:\fakepath\unnamed.jpg"
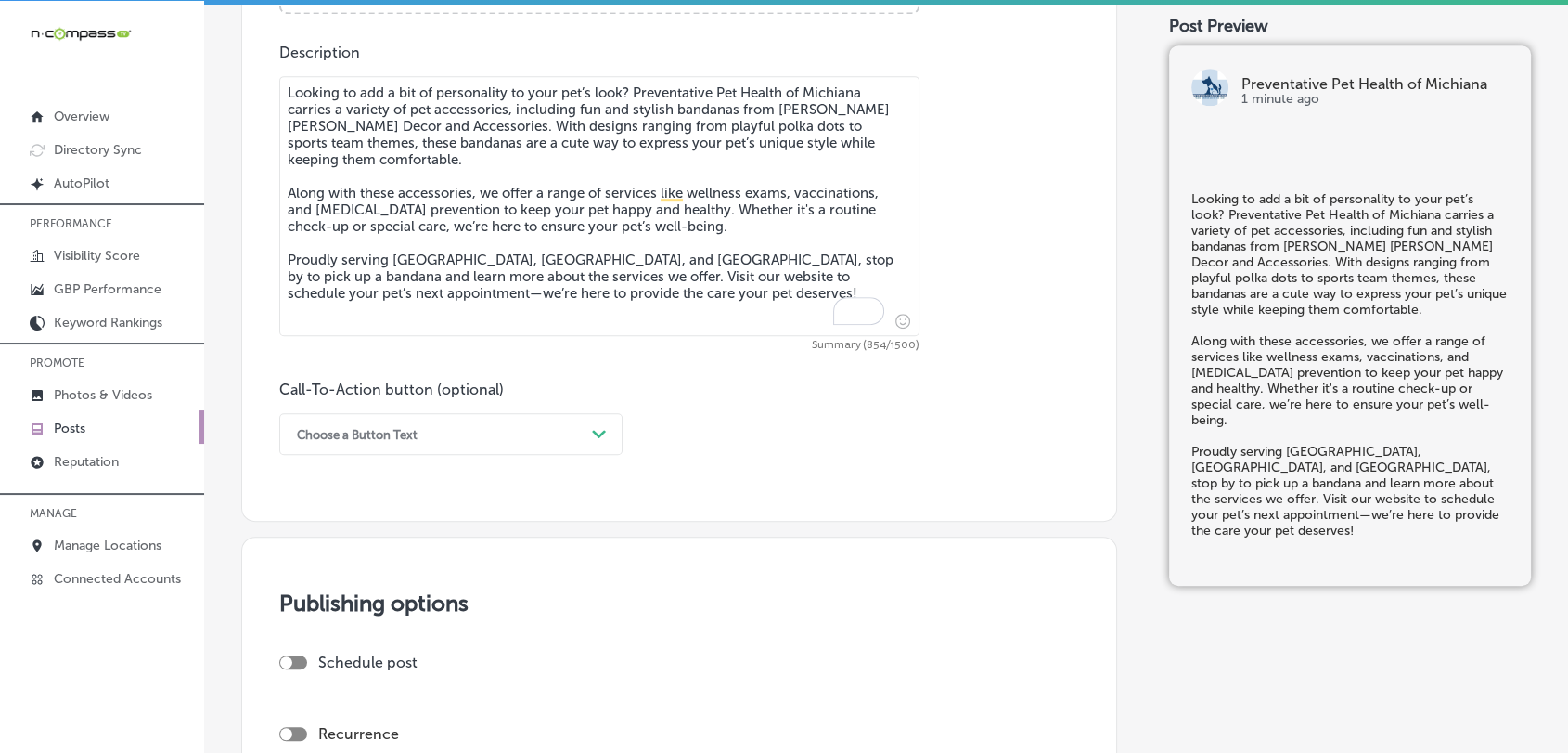
scroll to position [1203, 0]
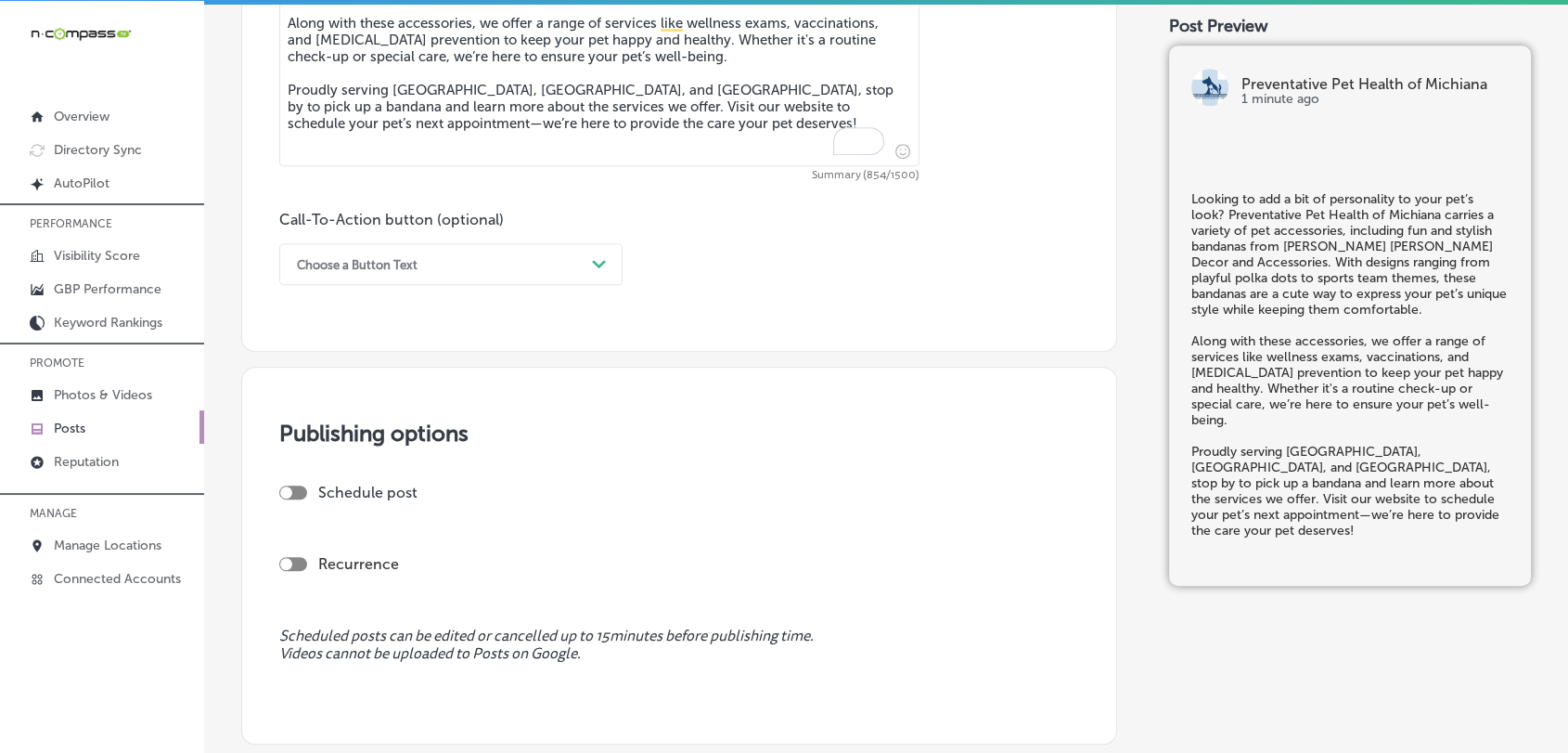
click at [417, 254] on div "Choose a Button Text" at bounding box center [435, 264] width 297 height 28
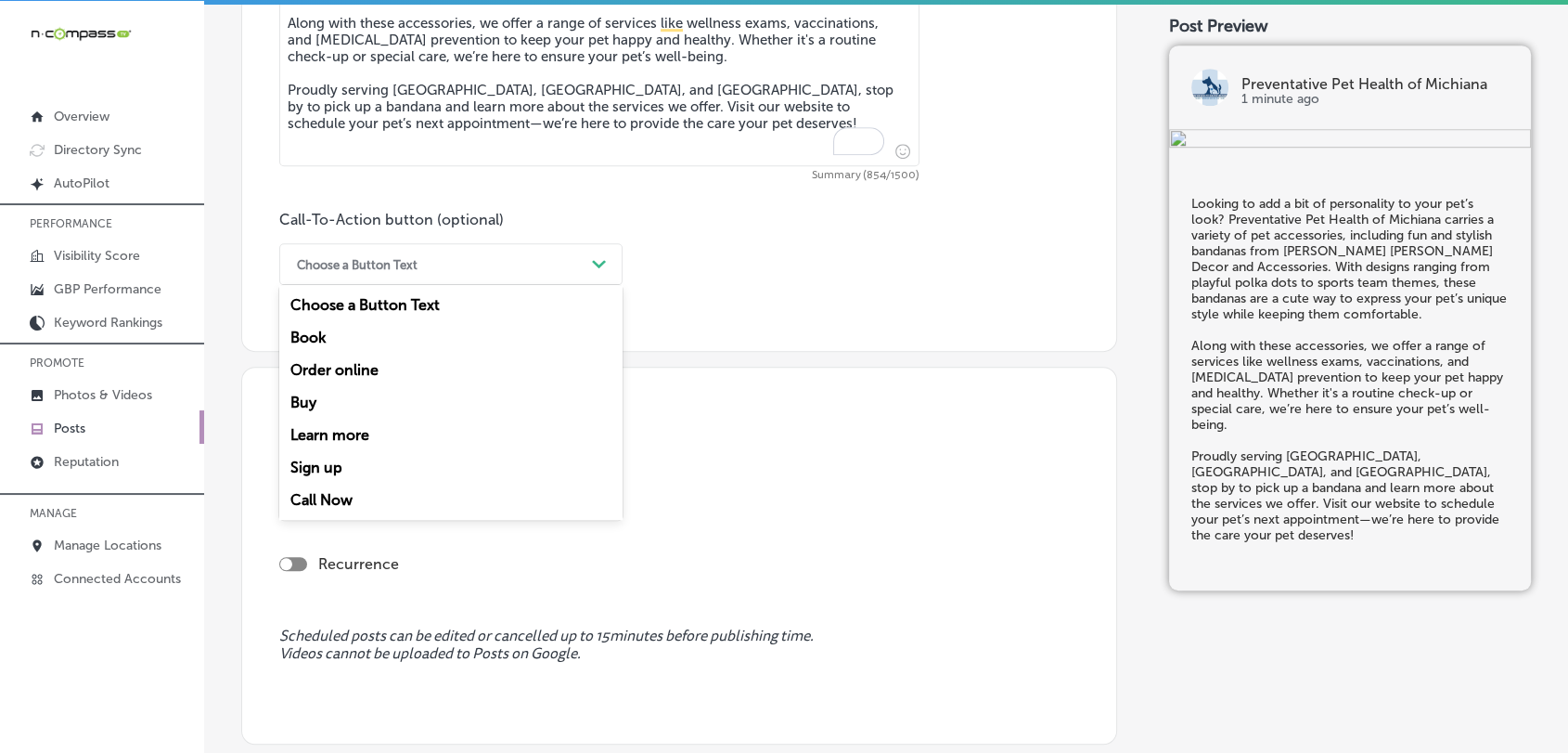
click at [385, 432] on div "Learn more" at bounding box center [451, 434] width 343 height 32
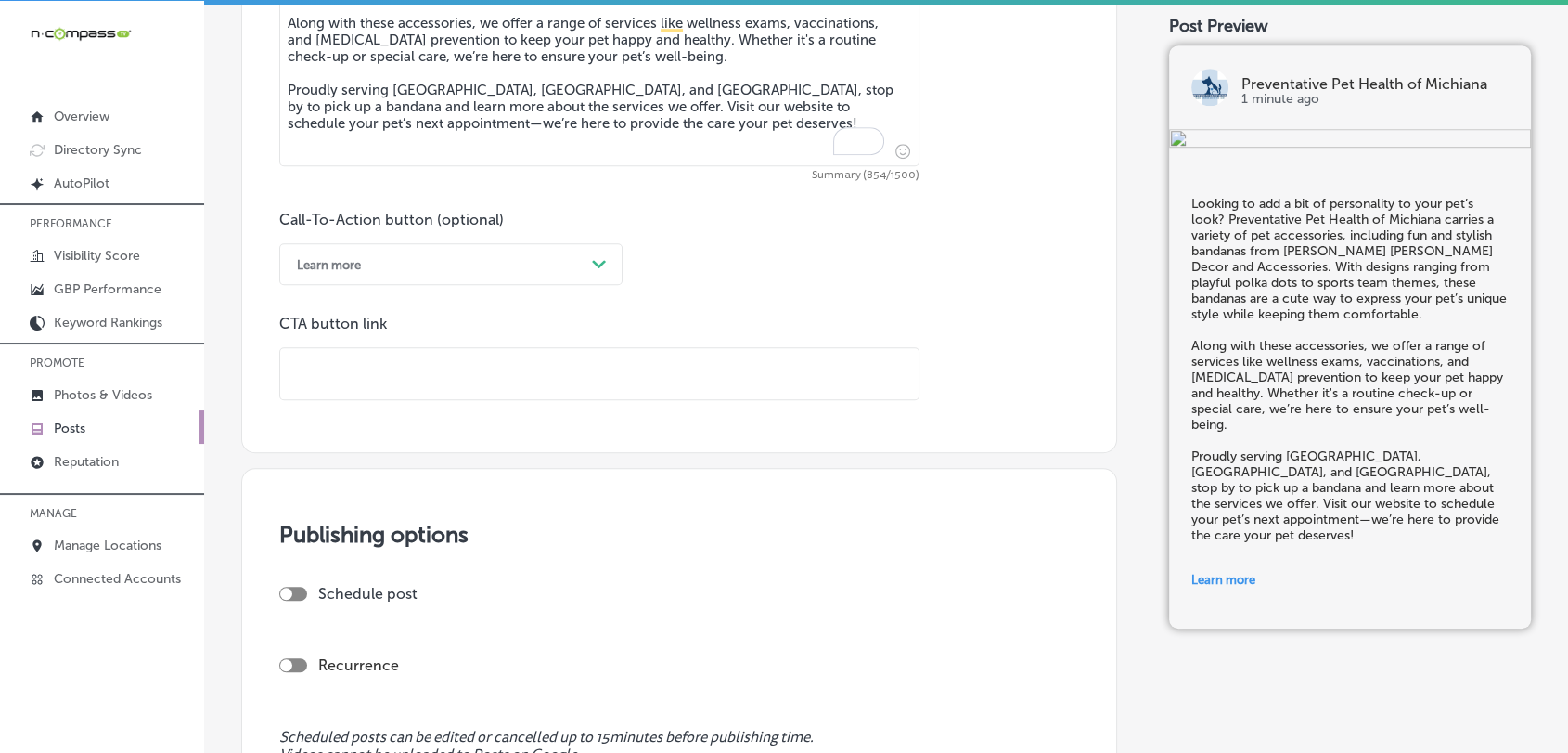
click at [433, 263] on div "Learn more" at bounding box center [435, 264] width 297 height 28
click at [400, 346] on div "Book" at bounding box center [451, 338] width 343 height 32
click at [528, 351] on input "text" at bounding box center [599, 374] width 638 height 51
paste input "[URL][DOMAIN_NAME]"
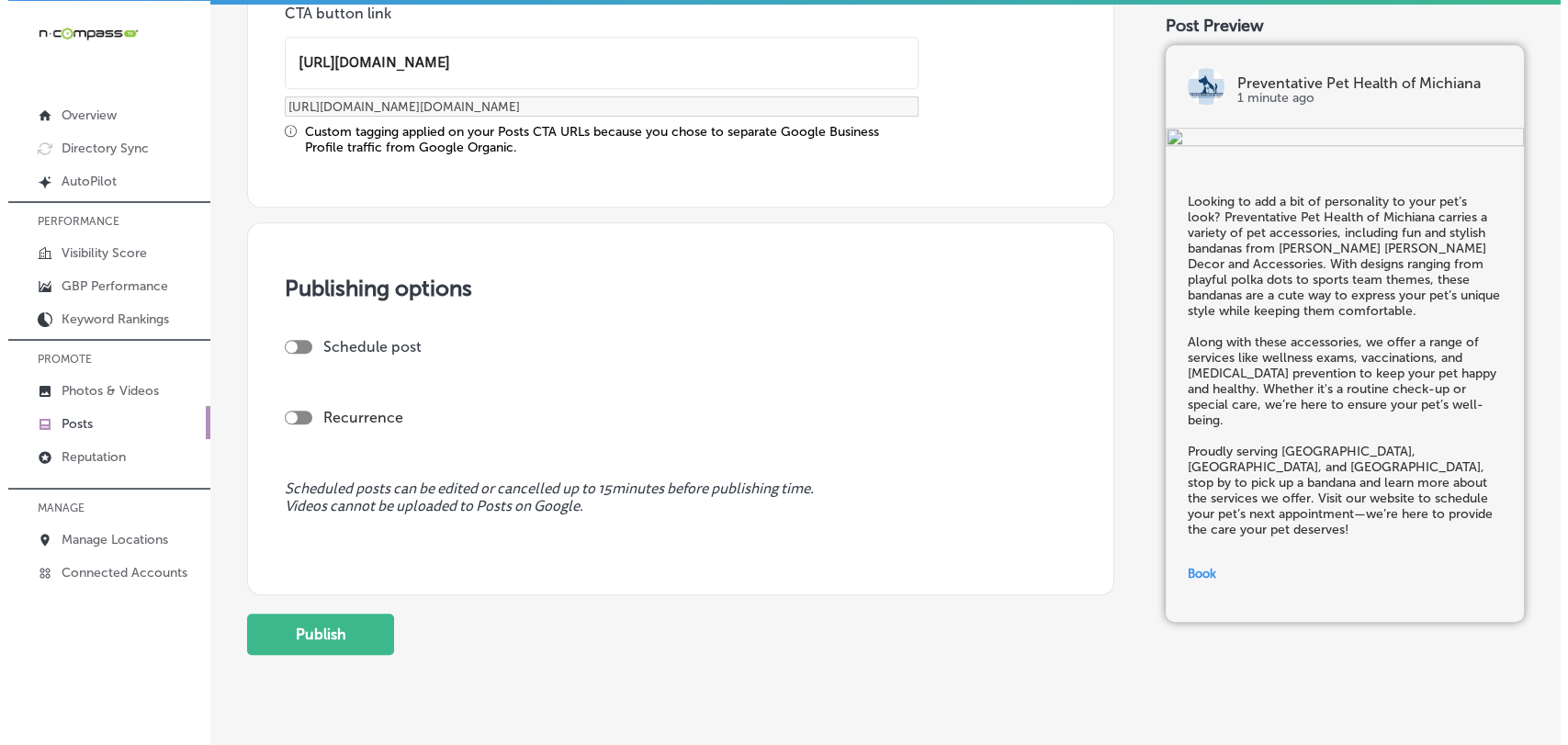
scroll to position [1554, 0]
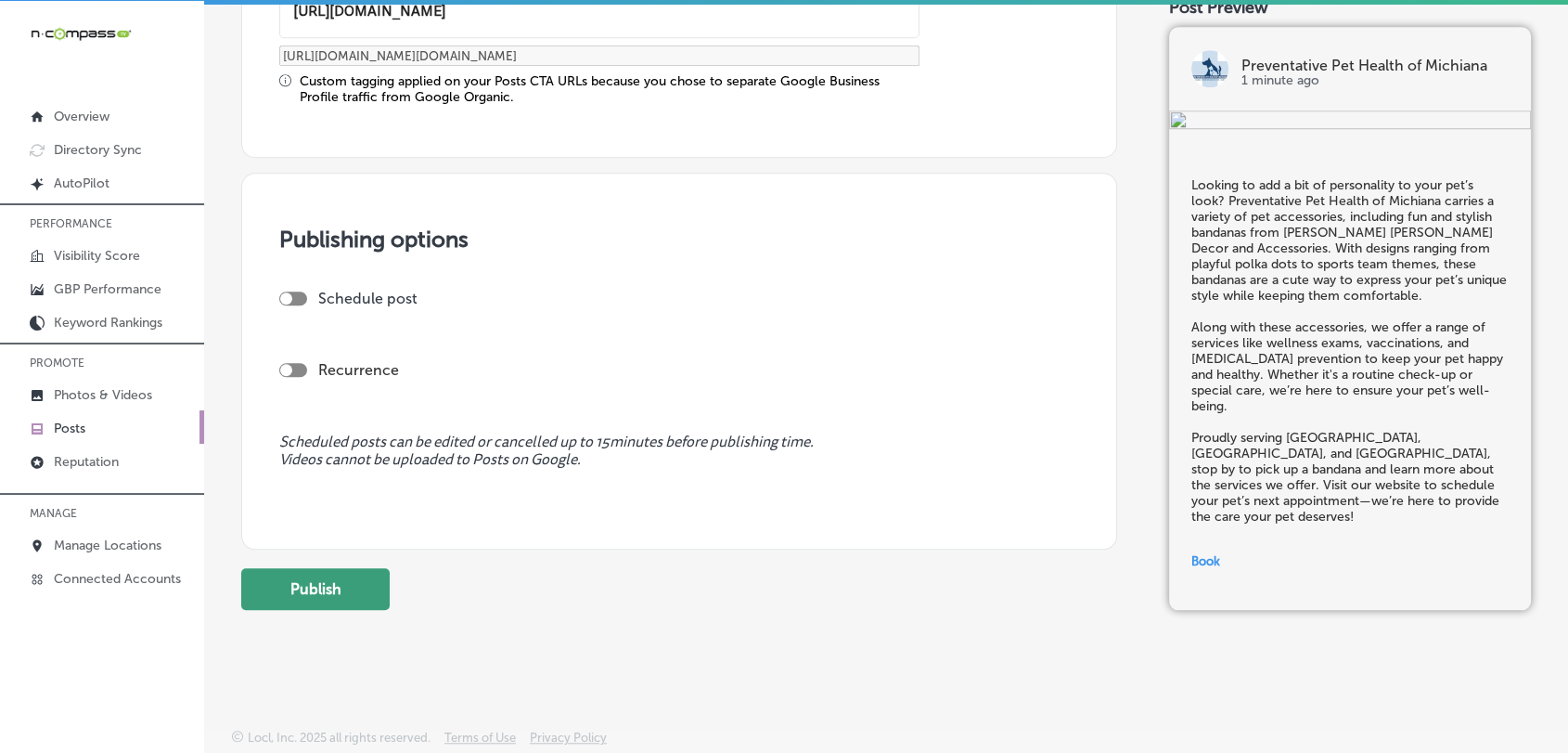
type input "[URL][DOMAIN_NAME]"
click at [319, 596] on button "Publish" at bounding box center [315, 589] width 149 height 42
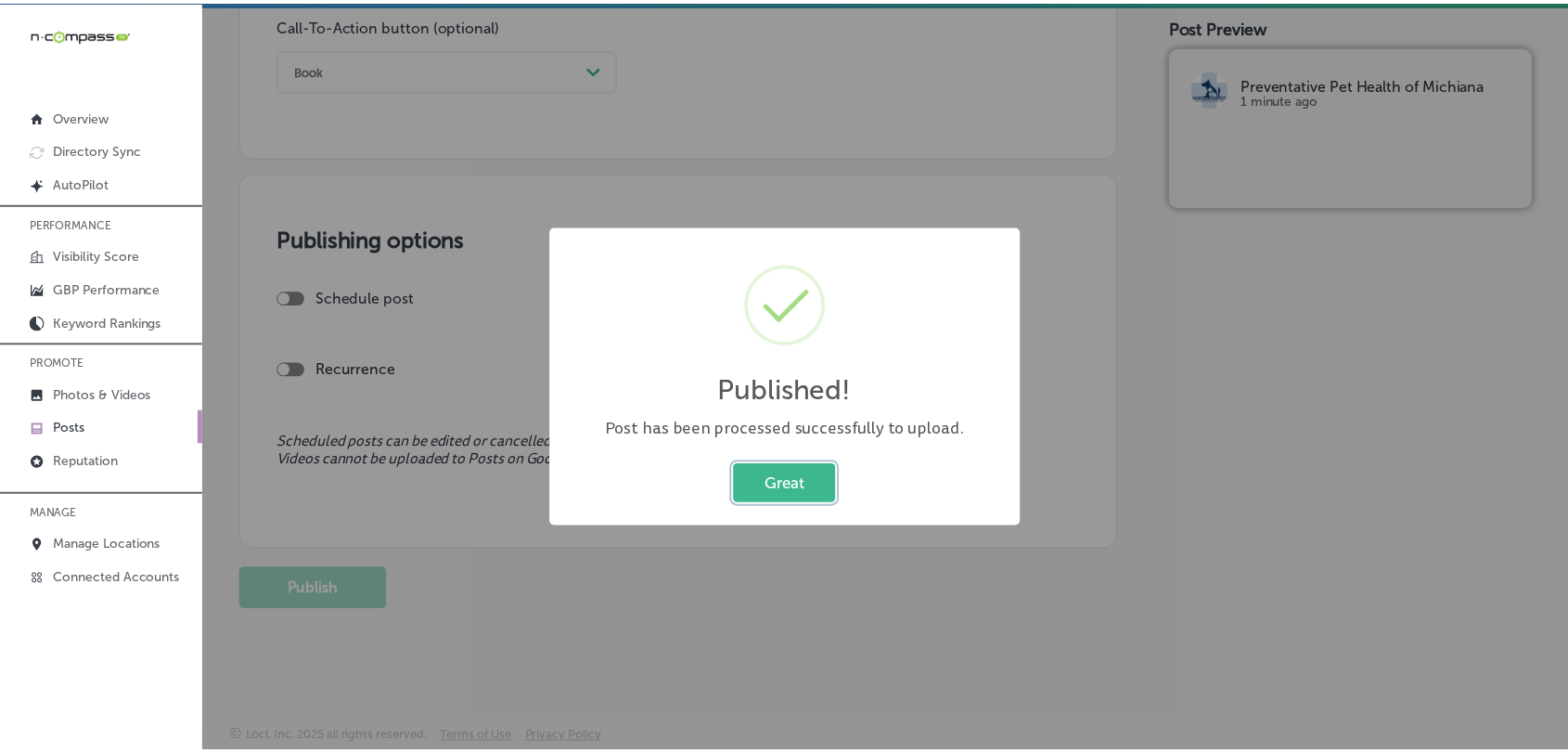
scroll to position [1404, 0]
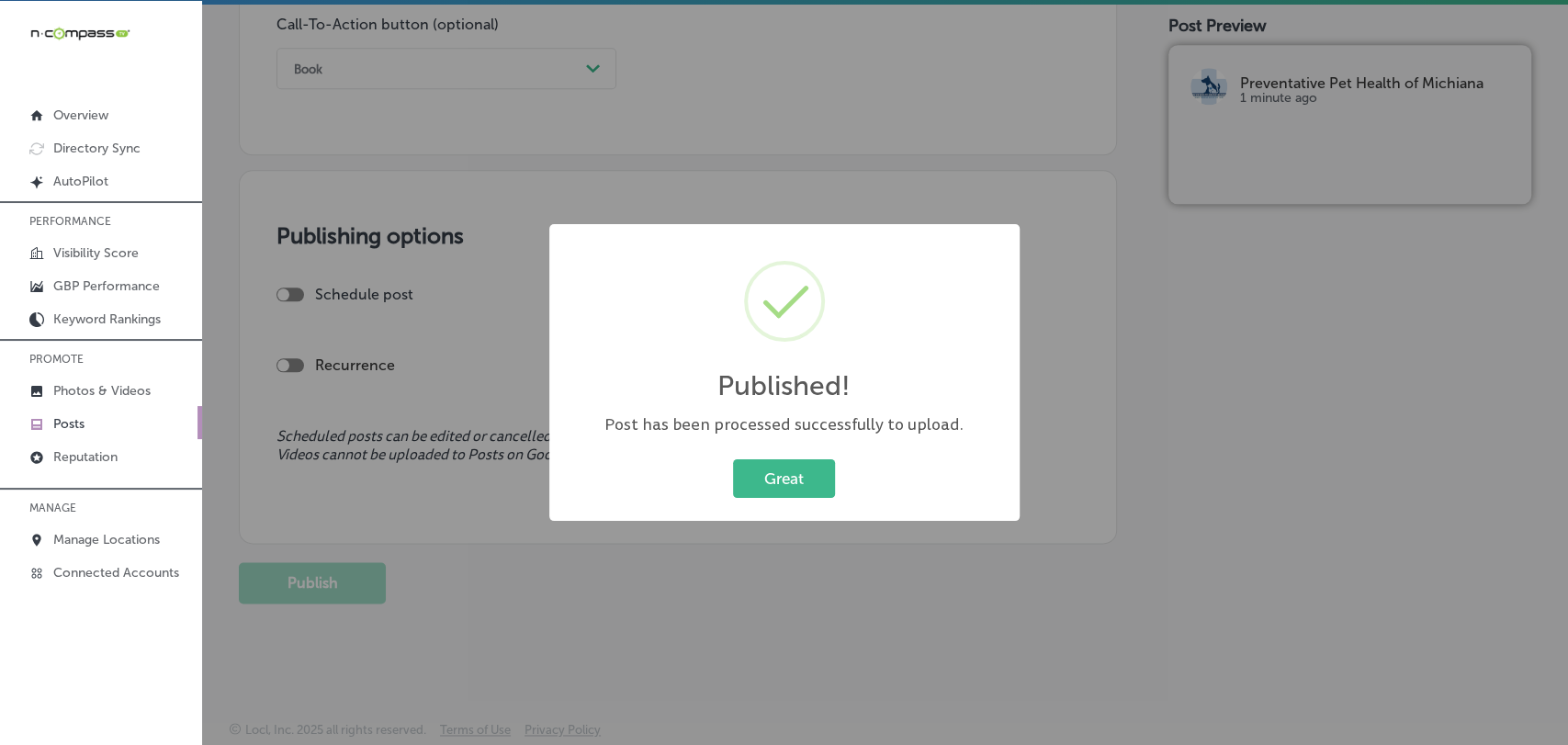
drag, startPoint x: 581, startPoint y: 75, endPoint x: 563, endPoint y: 105, distance: 35.0
click at [581, 77] on div "Published! × Post has been processed successfully to upload. Great Cancel" at bounding box center [784, 372] width 1568 height 745
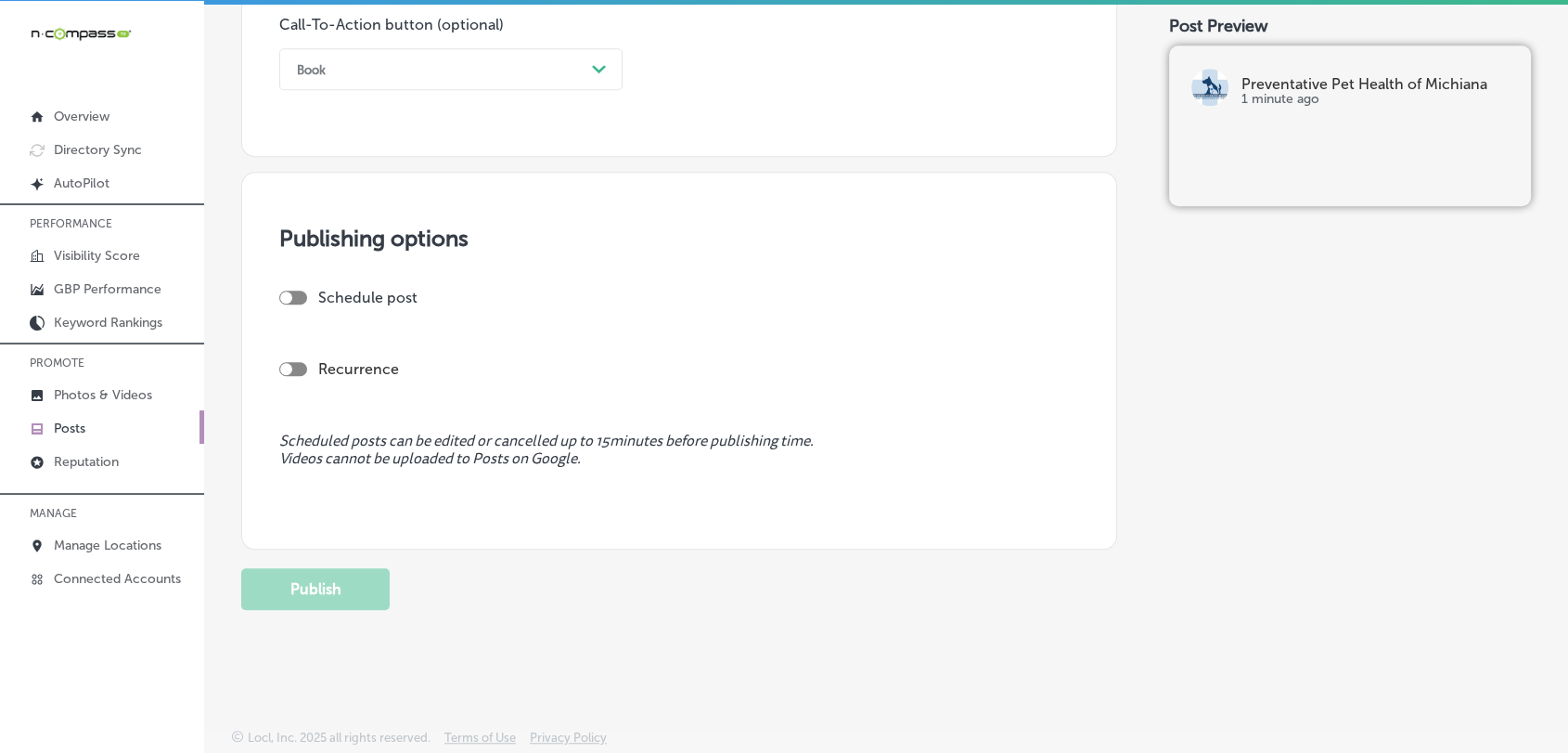
click at [169, 432] on link "Posts" at bounding box center [101, 427] width 204 height 33
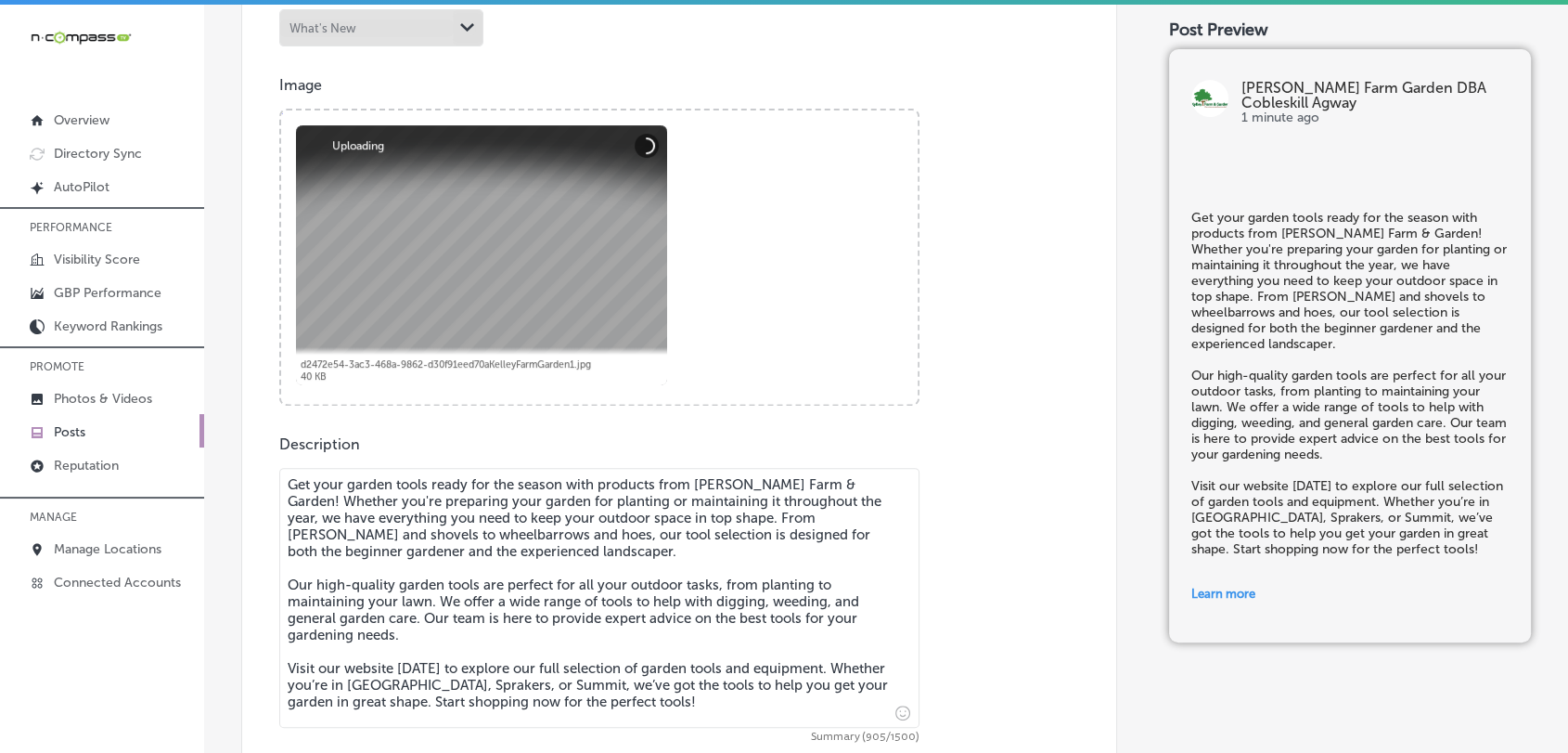
scroll to position [661, 0]
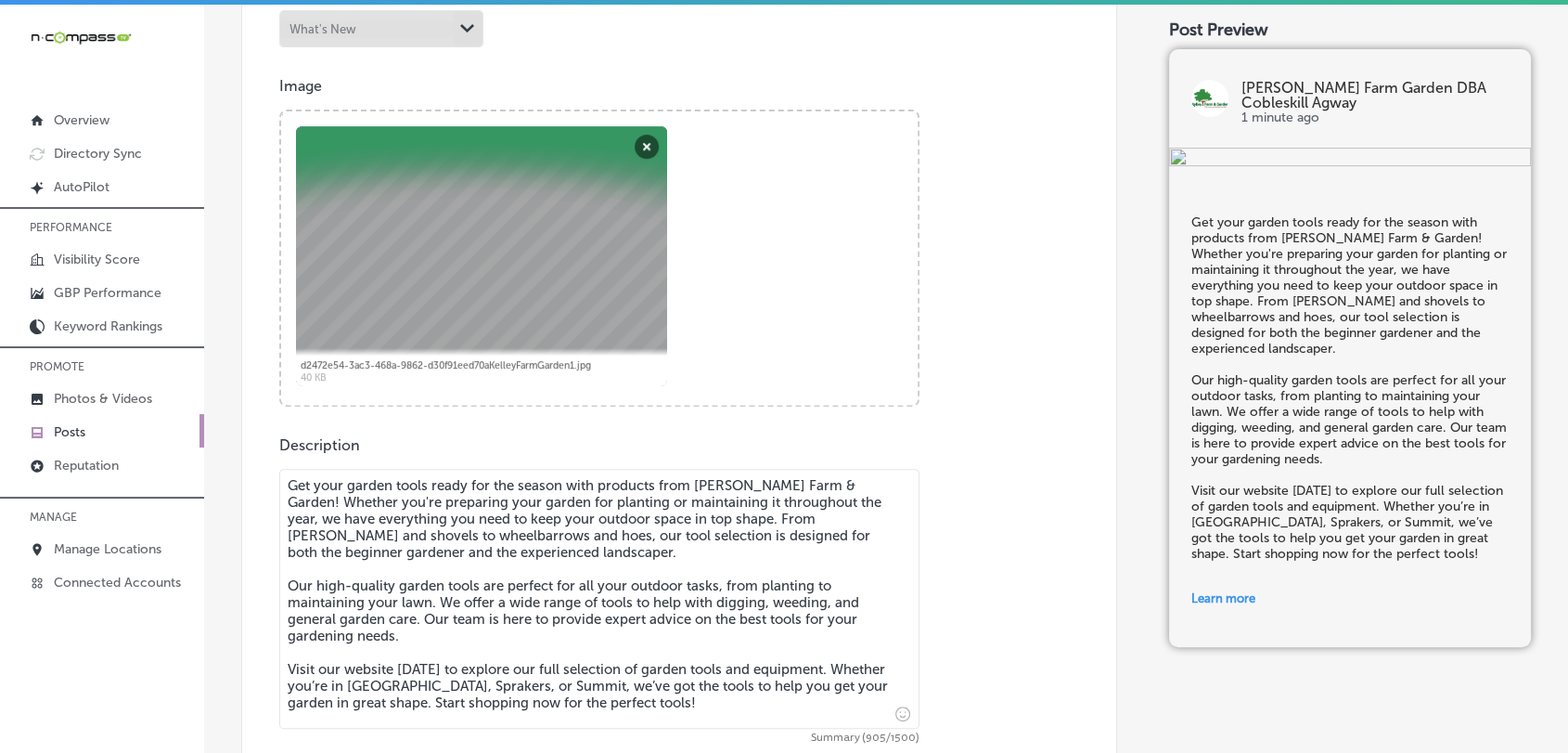
click at [130, 441] on link "Posts" at bounding box center [101, 431] width 204 height 33
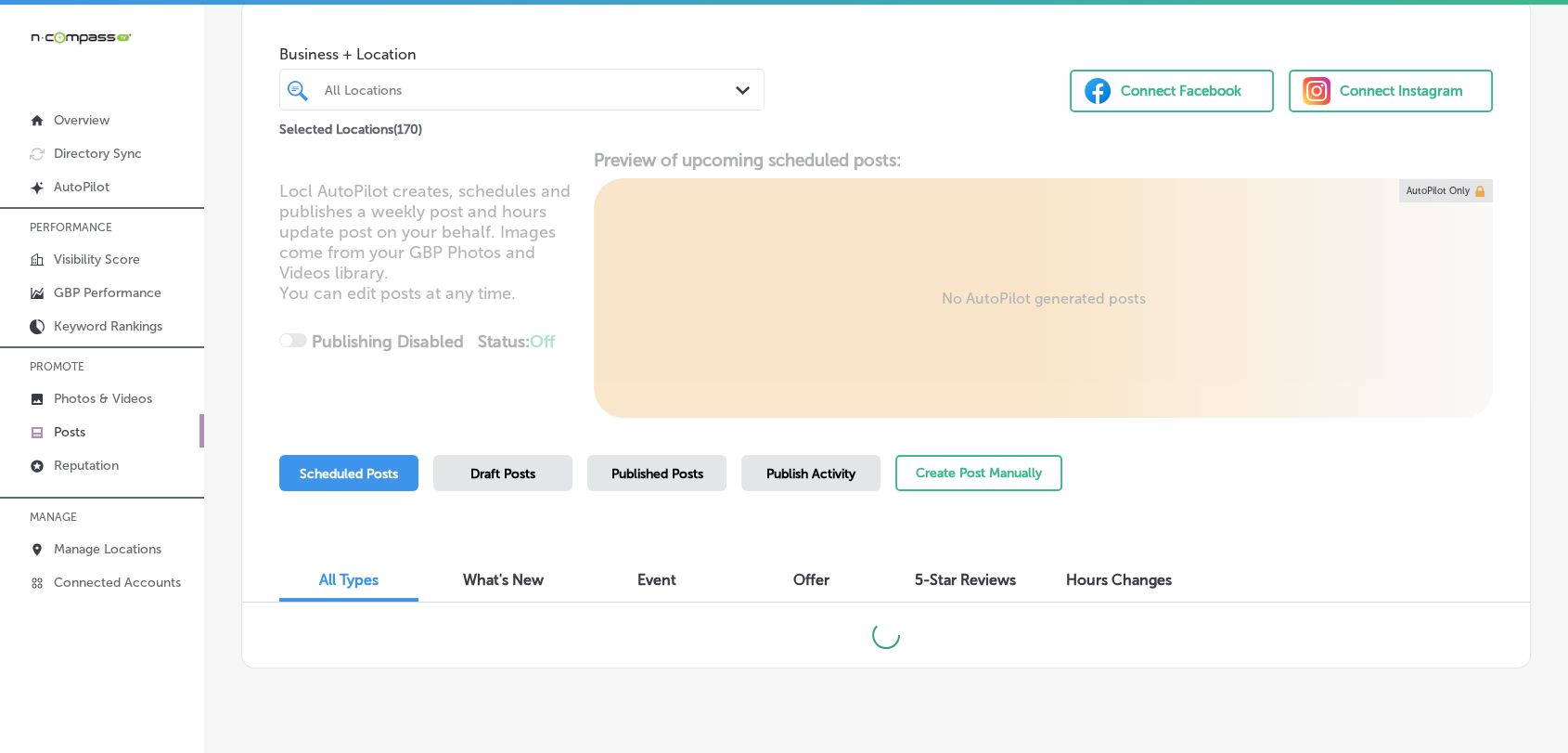
scroll to position [134, 0]
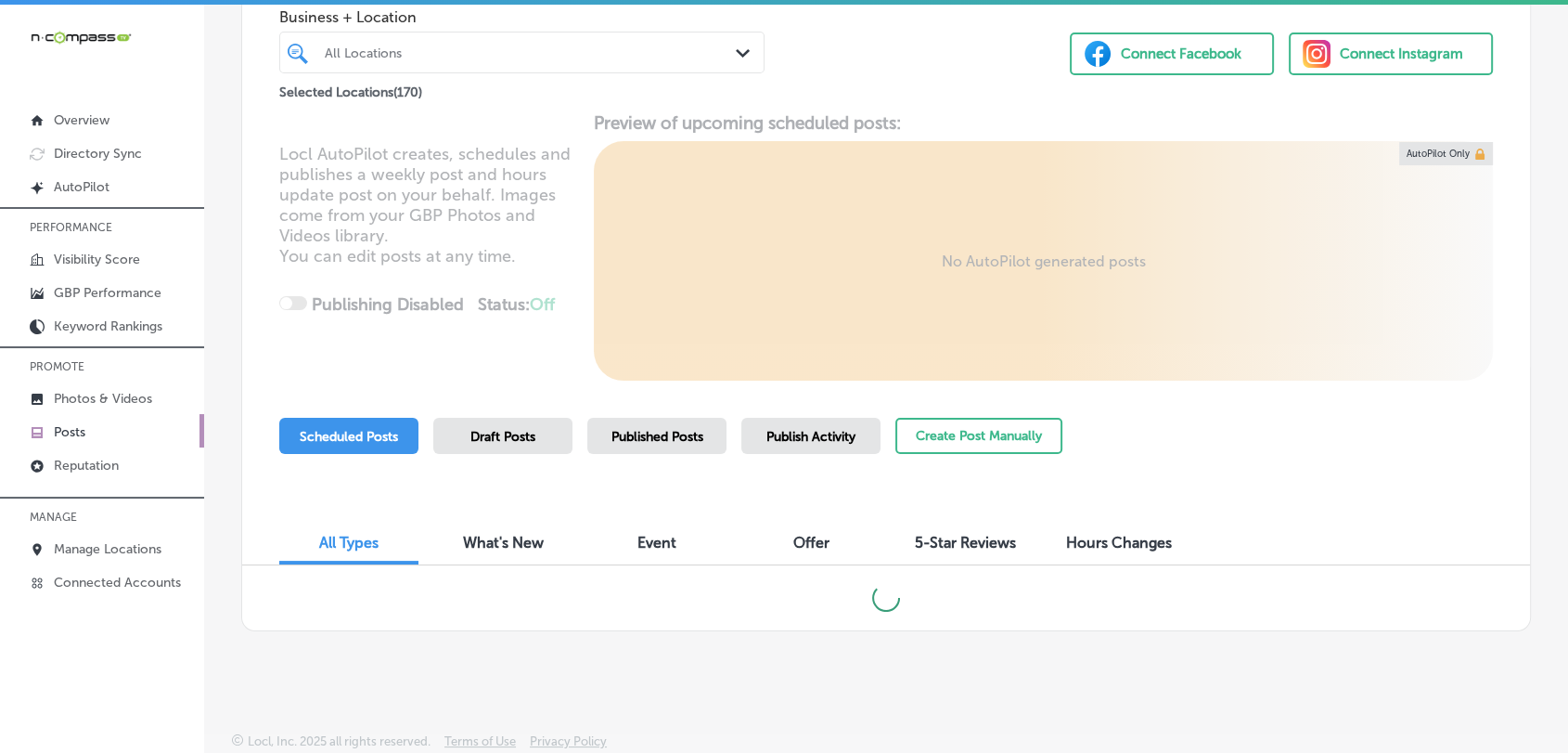
click at [502, 31] on div "All Locations Path Created with Sketch." at bounding box center [522, 52] width 485 height 42
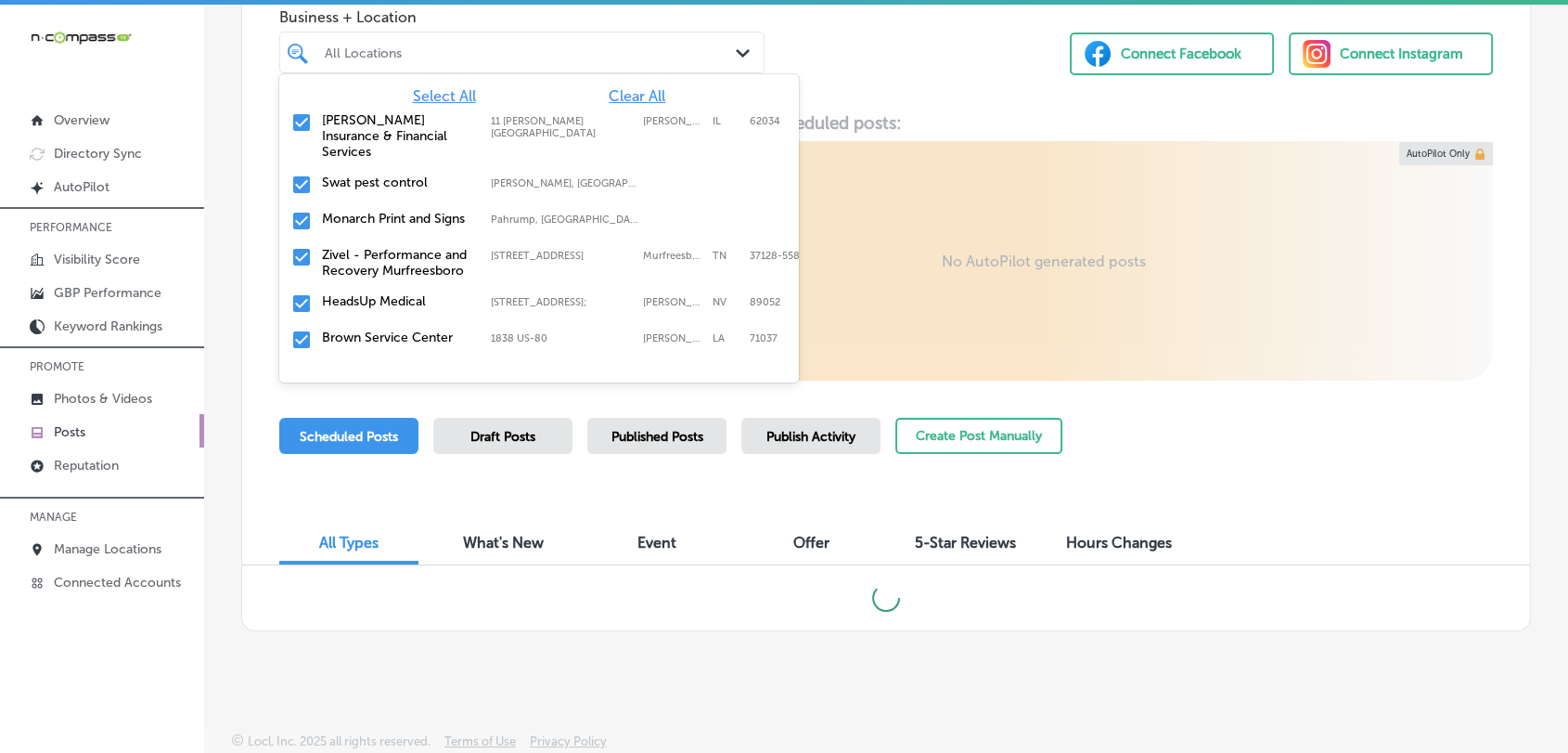
click at [623, 94] on span "Clear All" at bounding box center [637, 96] width 57 height 18
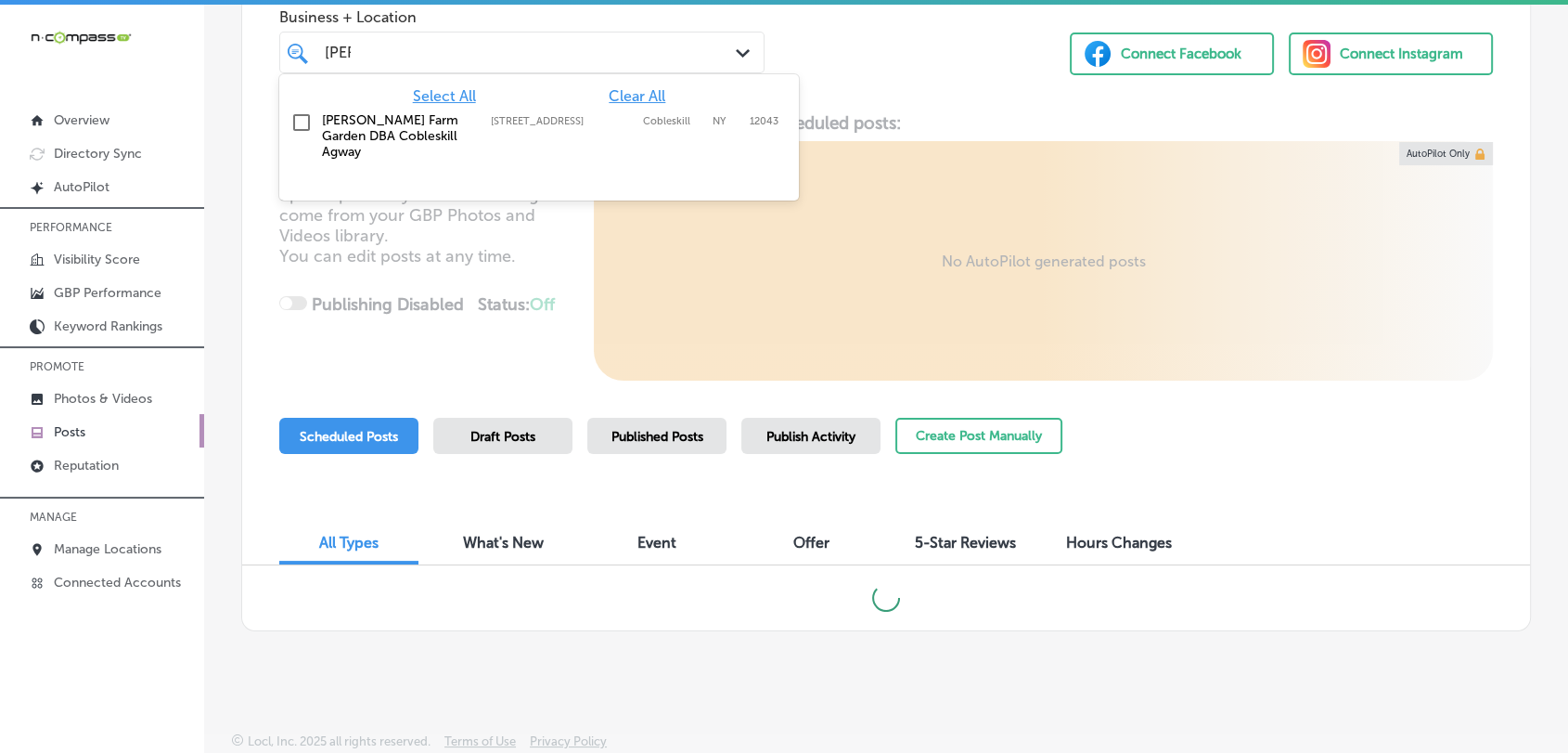
click at [671, 135] on div "Kelley Farm Garden DBA Cobleskill Agway 239 W Main St, Cobleskill, NY, 12043 23…" at bounding box center [510, 136] width 375 height 47
type input "kell"
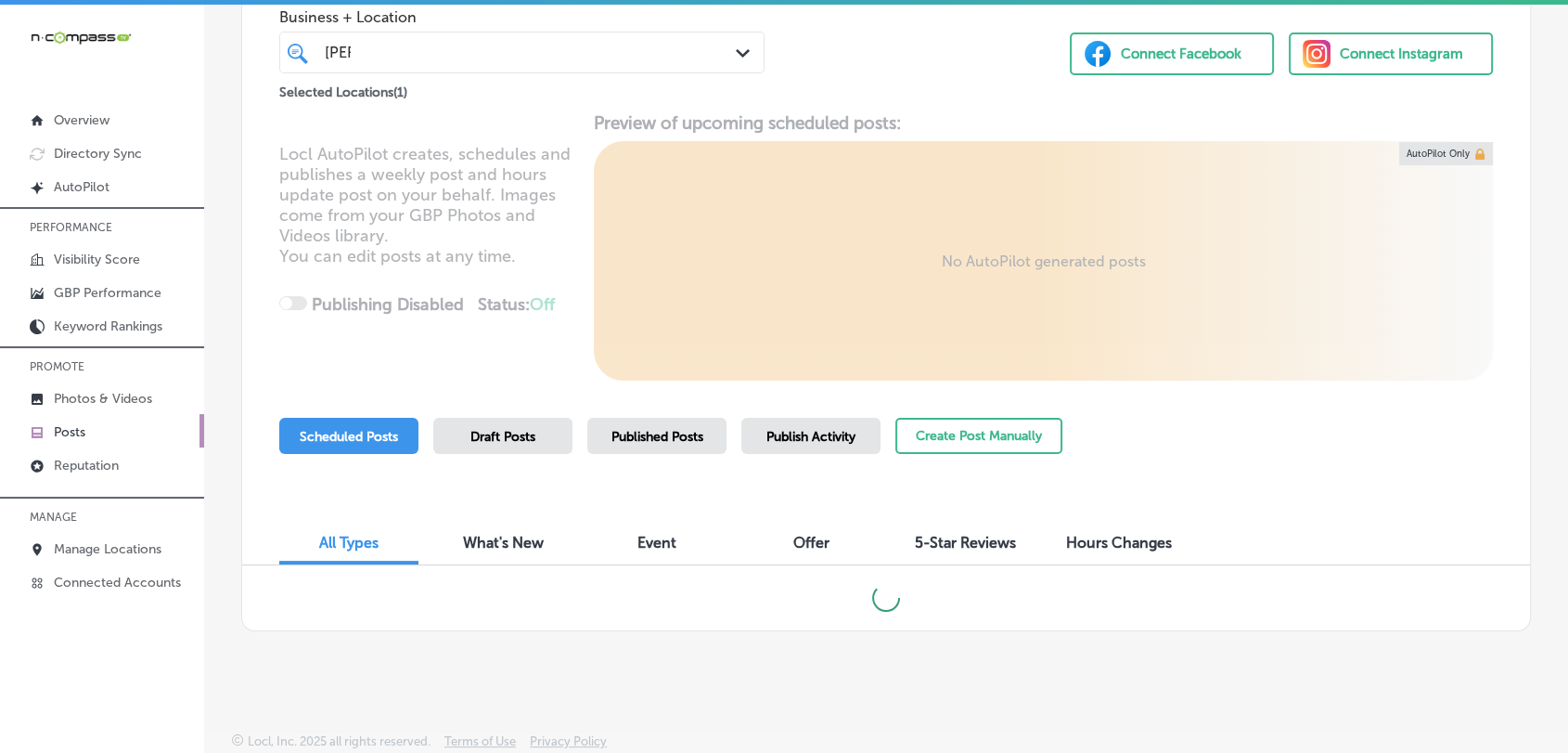
click at [811, 68] on div "Business + Location kell kell Path Created with Sketch. Selected Locations ( 1 …" at bounding box center [885, 32] width 1287 height 141
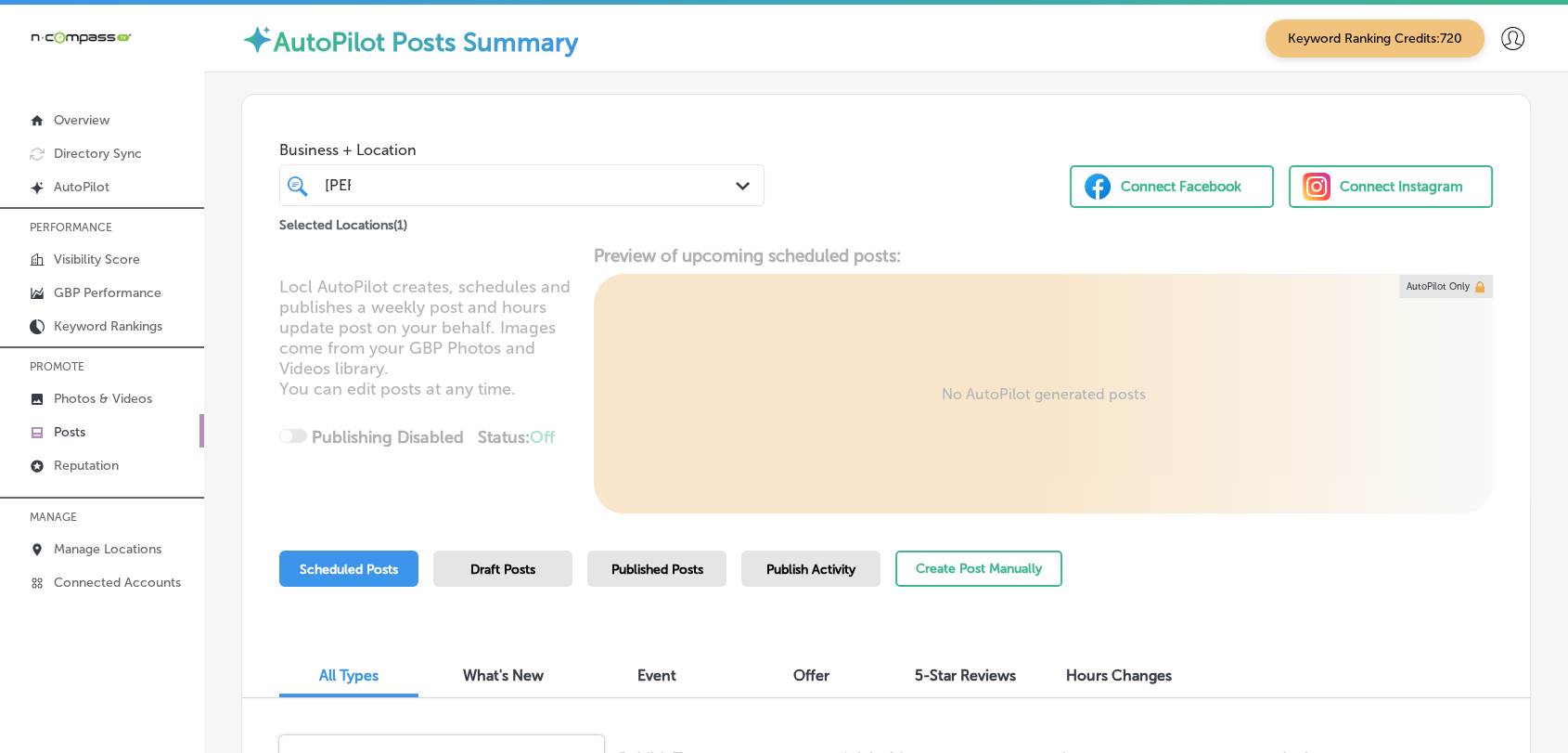
scroll to position [206, 0]
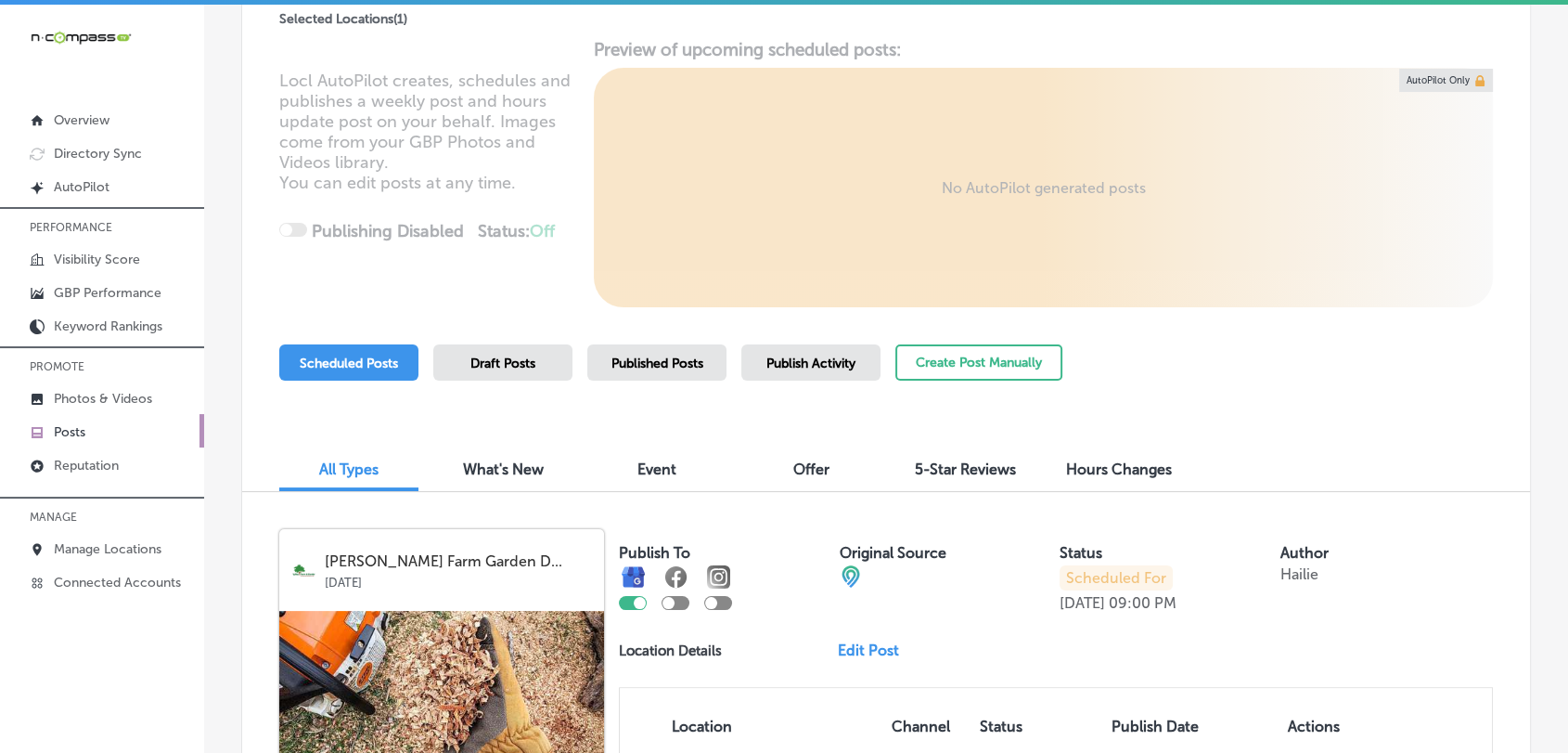
click at [807, 351] on div "Publish Activity" at bounding box center [811, 362] width 139 height 36
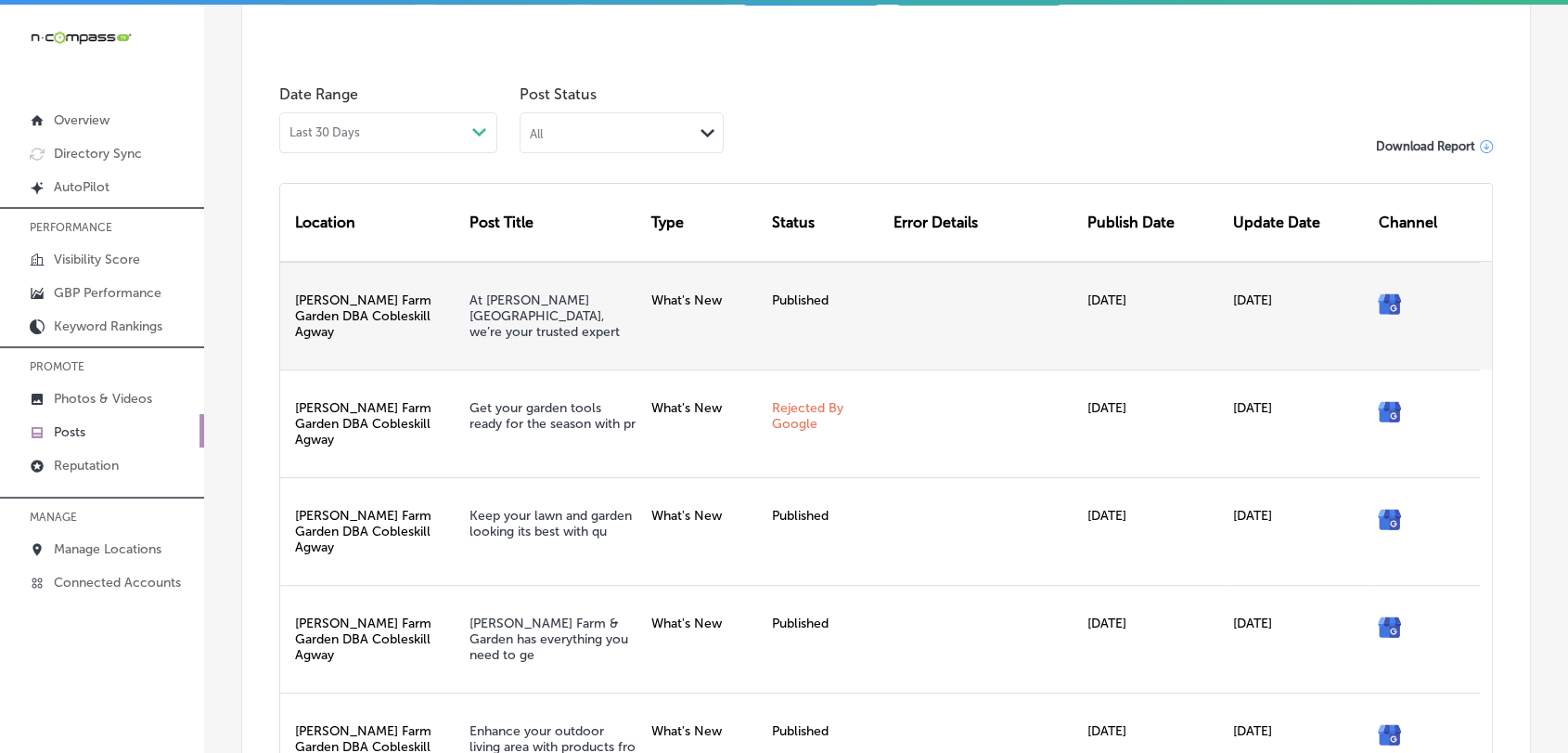
scroll to position [343, 0]
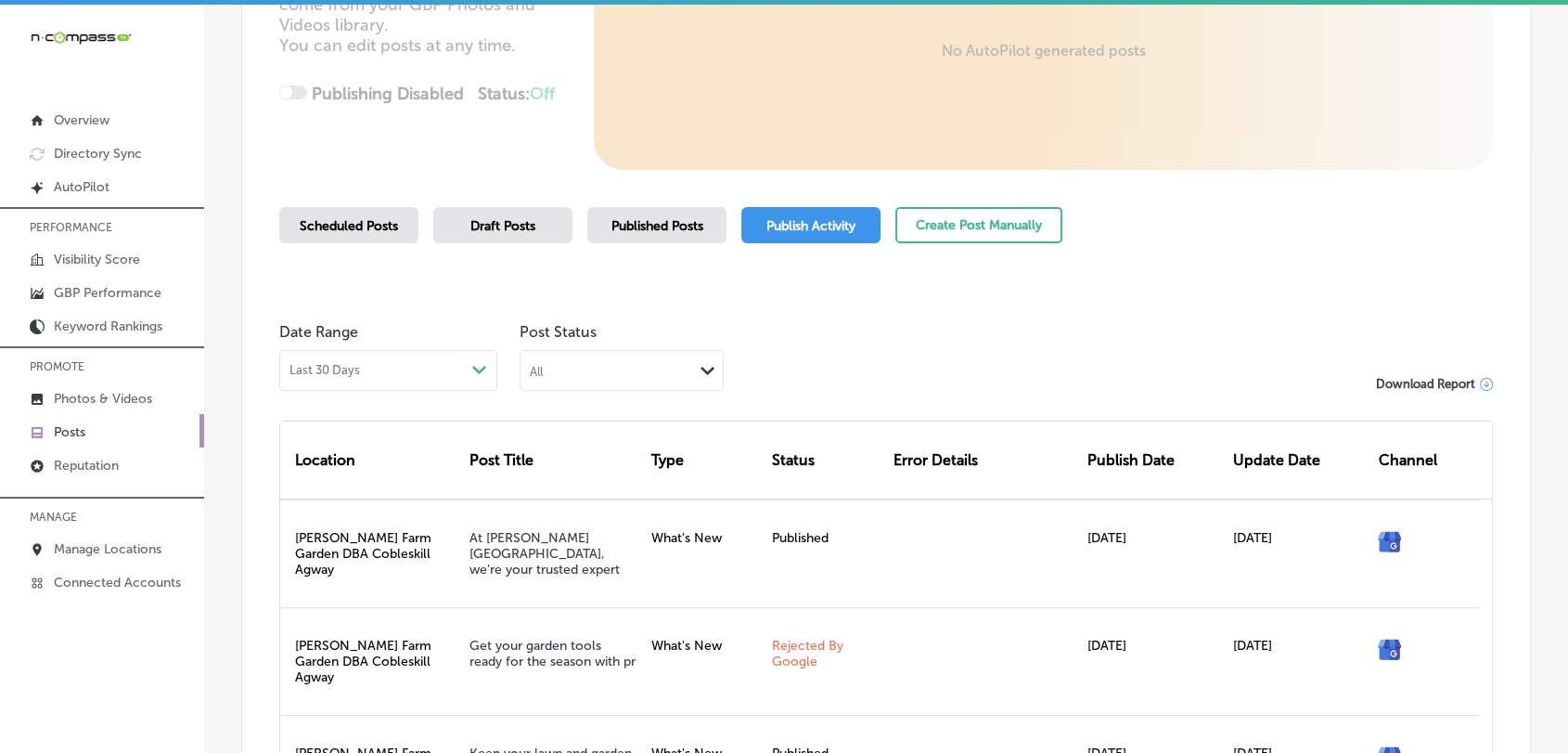
click at [627, 230] on span "Published Posts" at bounding box center [657, 226] width 92 height 16
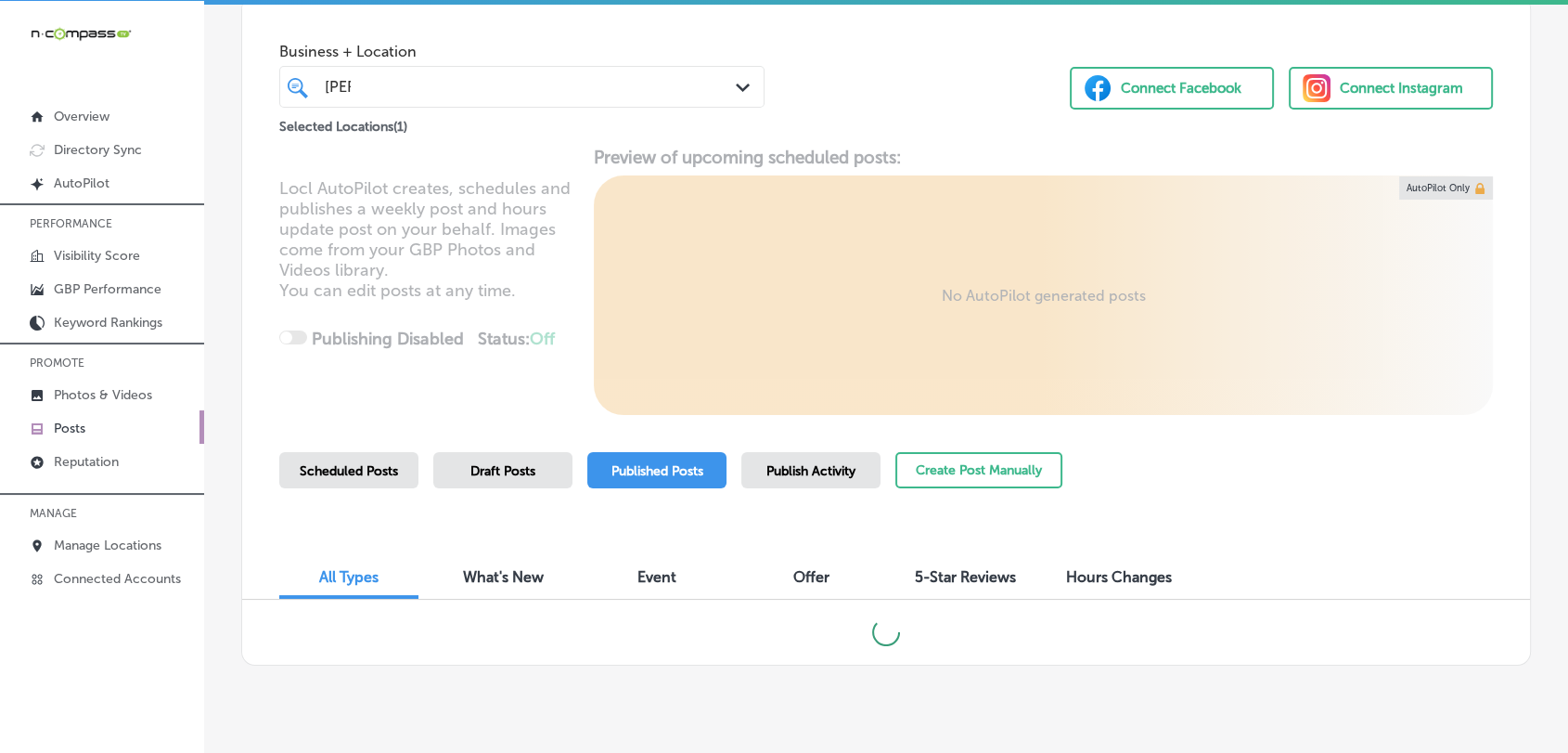
scroll to position [134, 0]
